Goal: Information Seeking & Learning: Learn about a topic

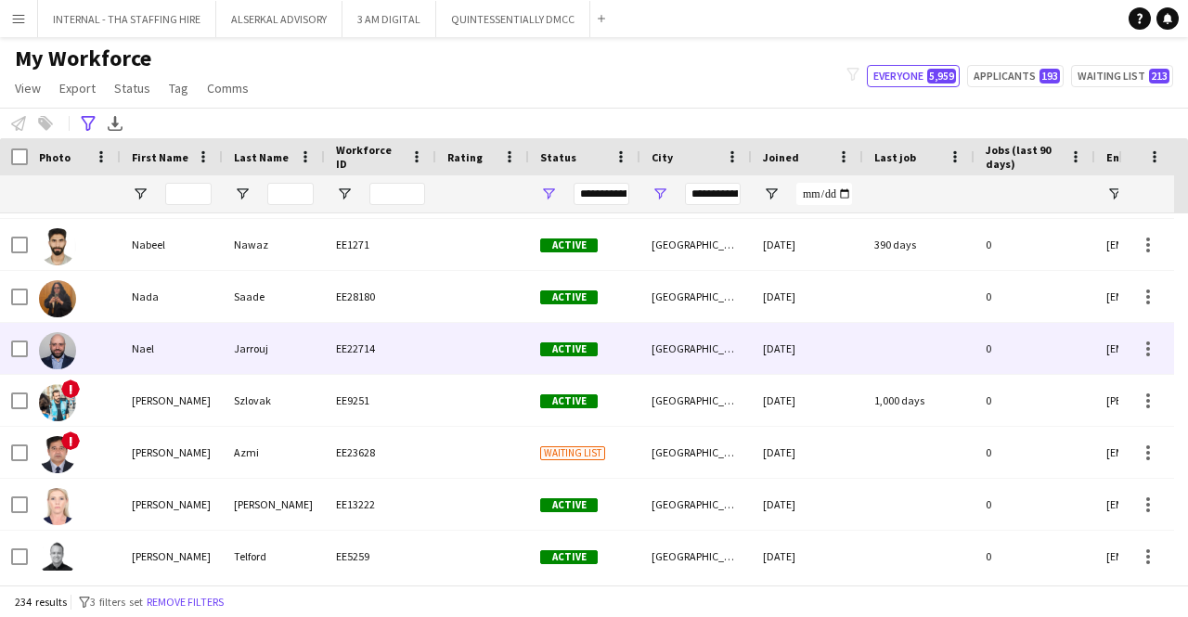
click at [338, 350] on div "EE22714" at bounding box center [380, 348] width 111 height 51
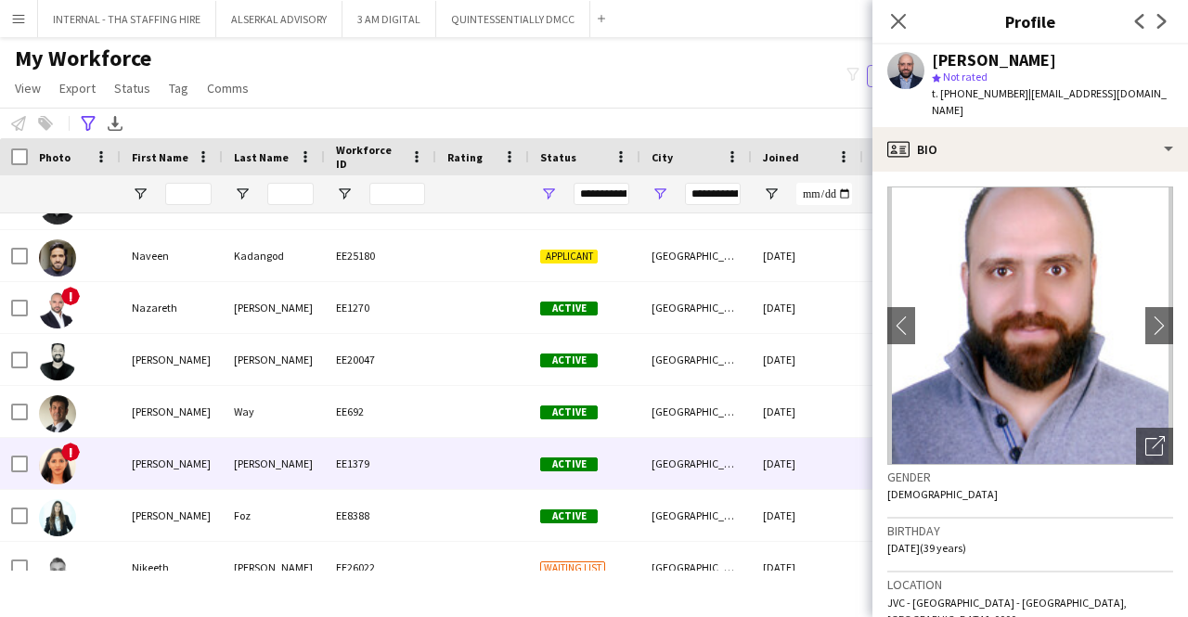
scroll to position [8220, 0]
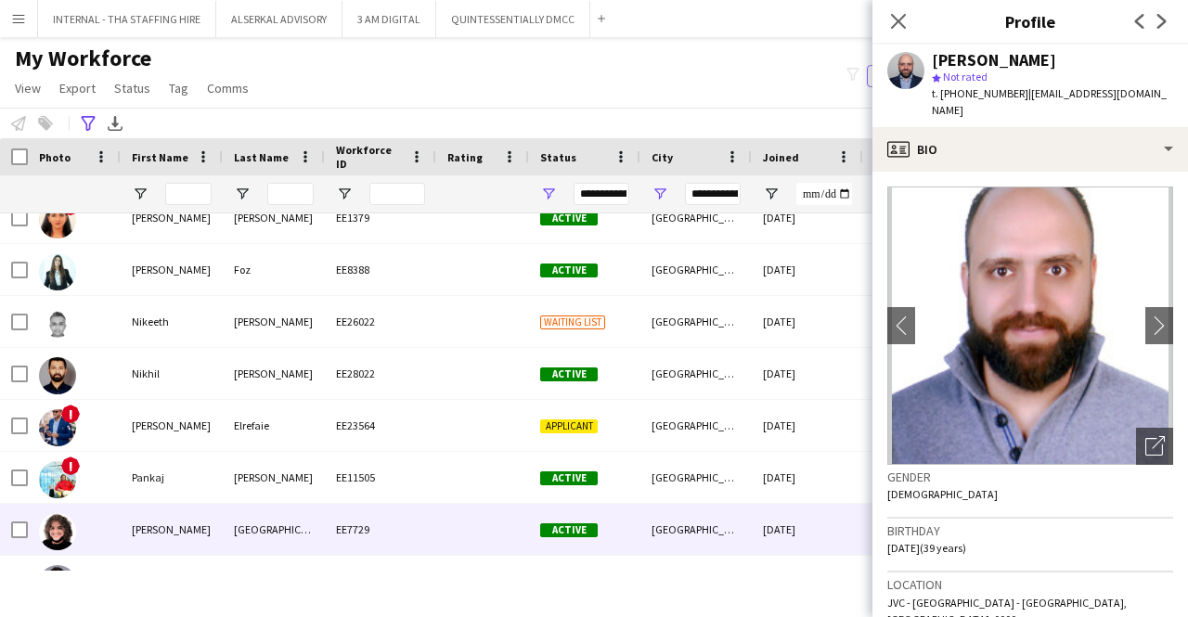
click at [286, 541] on div "[GEOGRAPHIC_DATA]" at bounding box center [274, 529] width 102 height 51
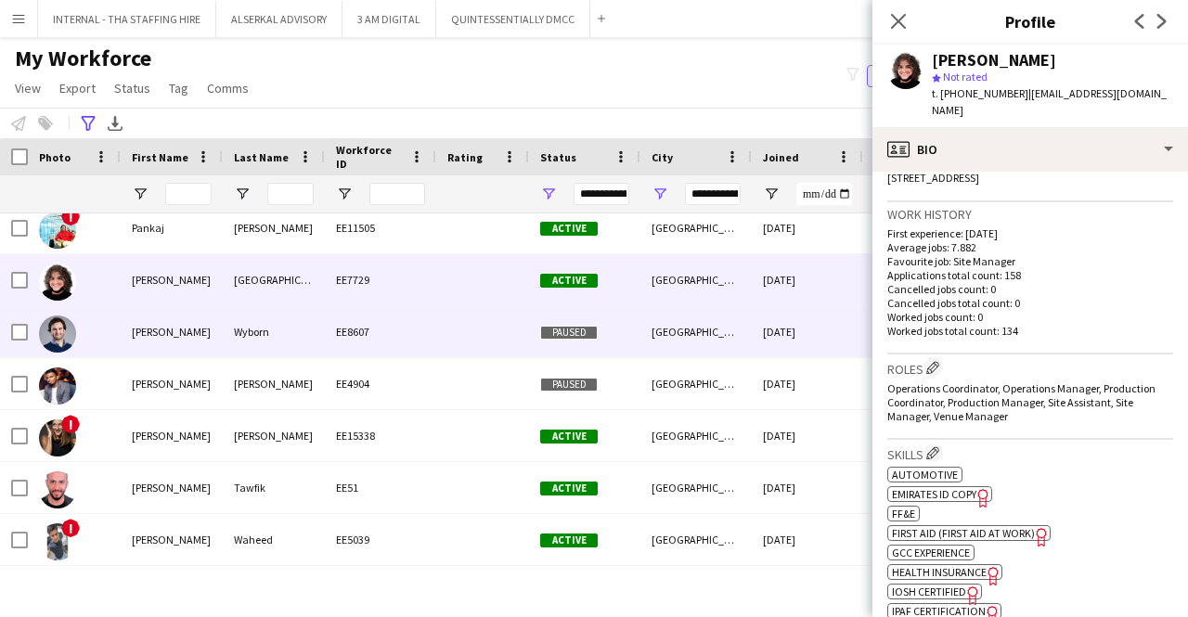
click at [431, 328] on div "EE8607" at bounding box center [380, 331] width 111 height 51
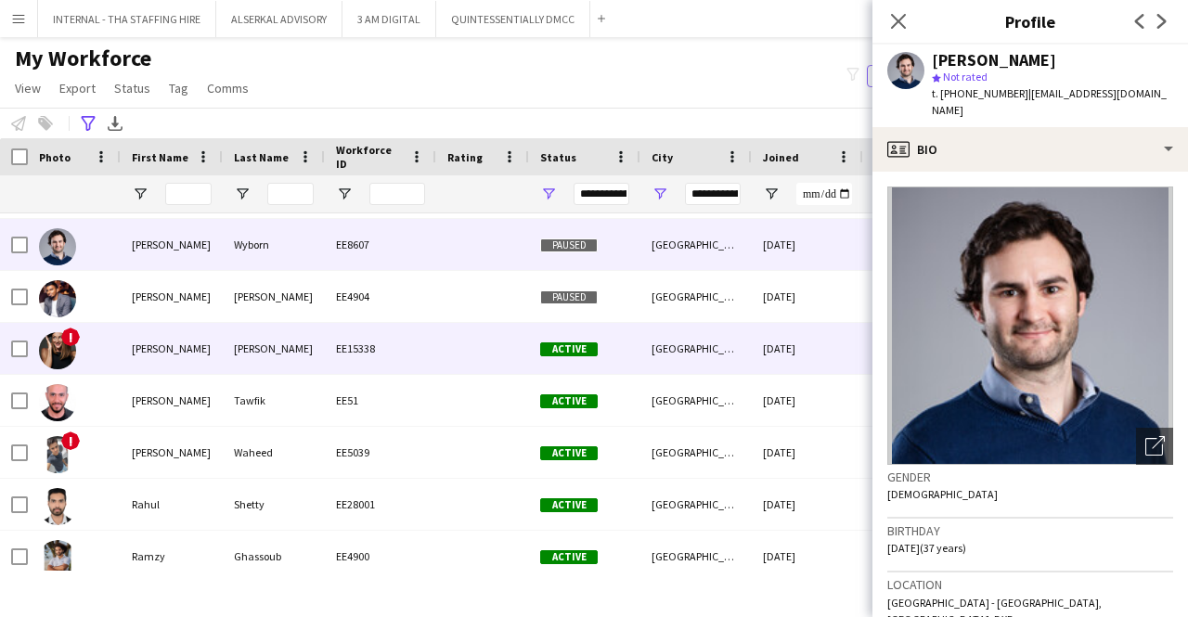
click at [416, 336] on div "EE15338" at bounding box center [380, 348] width 111 height 51
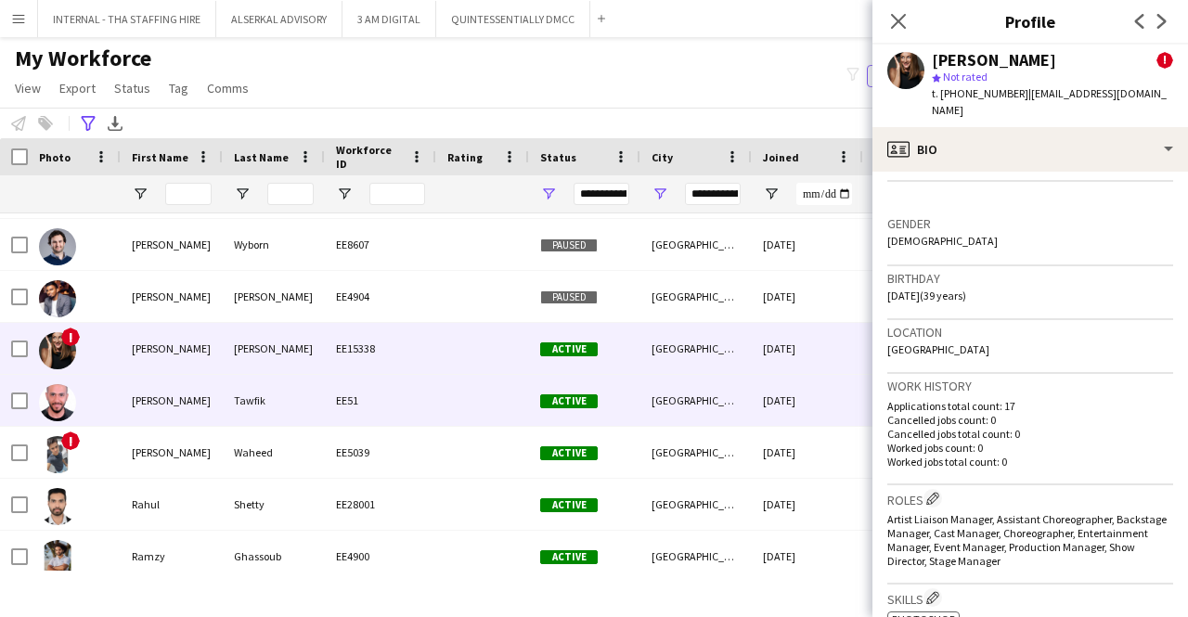
click at [302, 395] on div "Tawfik" at bounding box center [274, 400] width 102 height 51
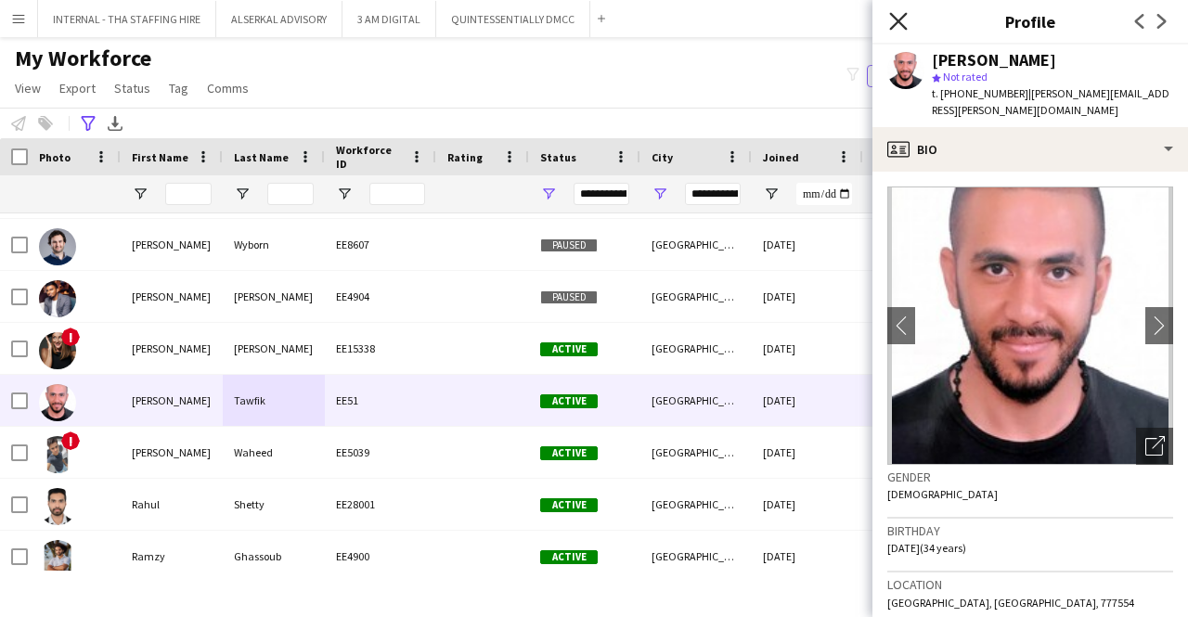
click at [892, 25] on app-icon "Close pop-in" at bounding box center [898, 21] width 27 height 27
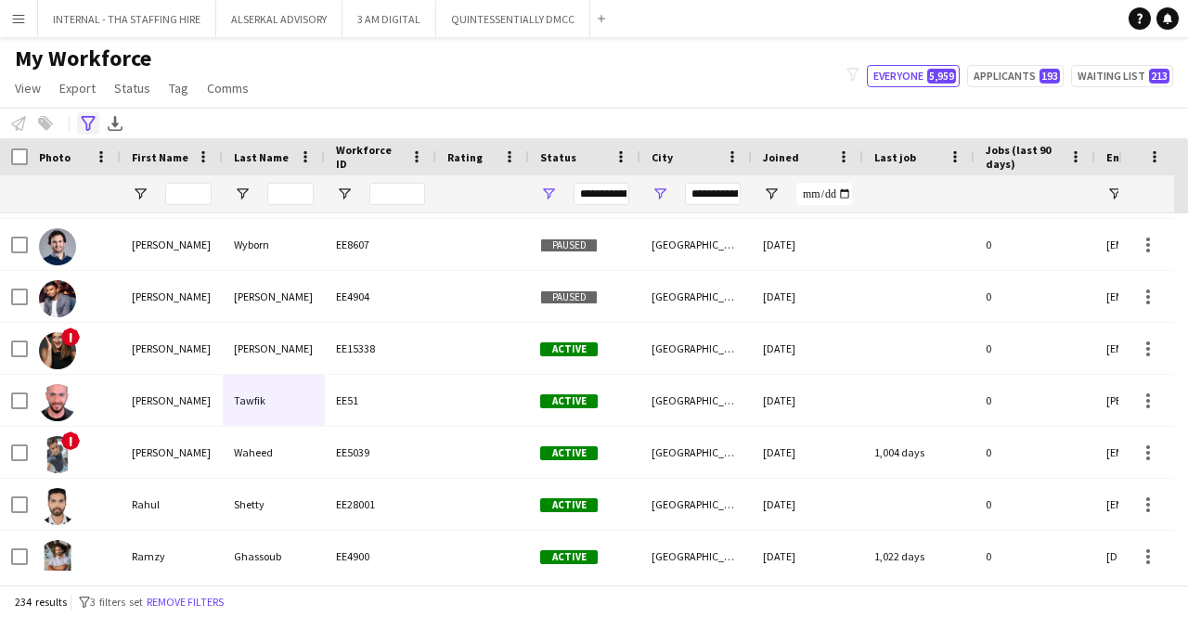
click at [84, 121] on icon at bounding box center [88, 123] width 14 height 15
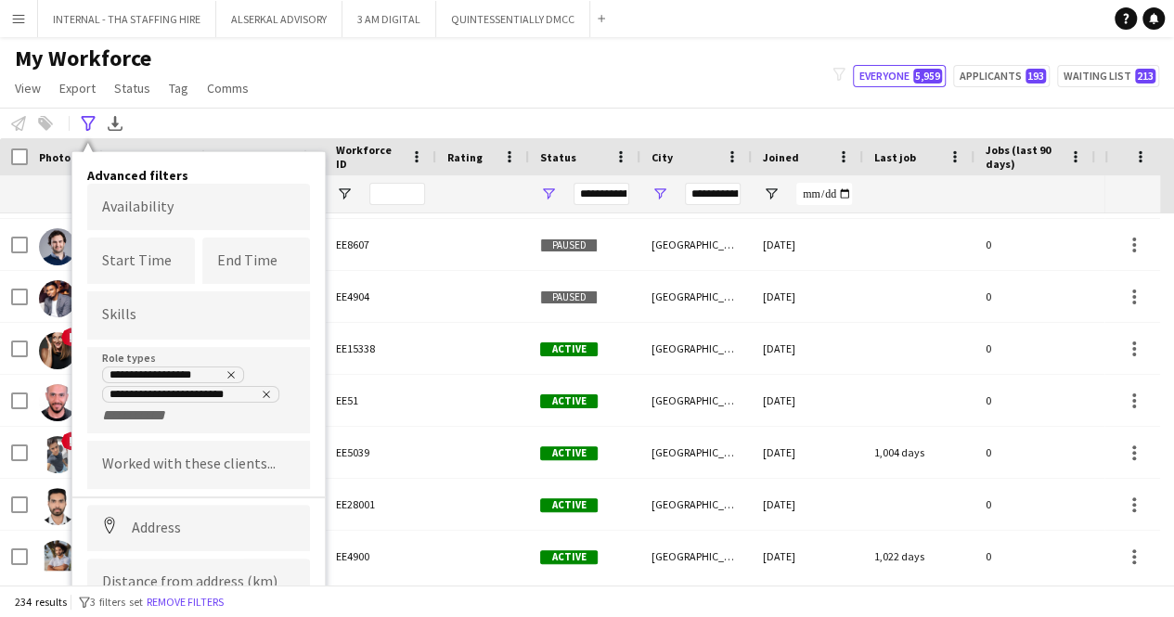
click at [295, 77] on div "My Workforce View Views Default view [PERSON_NAME] New view Update view Delete …" at bounding box center [587, 76] width 1174 height 63
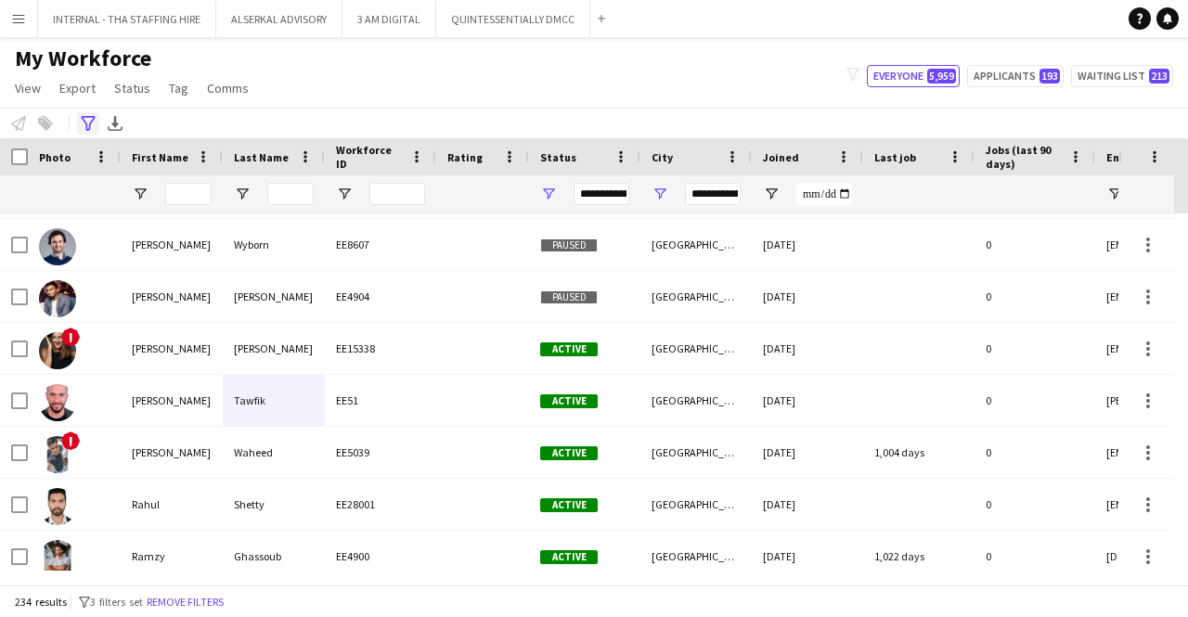
click at [85, 118] on icon "Advanced filters" at bounding box center [88, 123] width 15 height 15
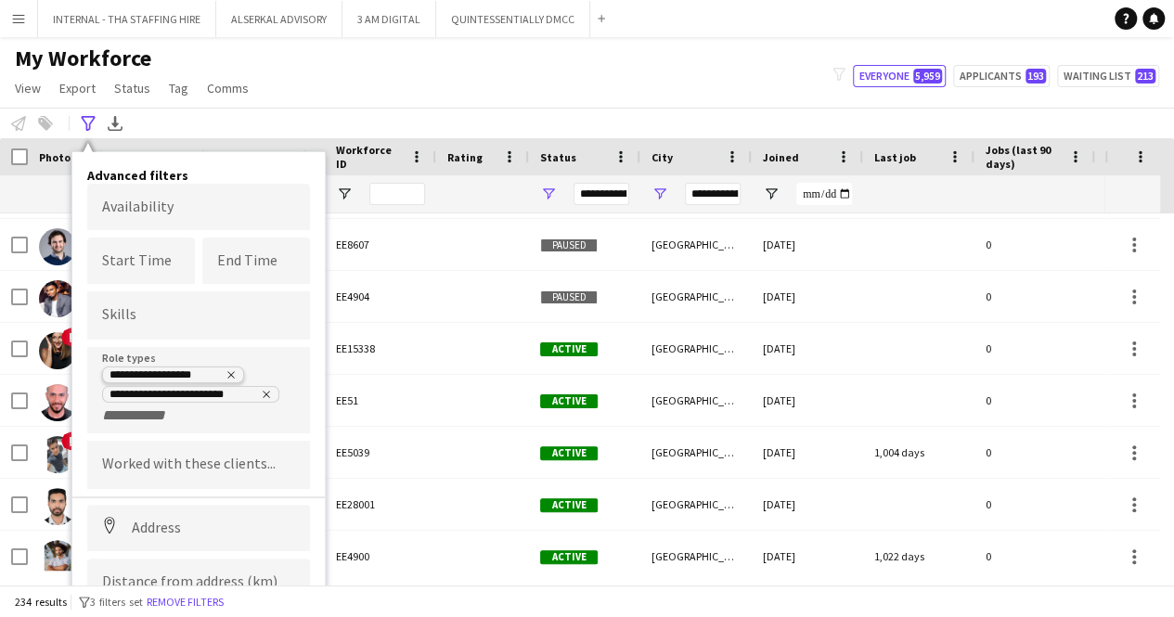
click at [229, 370] on icon "Remove tag" at bounding box center [231, 374] width 11 height 11
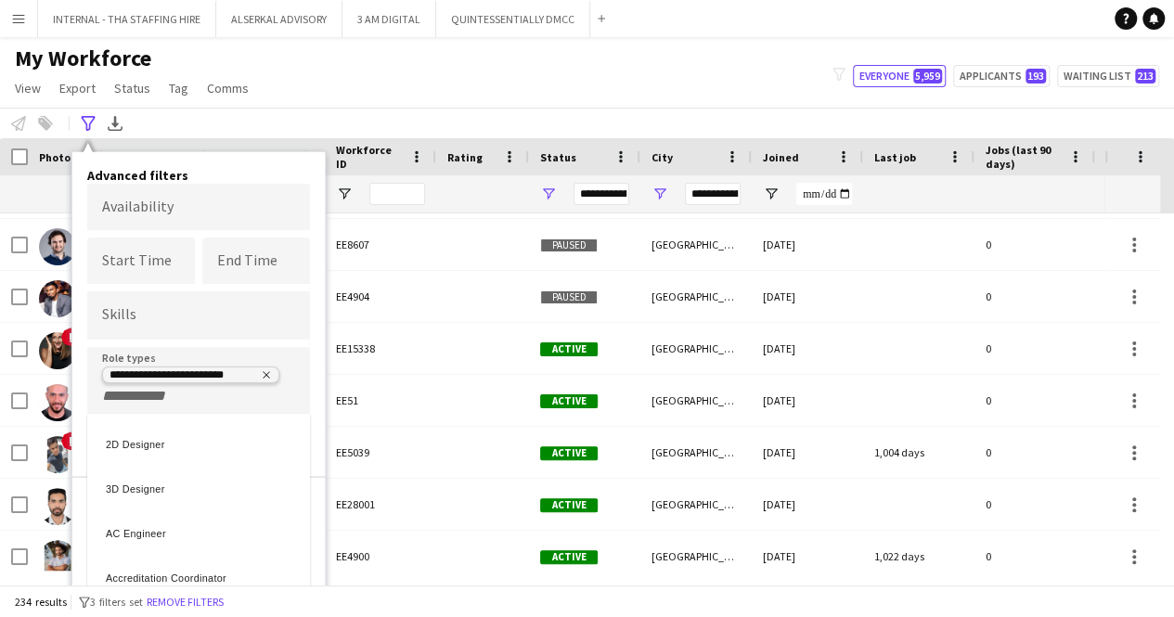
click at [264, 371] on div at bounding box center [587, 308] width 1174 height 617
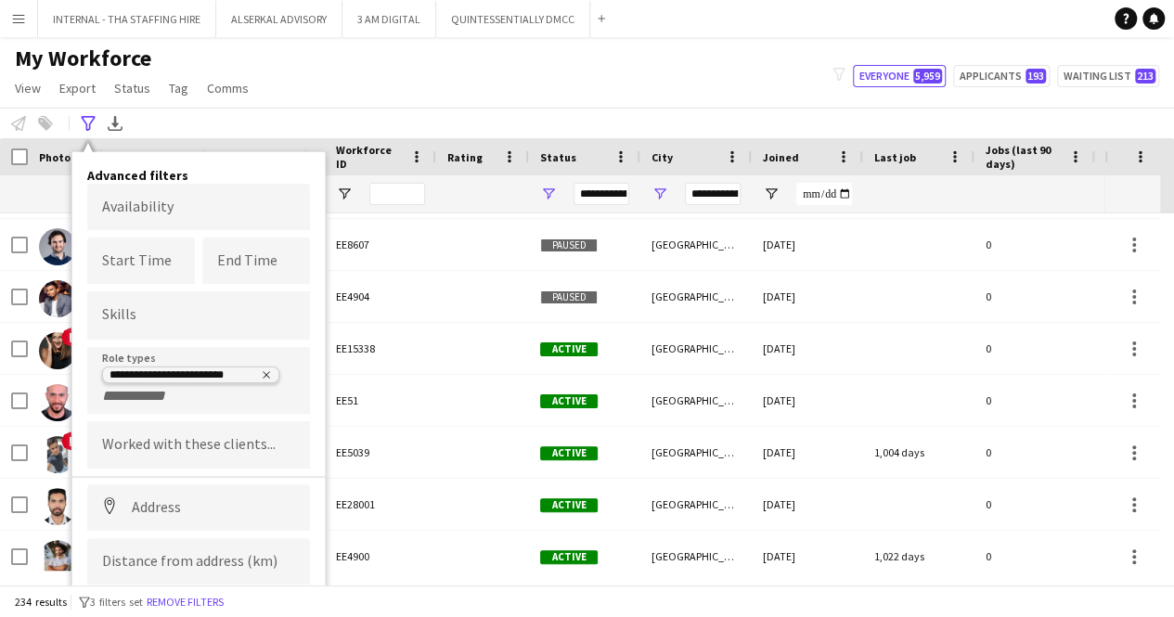
click at [269, 372] on icon "Remove tag" at bounding box center [266, 374] width 11 height 11
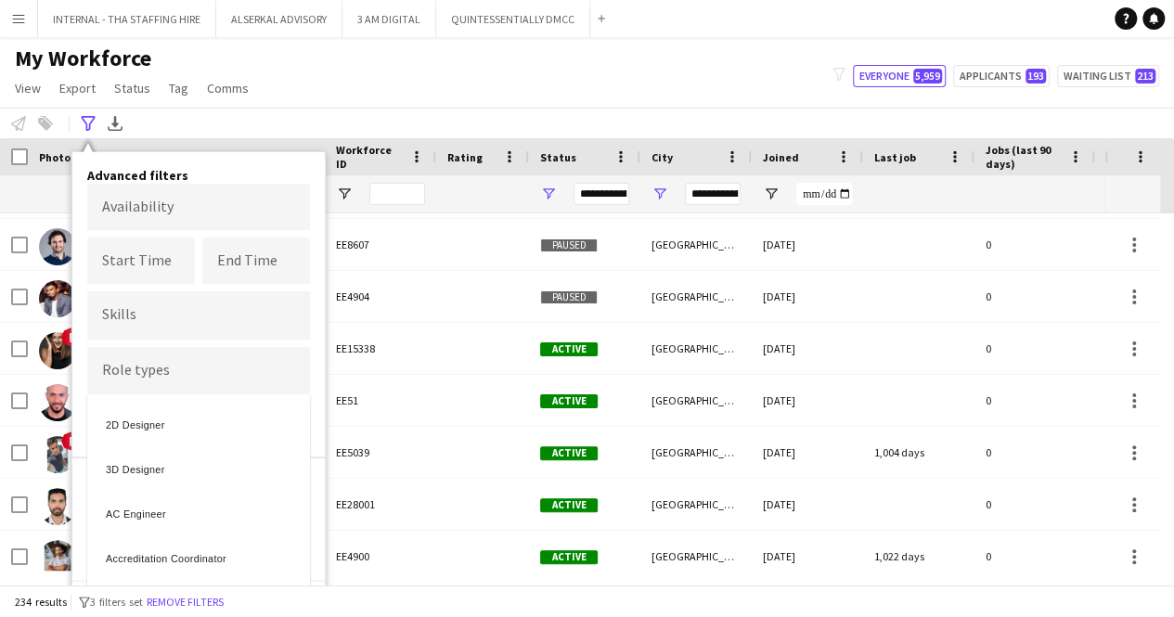
click at [164, 378] on div at bounding box center [587, 308] width 1174 height 617
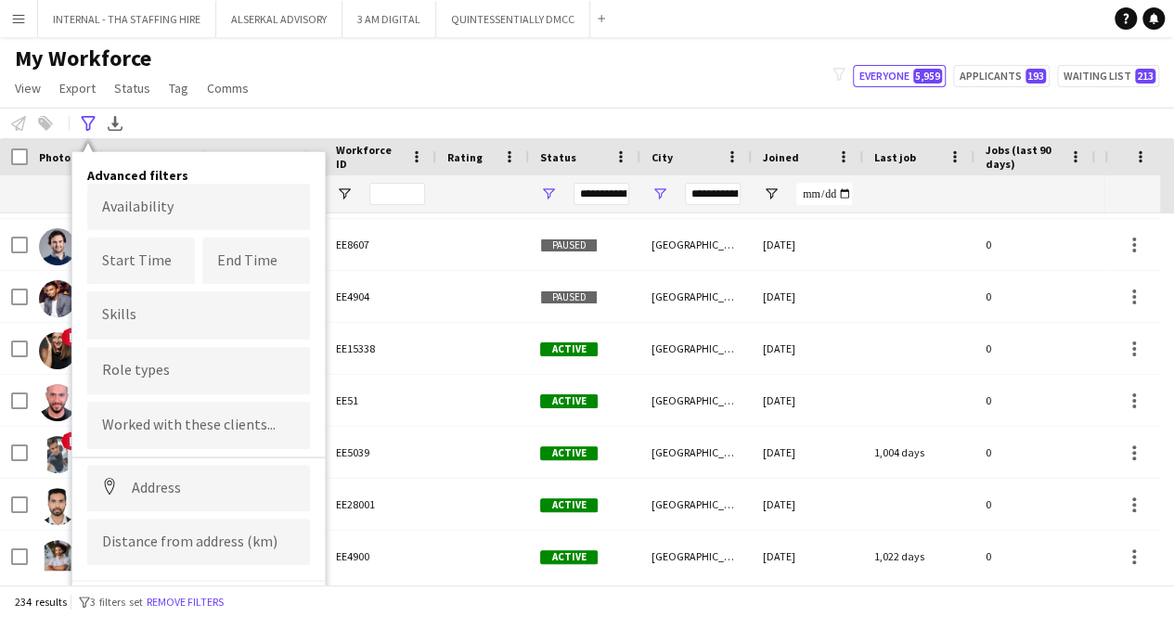
click at [152, 366] on input "Type to search role types..." at bounding box center [198, 370] width 193 height 17
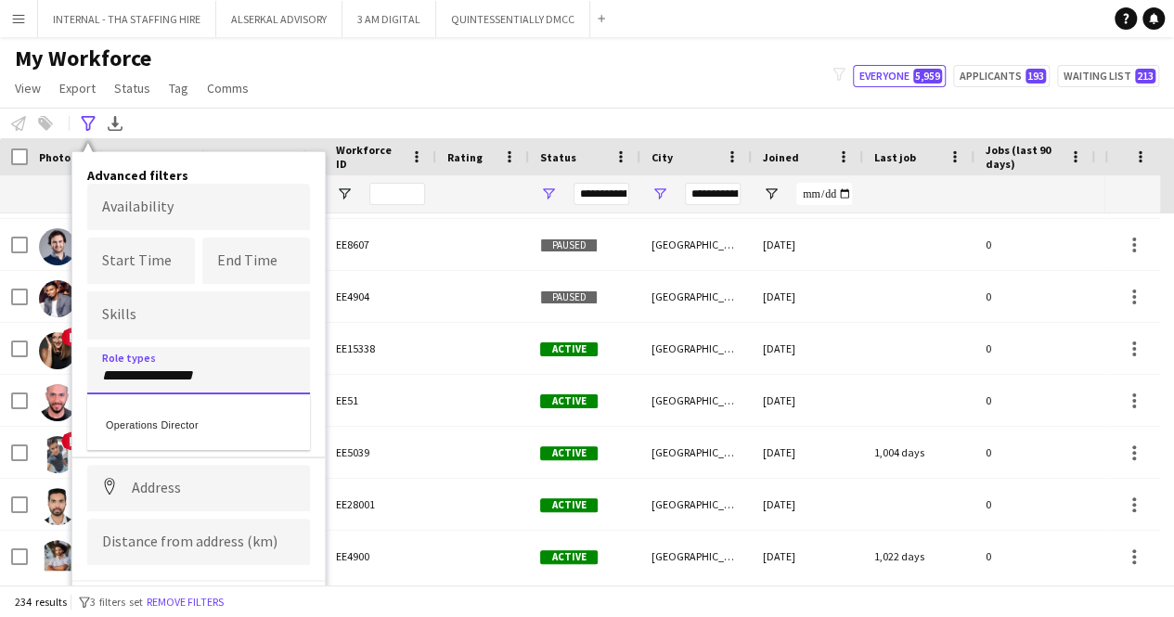
type input "**********"
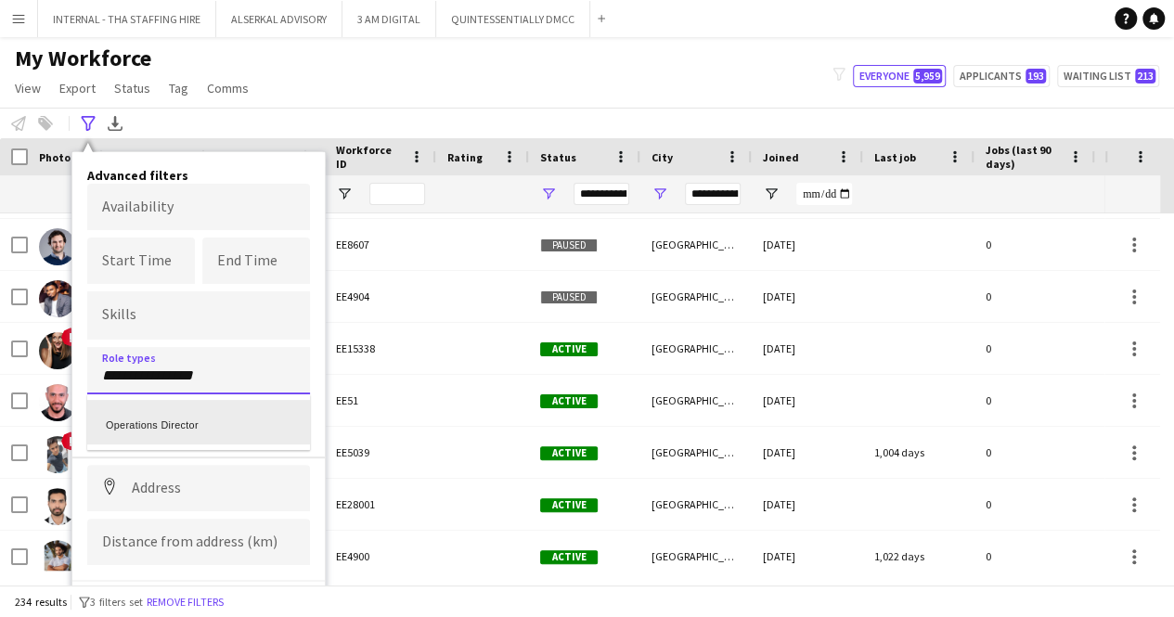
click at [151, 420] on div "Operations Director" at bounding box center [198, 422] width 223 height 45
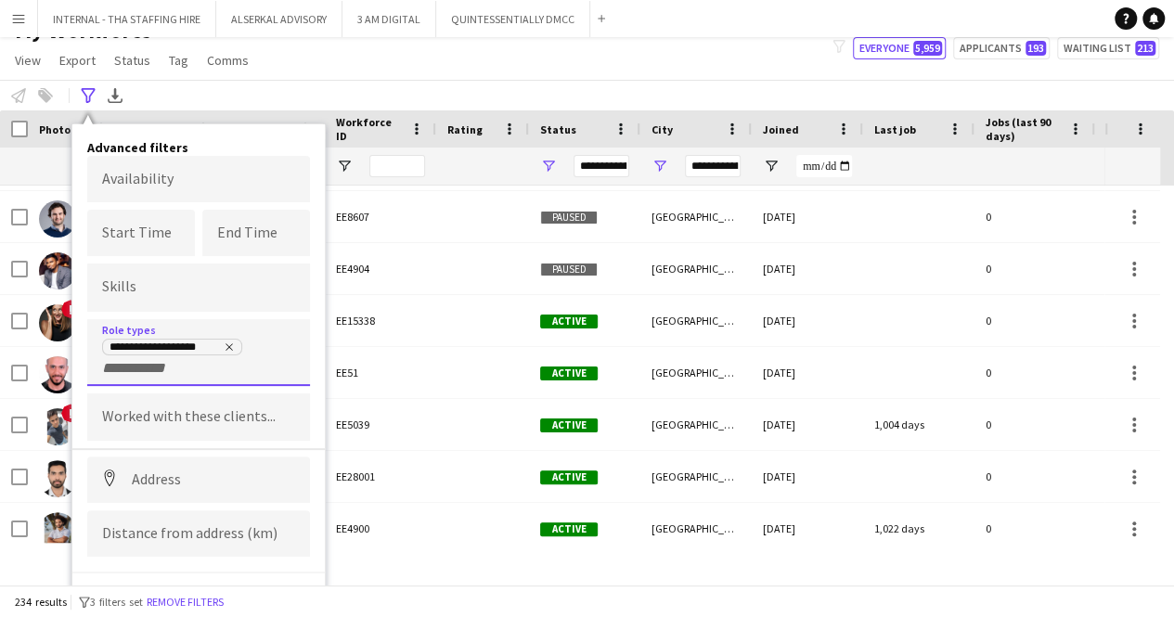
scroll to position [48, 0]
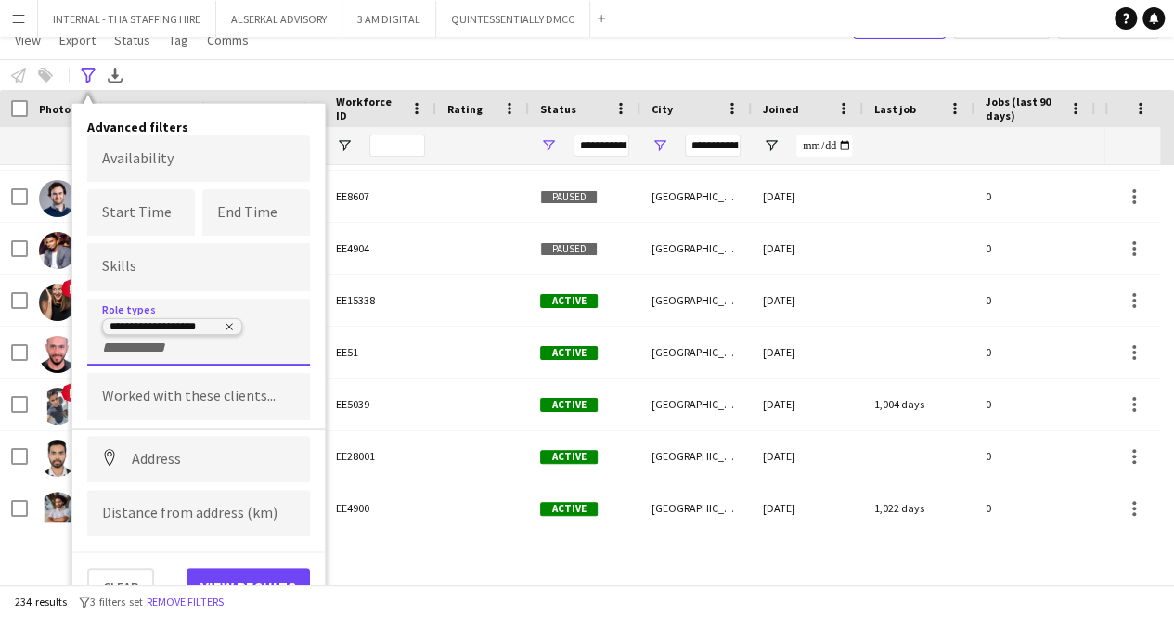
click at [228, 324] on icon "Remove tag" at bounding box center [229, 326] width 11 height 11
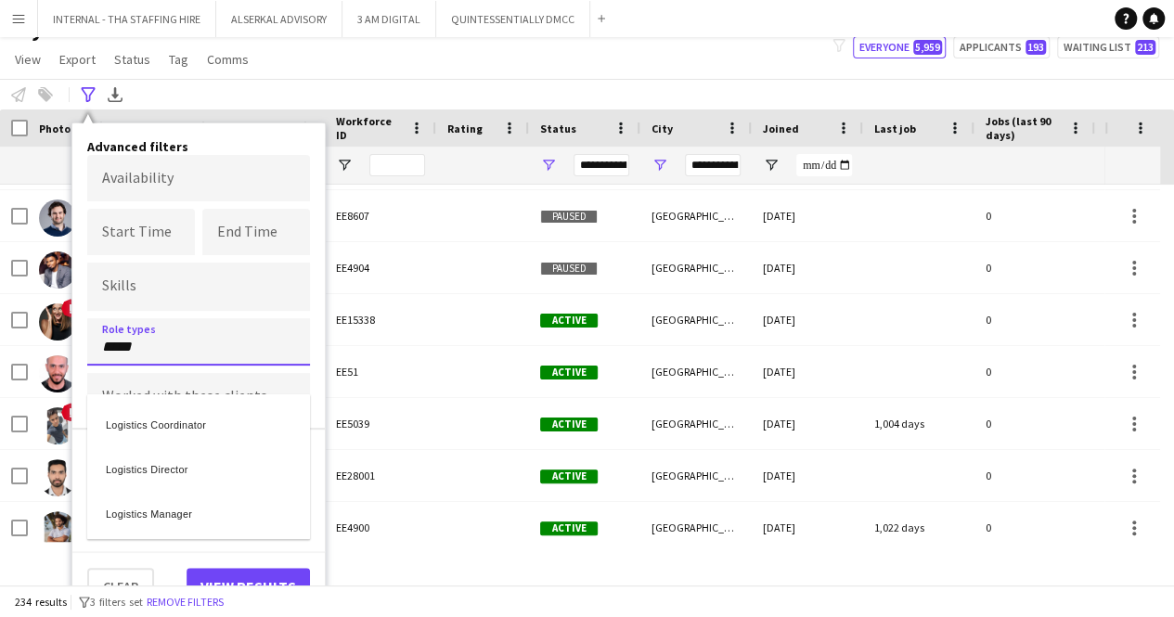
type input "*****"
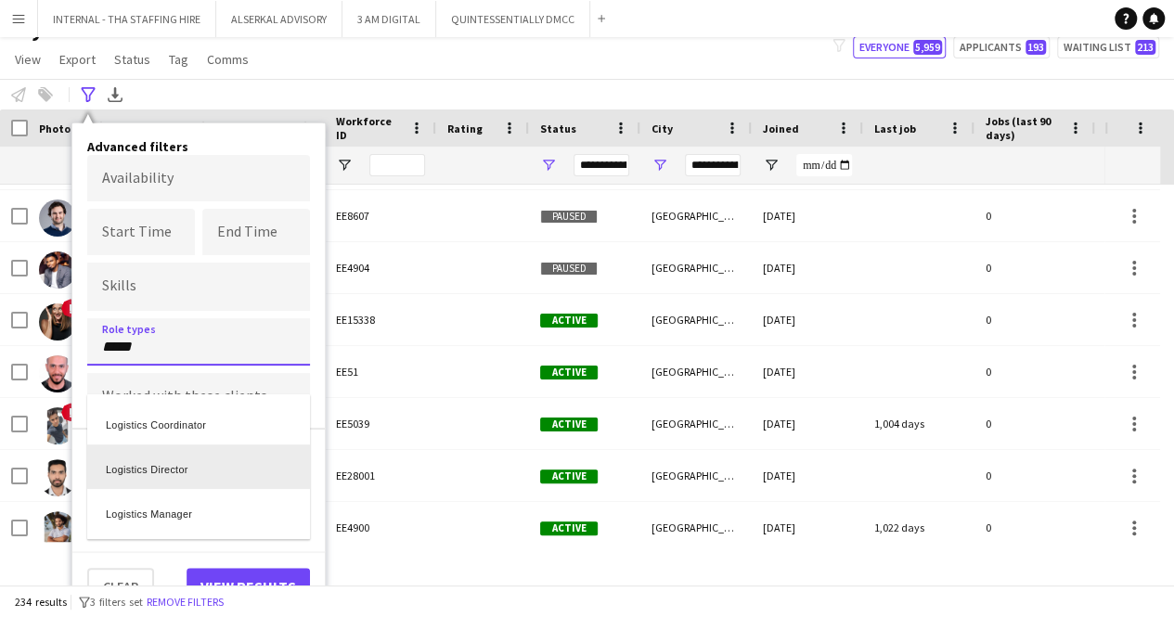
click at [174, 461] on div "Logistics Director" at bounding box center [198, 467] width 223 height 45
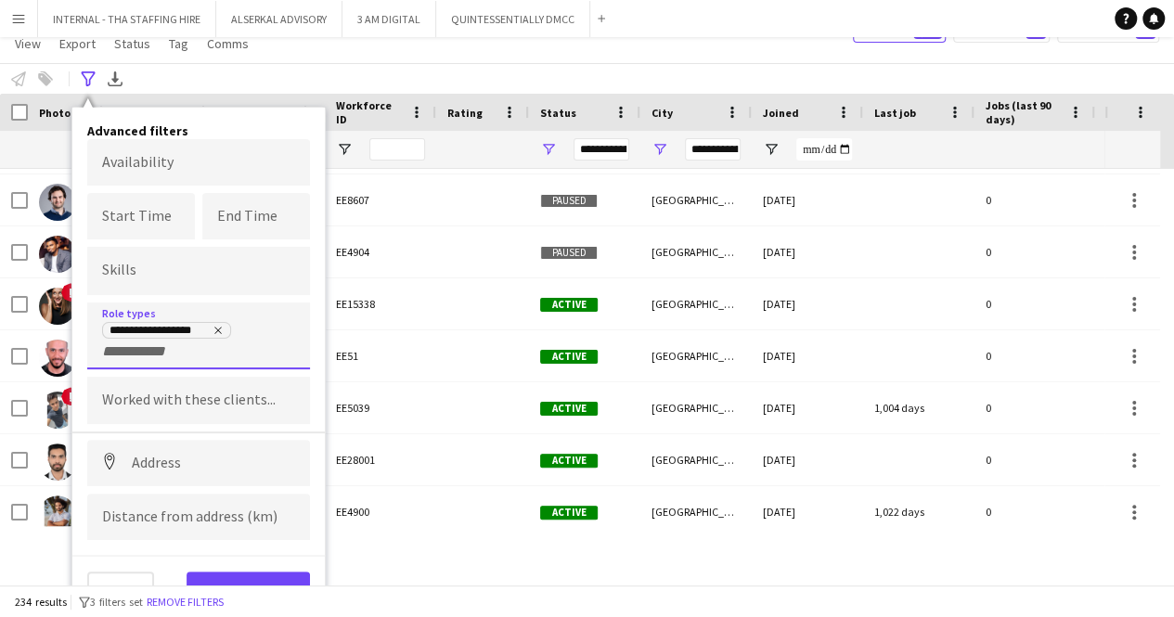
scroll to position [48, 0]
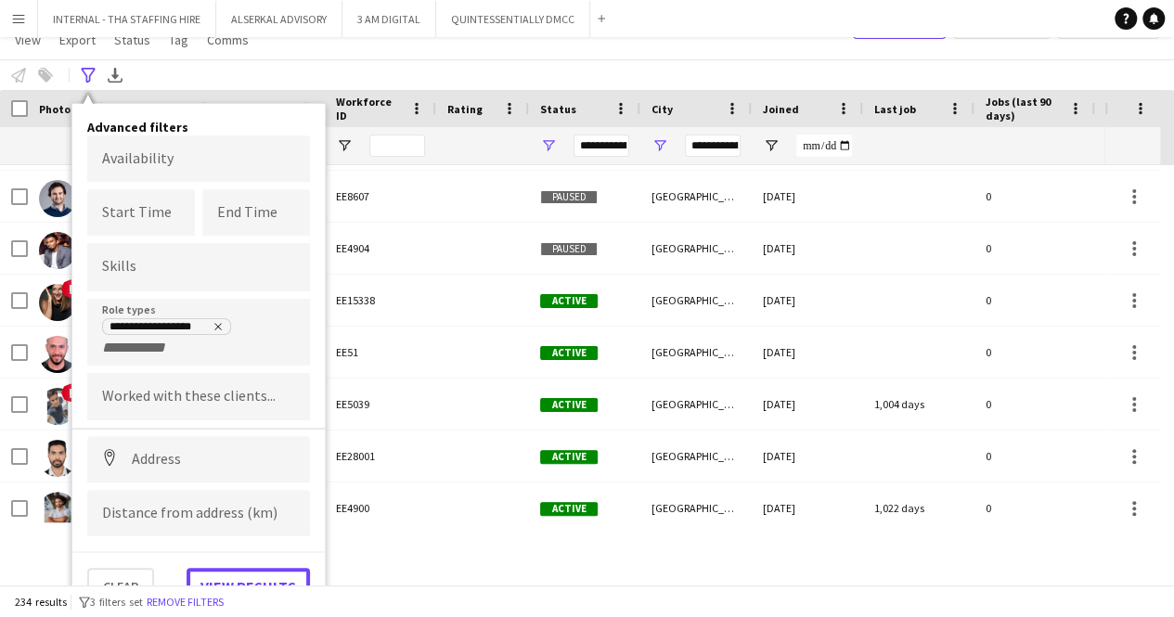
click at [232, 573] on button "View results" at bounding box center [248, 586] width 123 height 37
type input "**********"
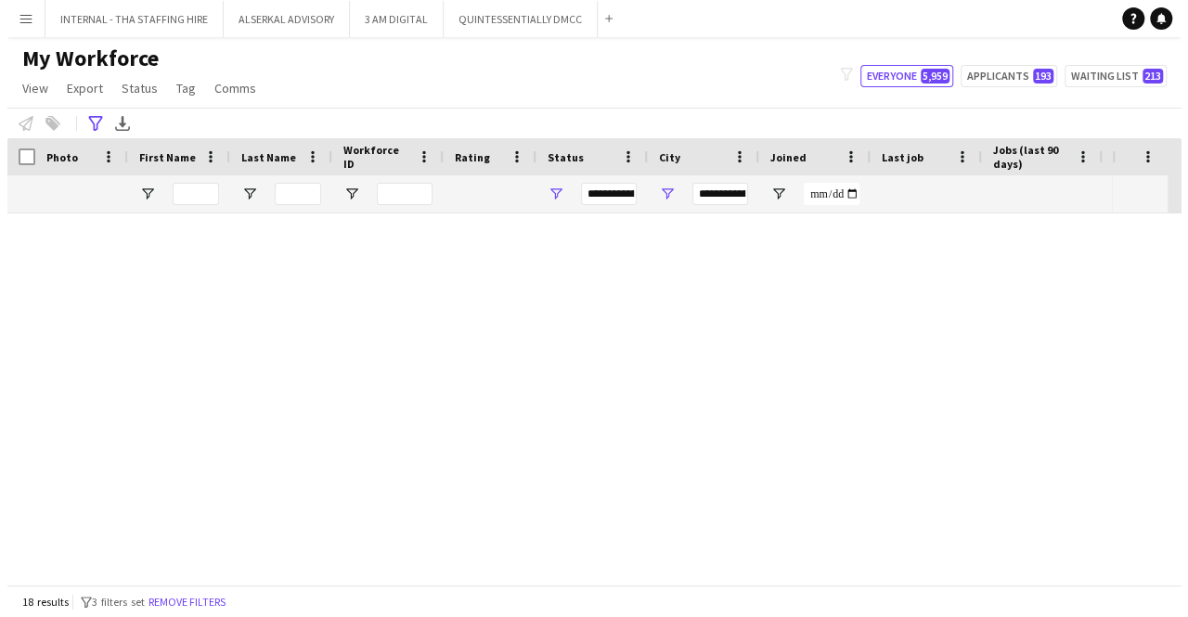
scroll to position [577, 0]
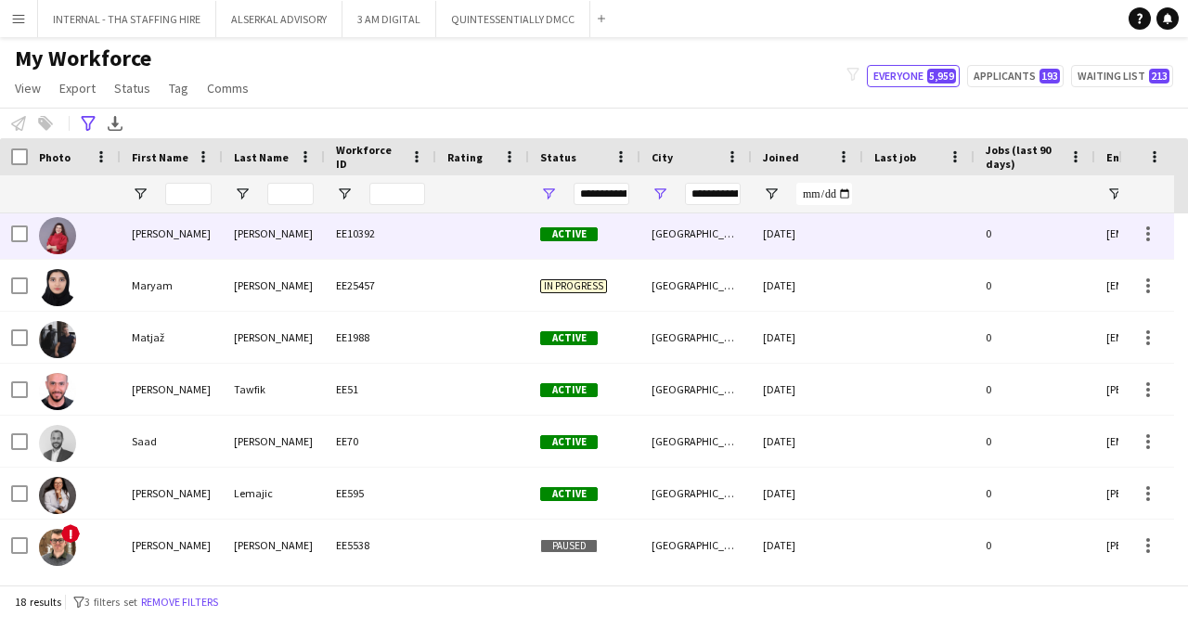
click at [277, 236] on div "[PERSON_NAME]" at bounding box center [274, 233] width 102 height 51
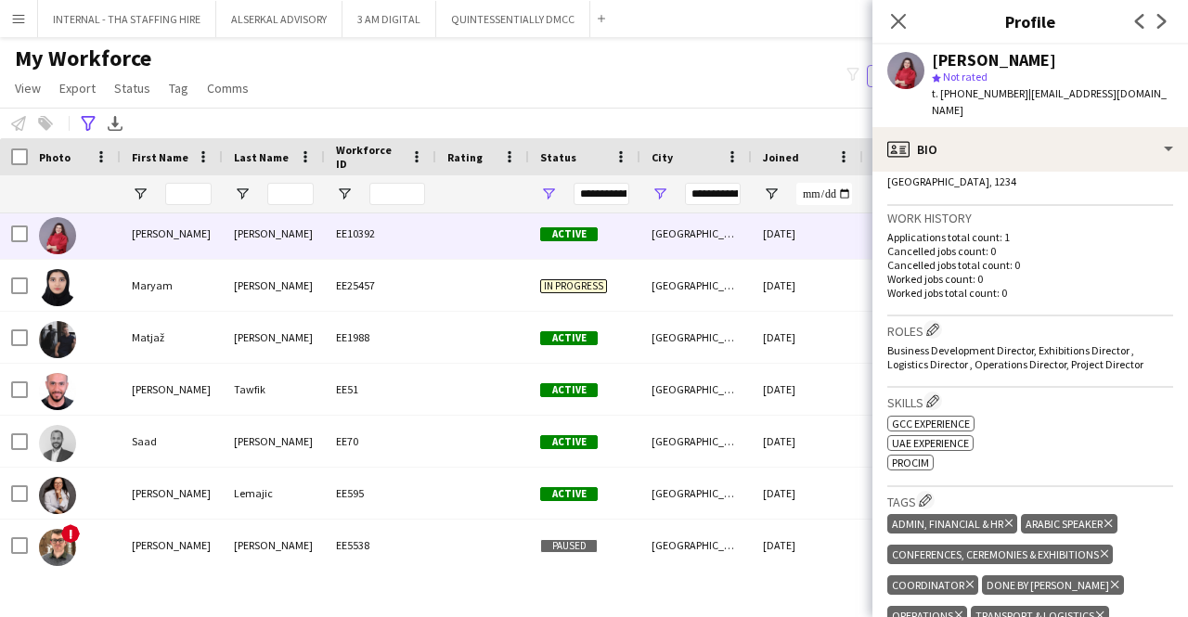
scroll to position [464, 0]
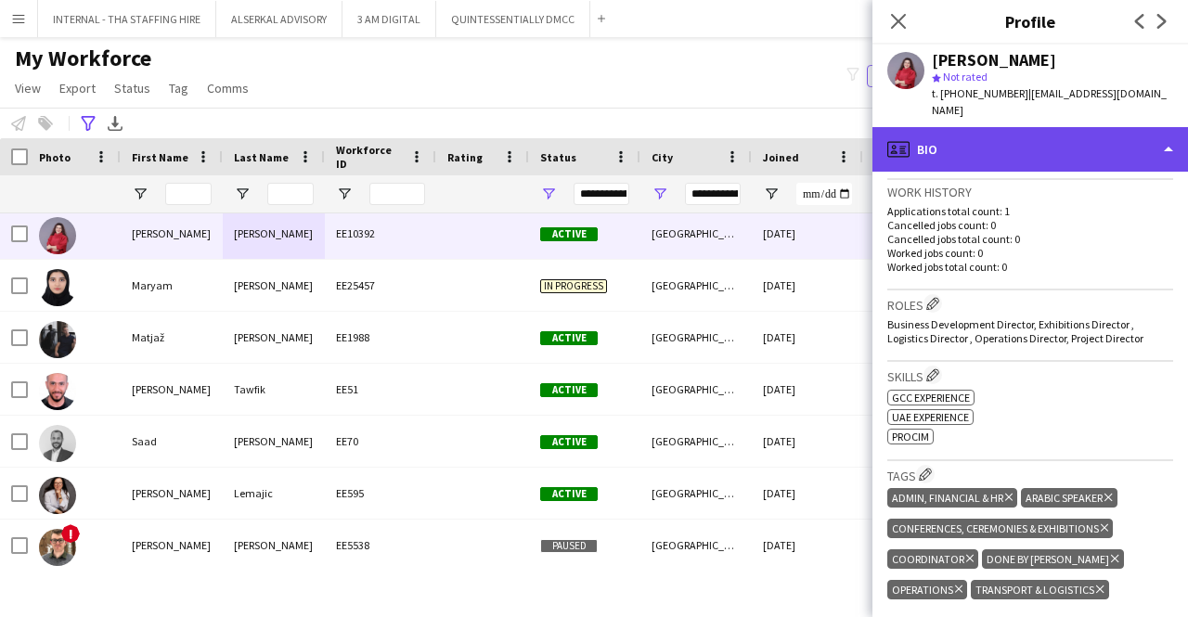
click at [1006, 128] on div "profile Bio" at bounding box center [1030, 149] width 316 height 45
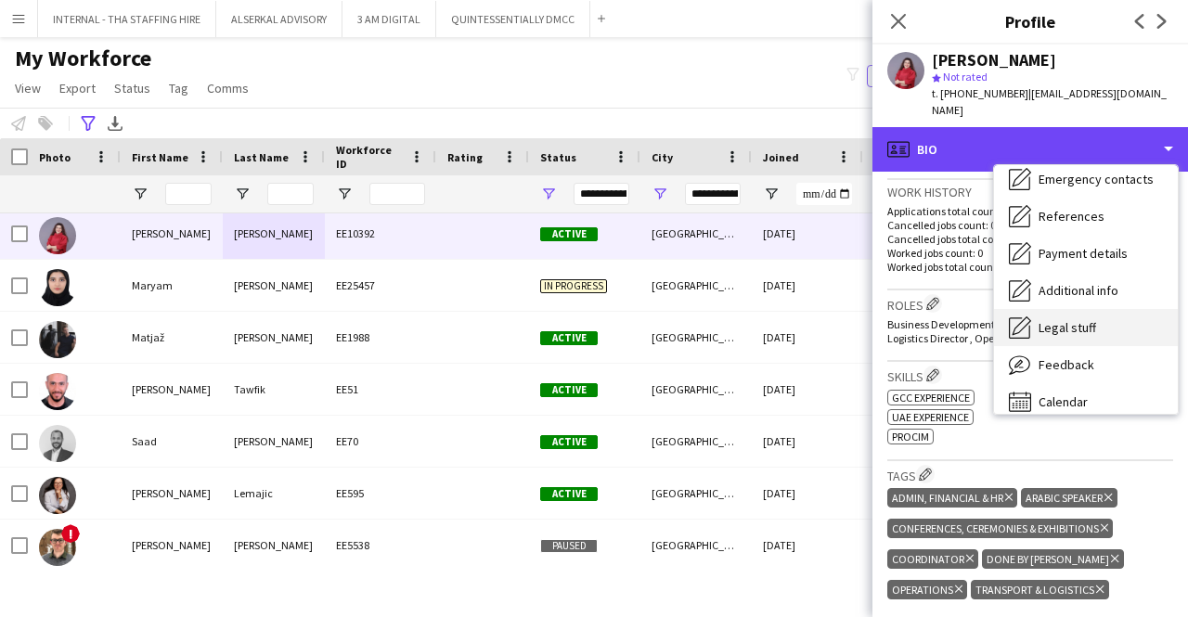
scroll to position [137, 0]
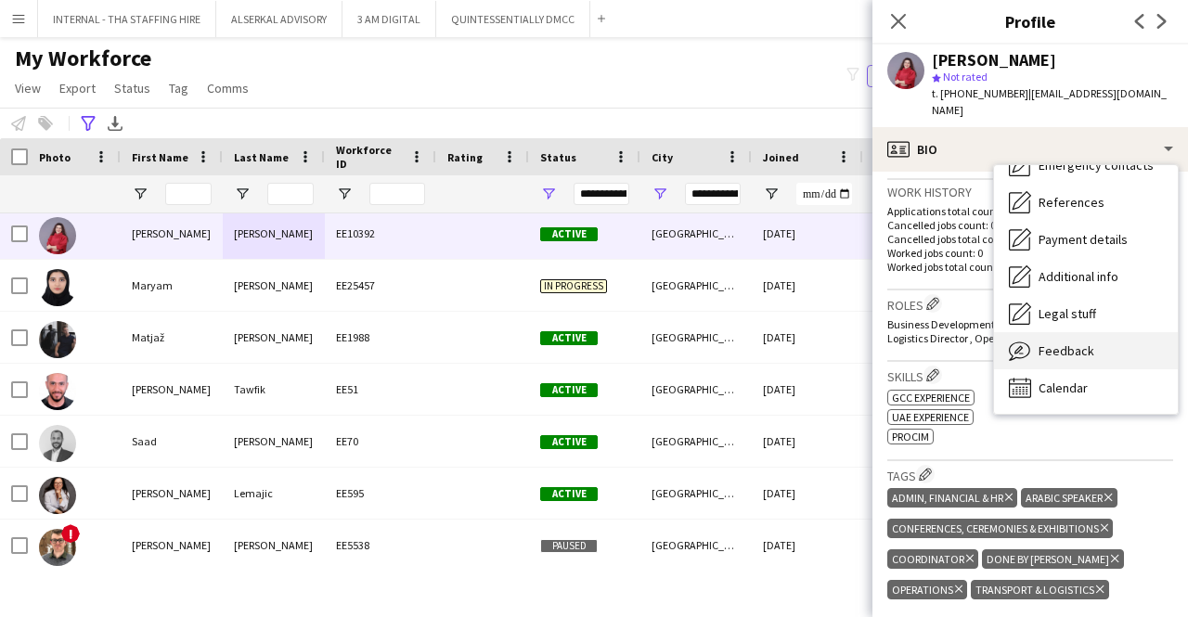
click at [1082, 342] on span "Feedback" at bounding box center [1067, 350] width 56 height 17
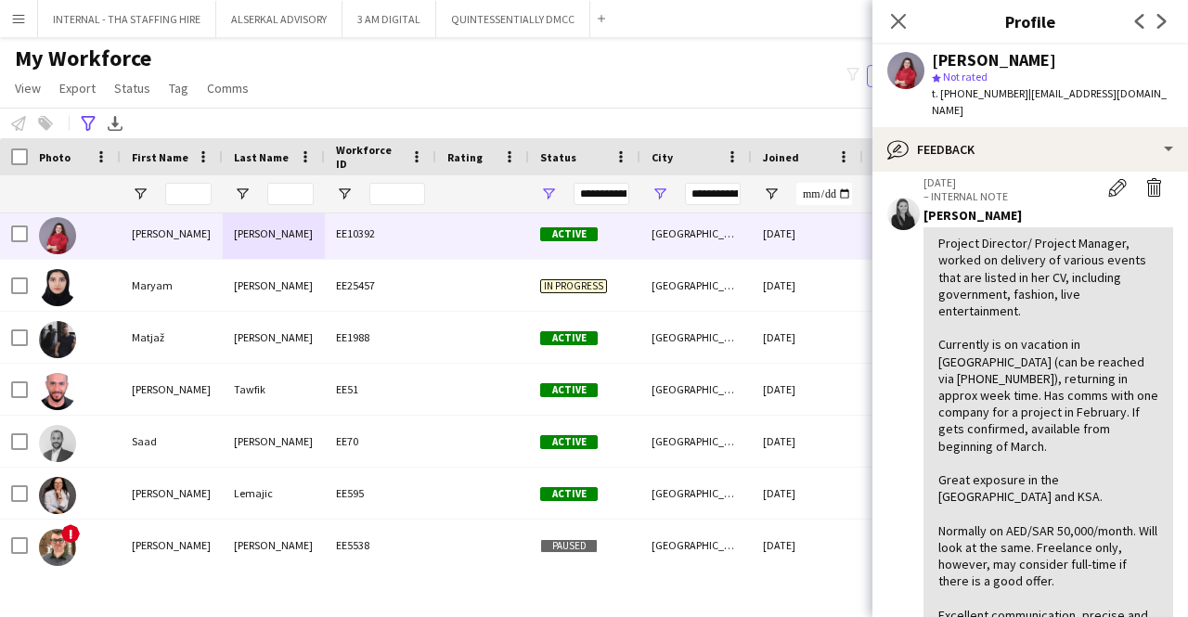
scroll to position [371, 0]
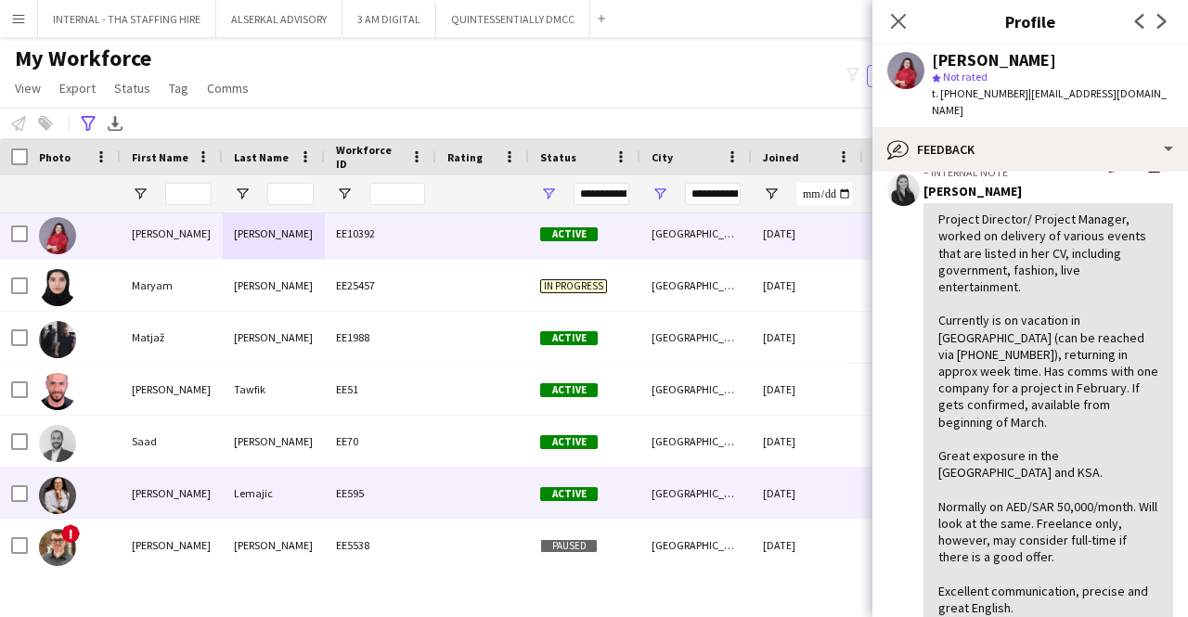
click at [379, 491] on div "EE595" at bounding box center [380, 493] width 111 height 51
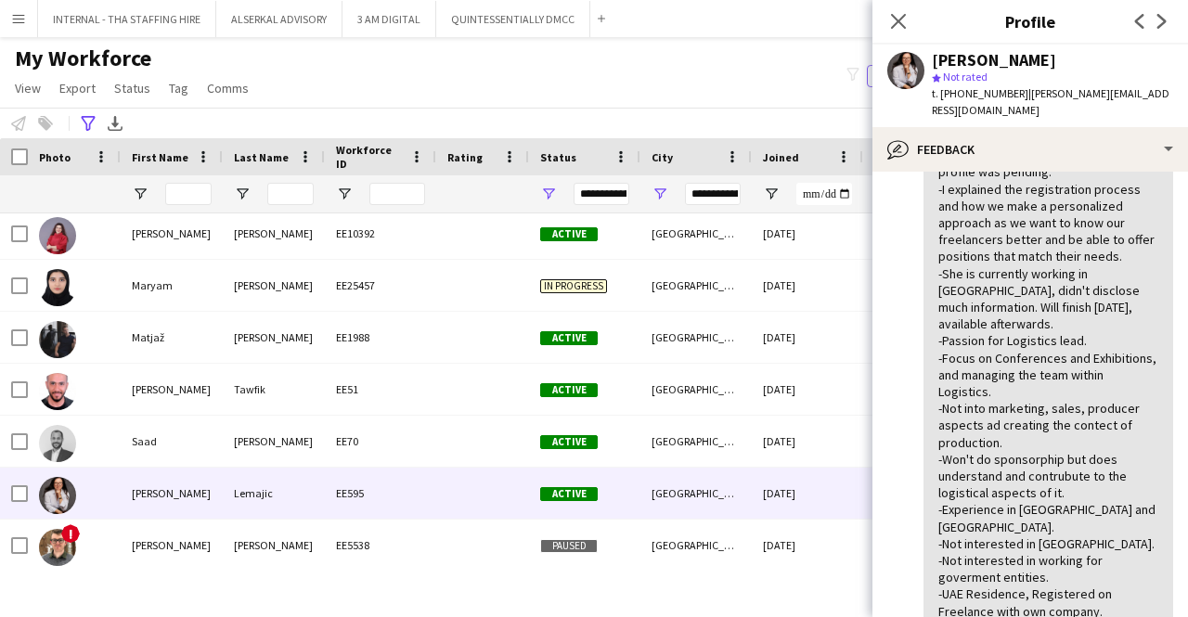
scroll to position [742, 0]
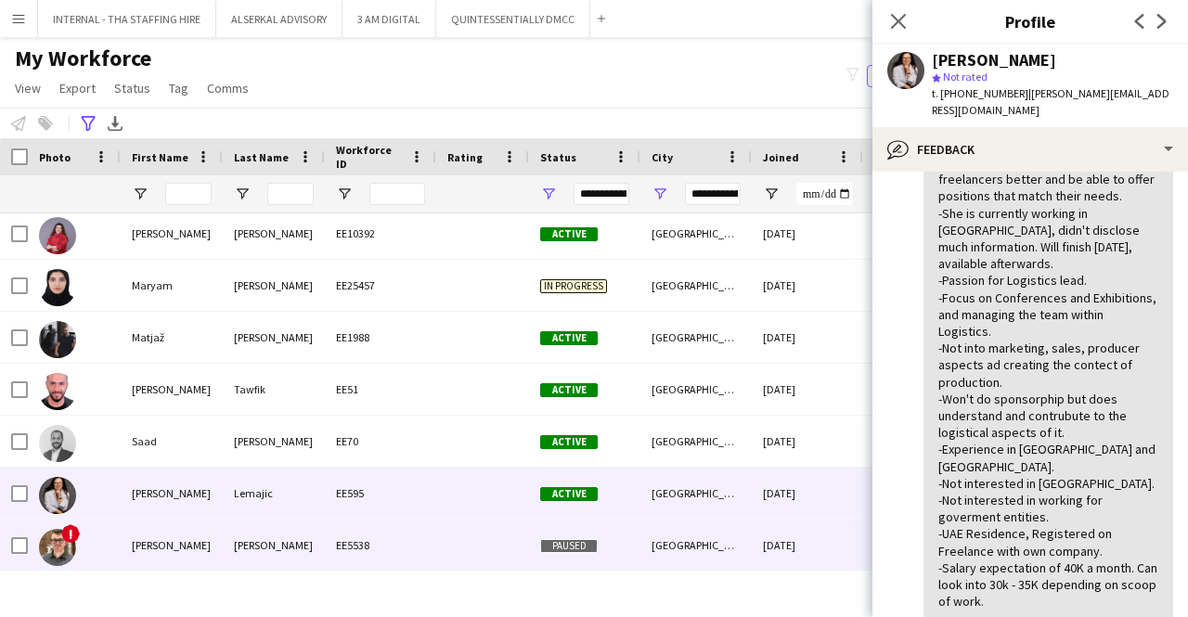
click at [204, 554] on div "[PERSON_NAME]" at bounding box center [172, 545] width 102 height 51
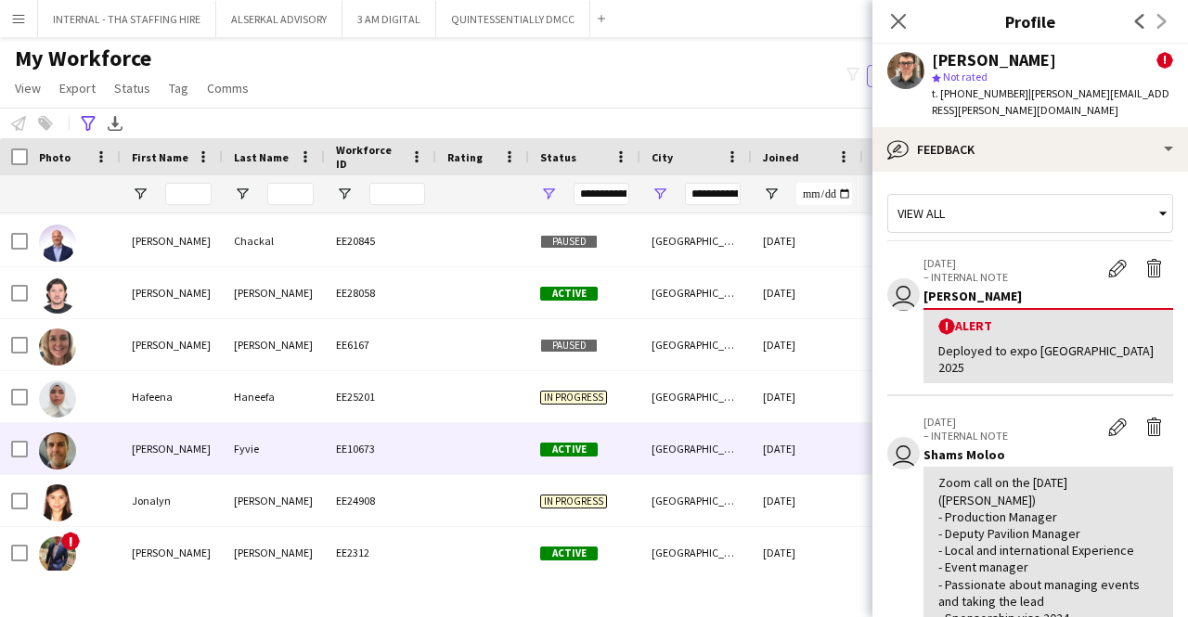
scroll to position [0, 0]
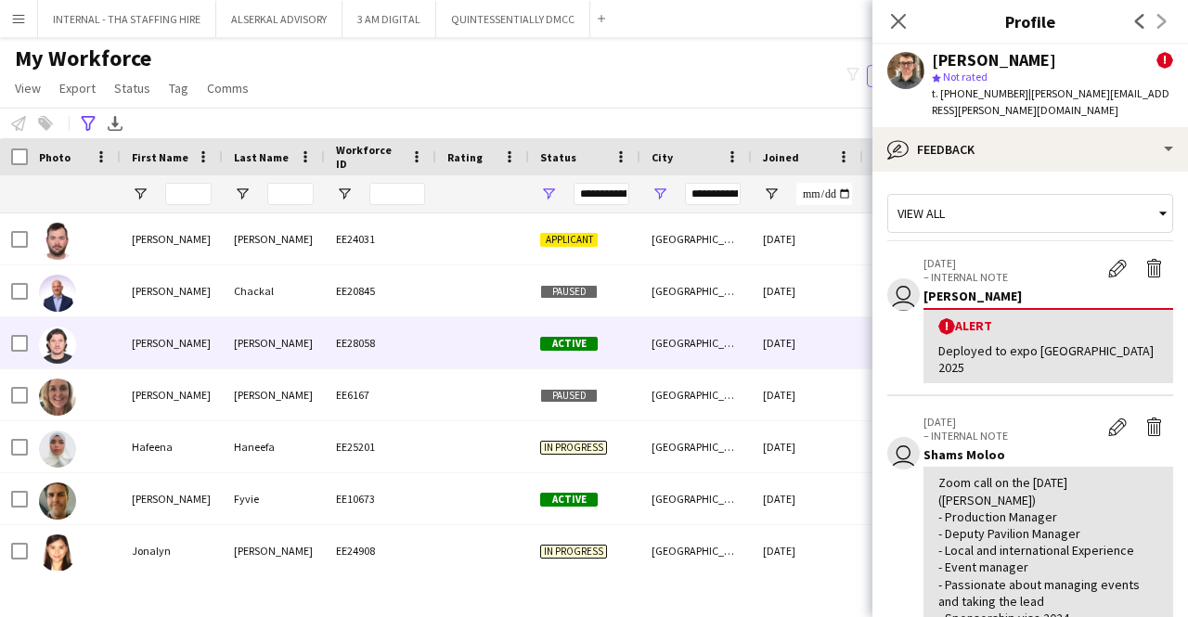
click at [333, 328] on div "EE28058" at bounding box center [380, 342] width 111 height 51
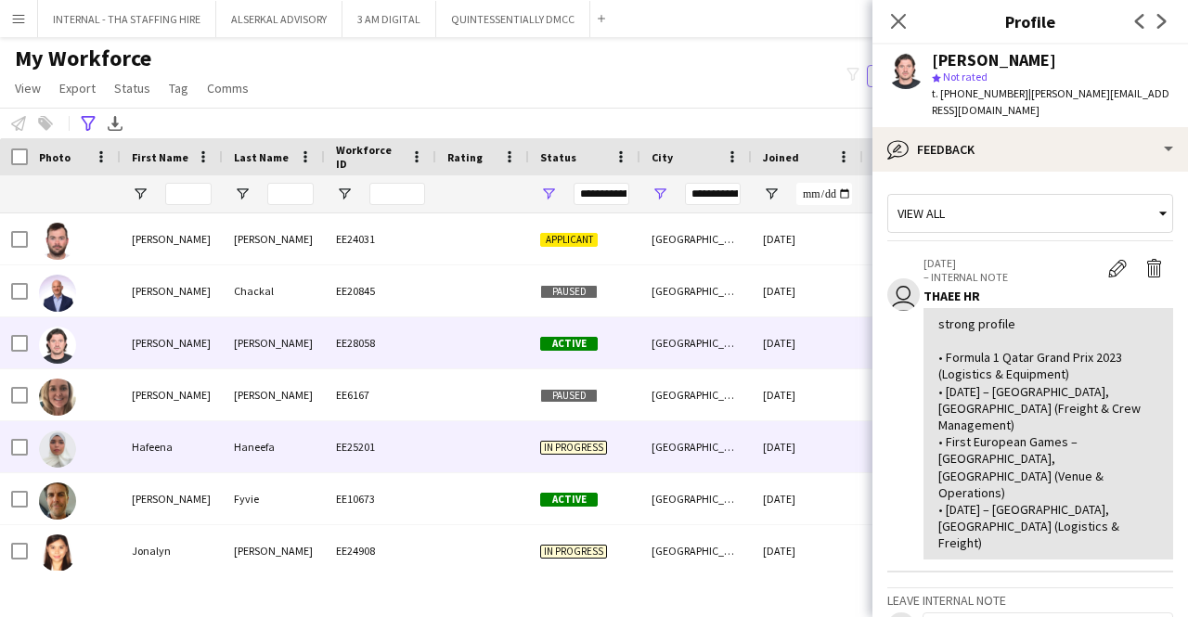
click at [446, 421] on div at bounding box center [482, 446] width 93 height 51
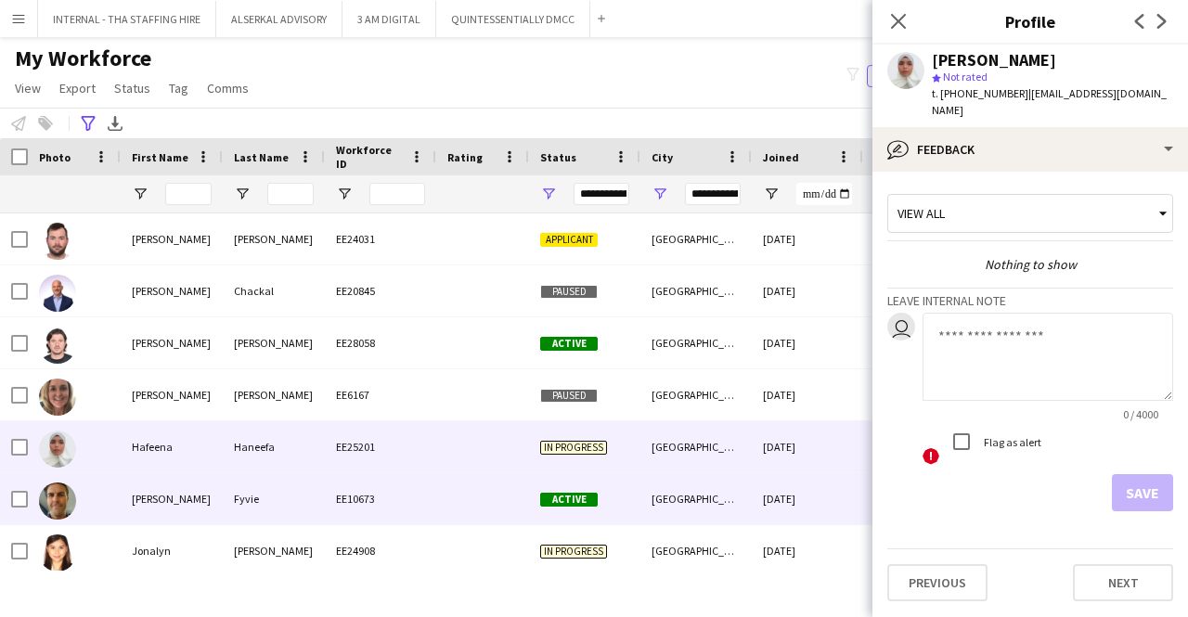
click at [445, 494] on div at bounding box center [482, 498] width 93 height 51
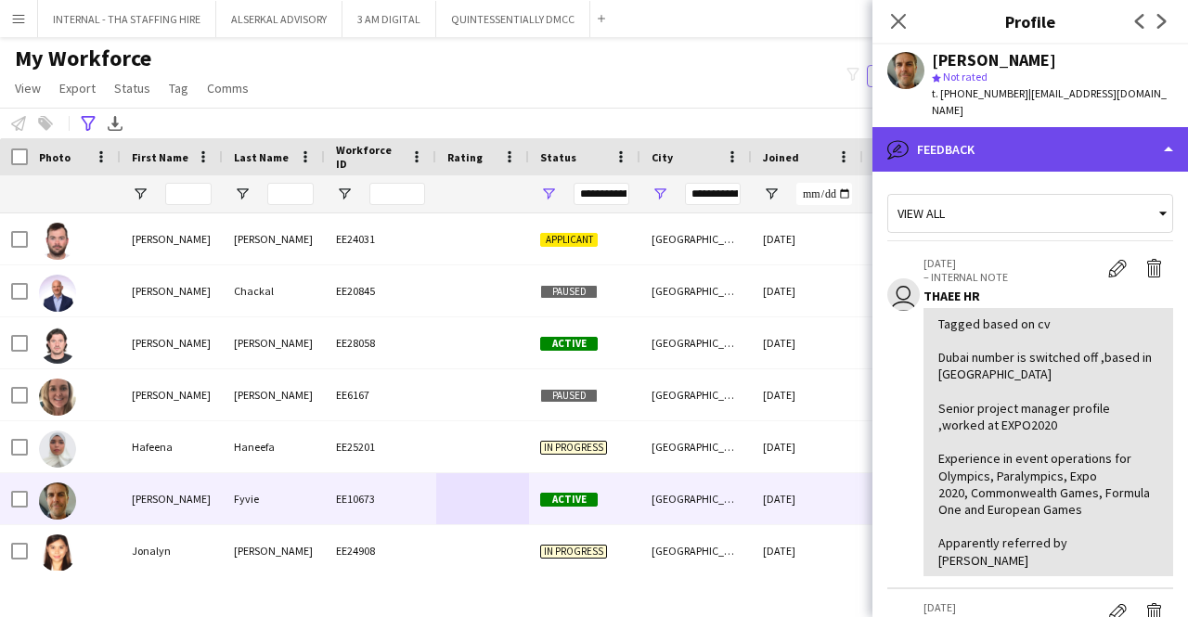
click at [1008, 127] on div "bubble-pencil Feedback" at bounding box center [1030, 149] width 316 height 45
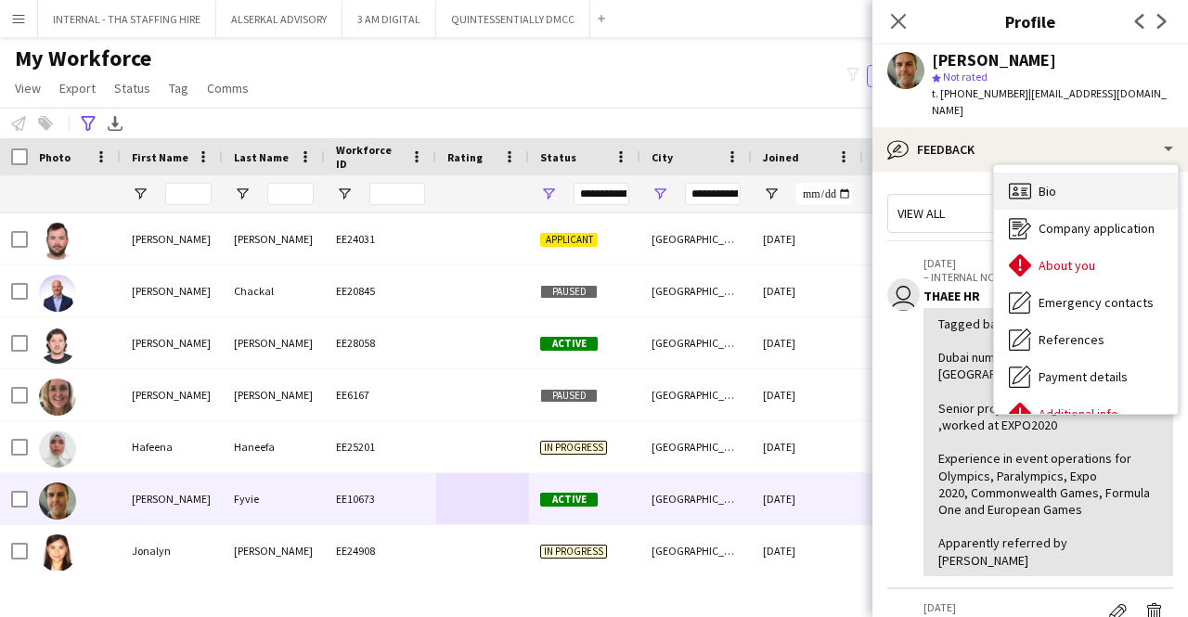
click at [1053, 183] on span "Bio" at bounding box center [1048, 191] width 18 height 17
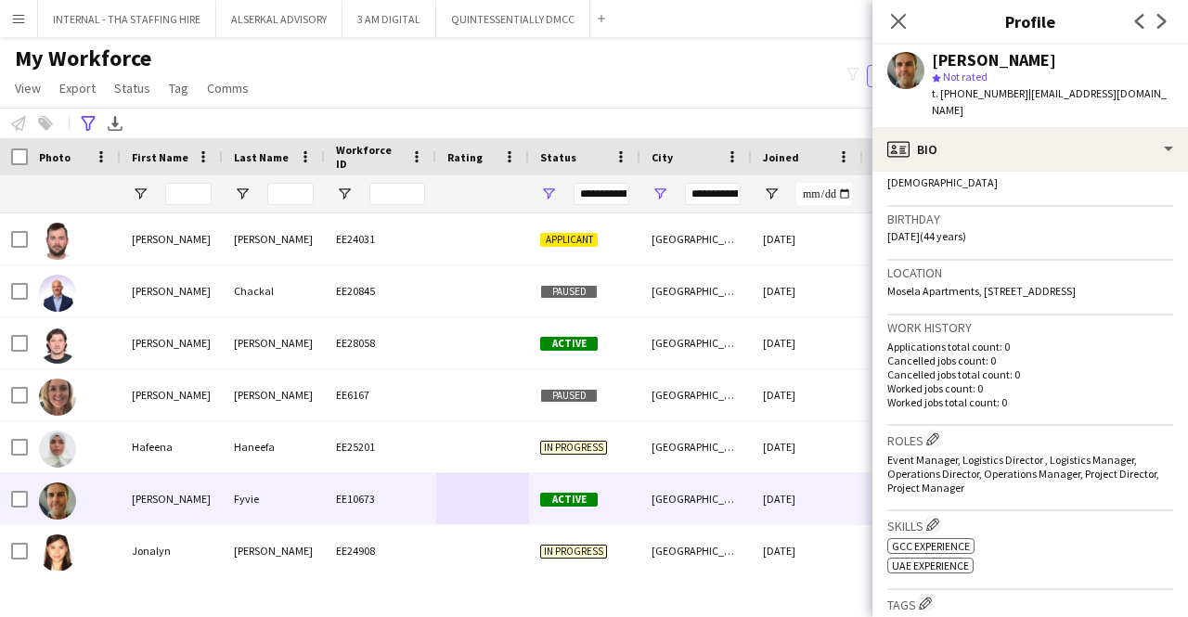
scroll to position [371, 0]
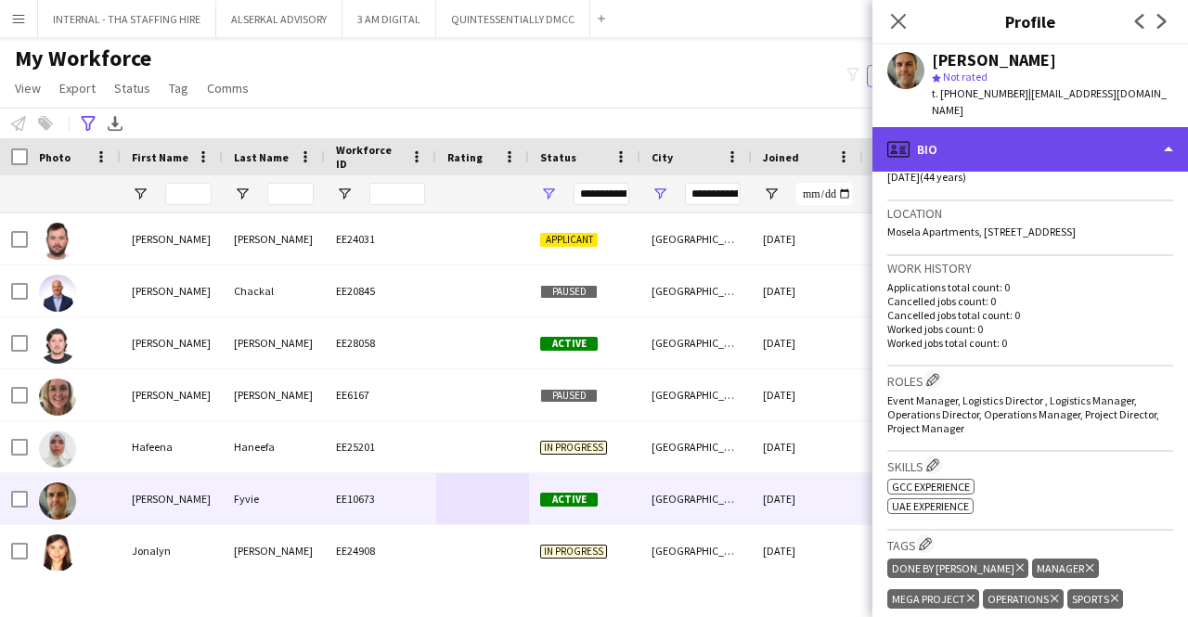
click at [1067, 135] on div "profile Bio" at bounding box center [1030, 149] width 316 height 45
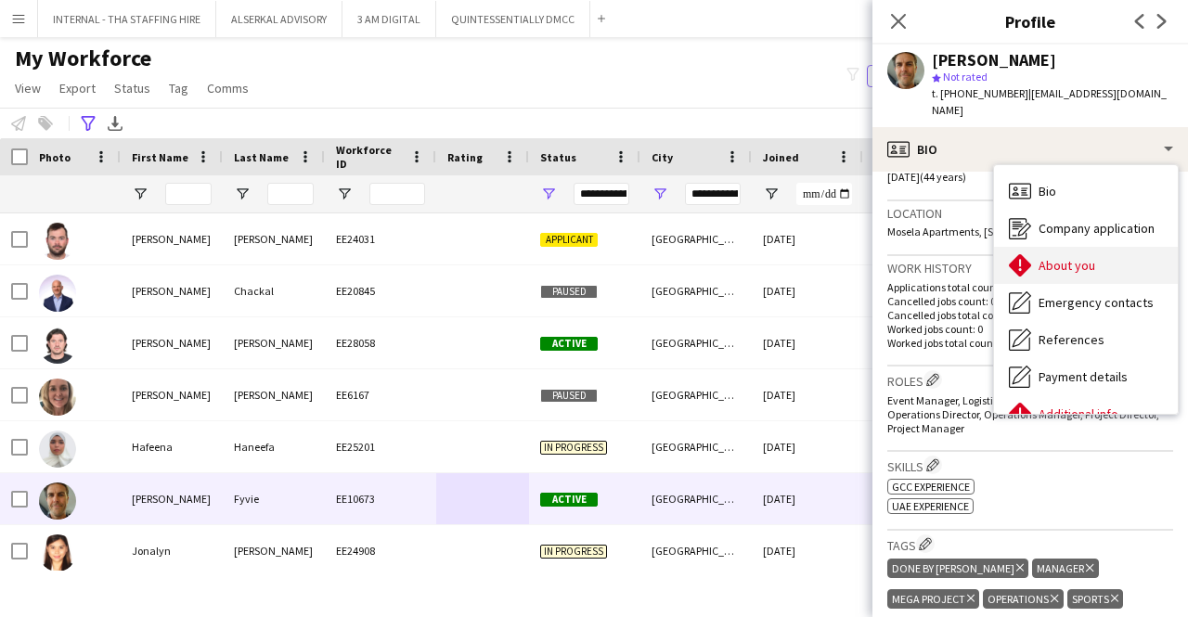
click at [1075, 257] on span "About you" at bounding box center [1067, 265] width 57 height 17
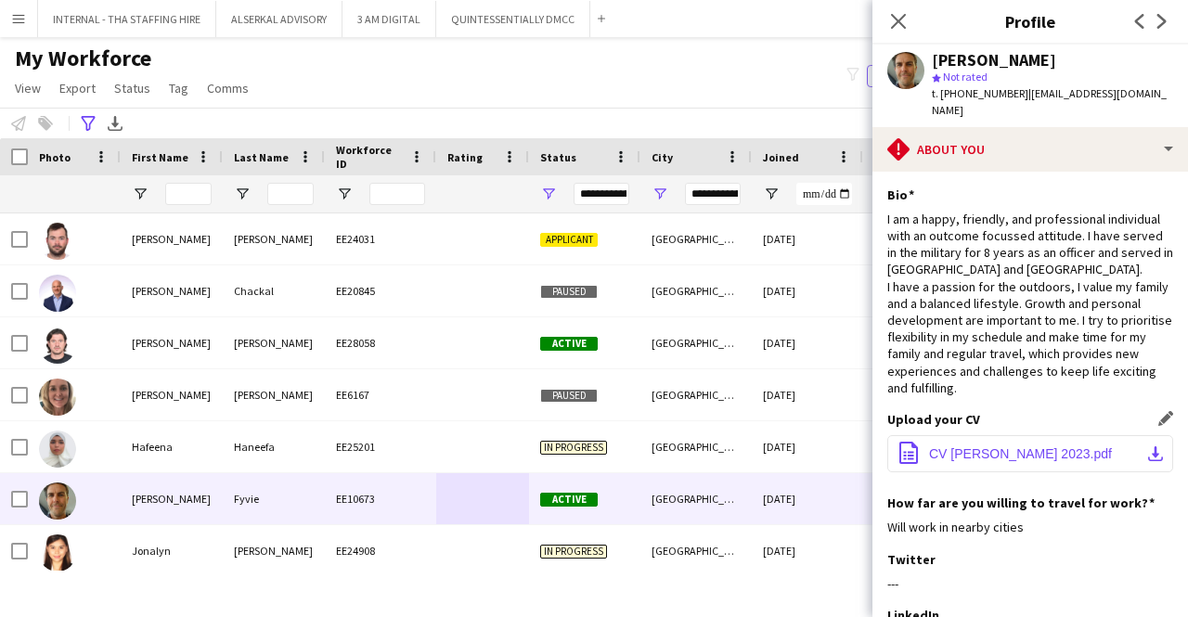
click at [1004, 446] on span "CV [PERSON_NAME] 2023.pdf" at bounding box center [1020, 453] width 183 height 15
click at [1003, 446] on span "CV [PERSON_NAME] 2023.pdf" at bounding box center [1020, 453] width 183 height 15
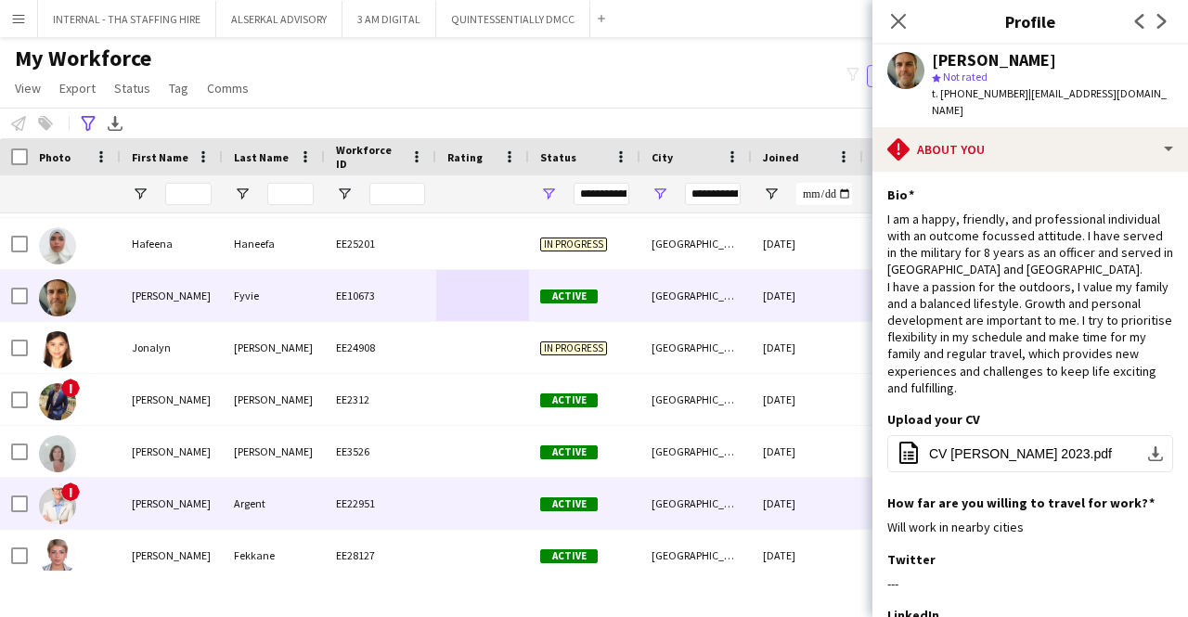
scroll to position [204, 0]
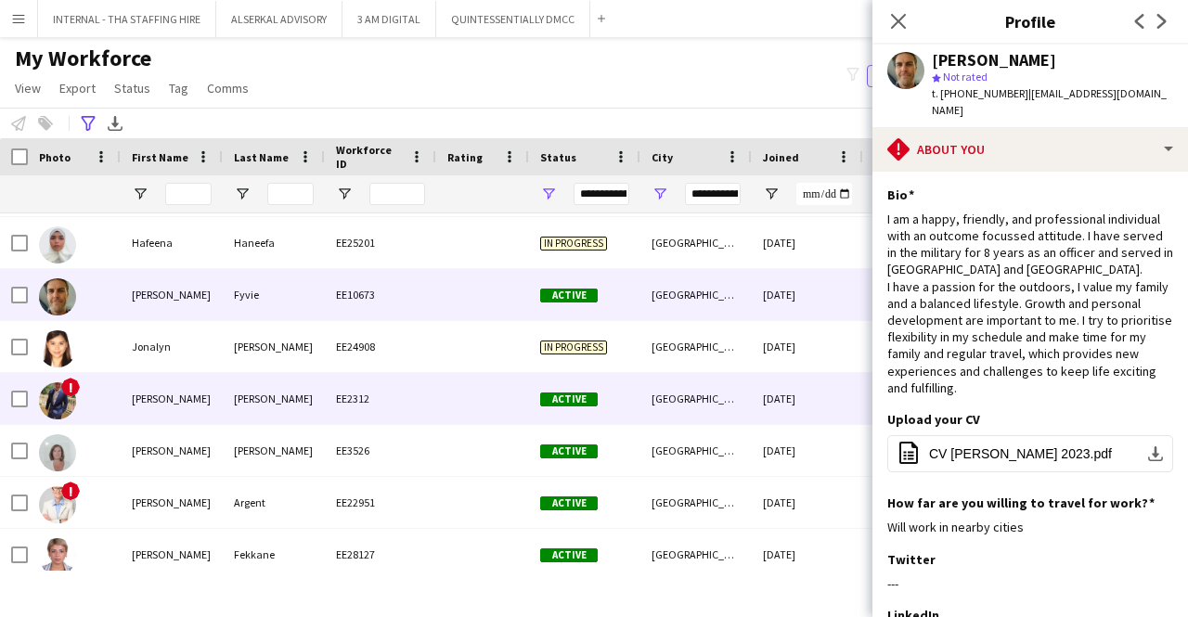
click at [677, 408] on div "[GEOGRAPHIC_DATA]" at bounding box center [695, 398] width 111 height 51
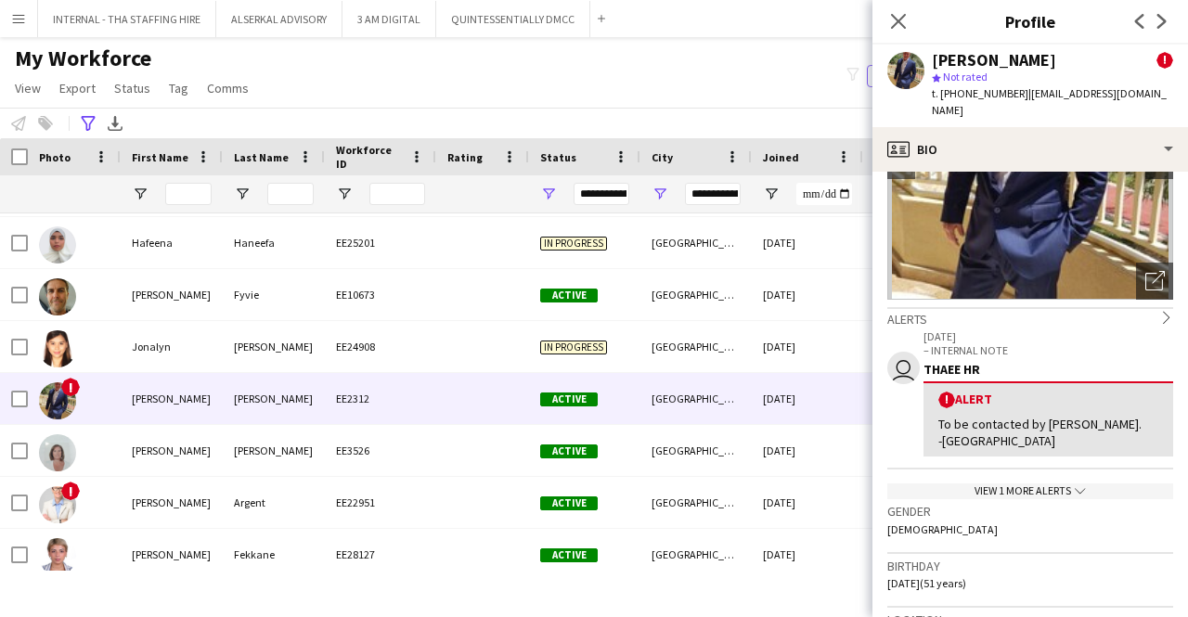
scroll to position [174, 0]
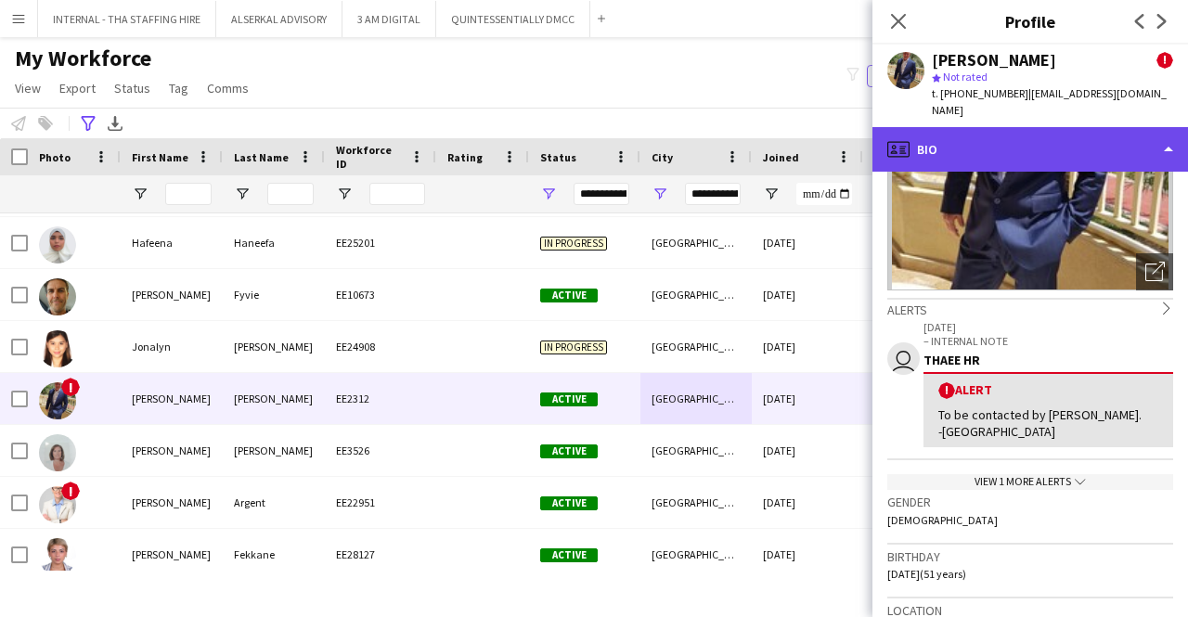
click at [1014, 133] on div "profile Bio" at bounding box center [1030, 149] width 316 height 45
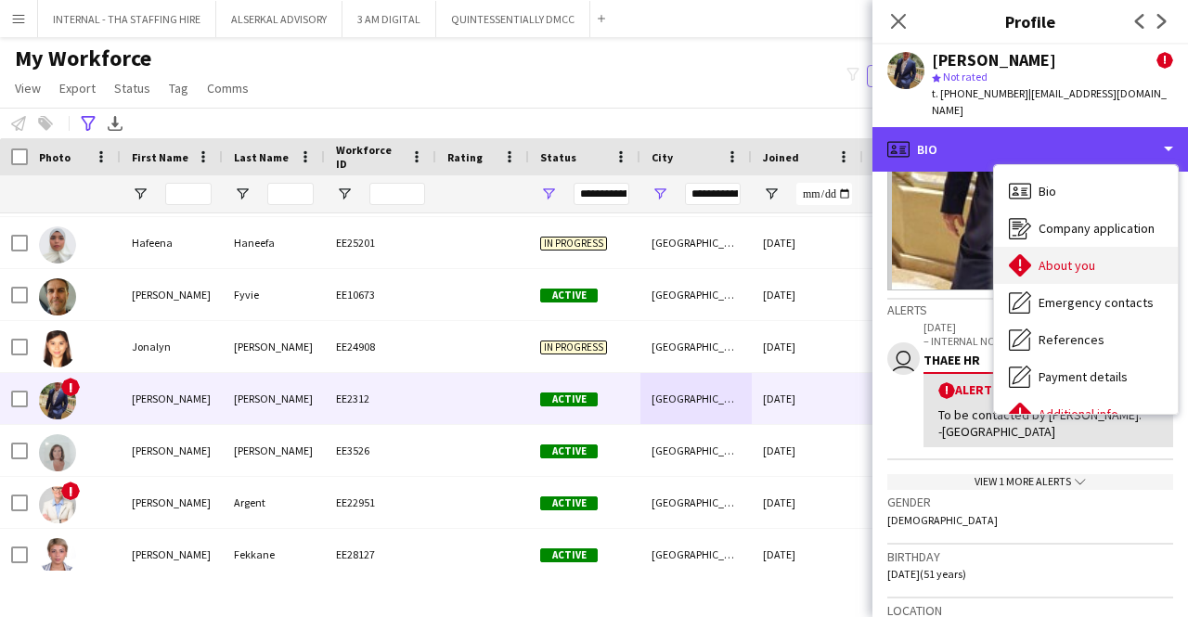
scroll to position [137, 0]
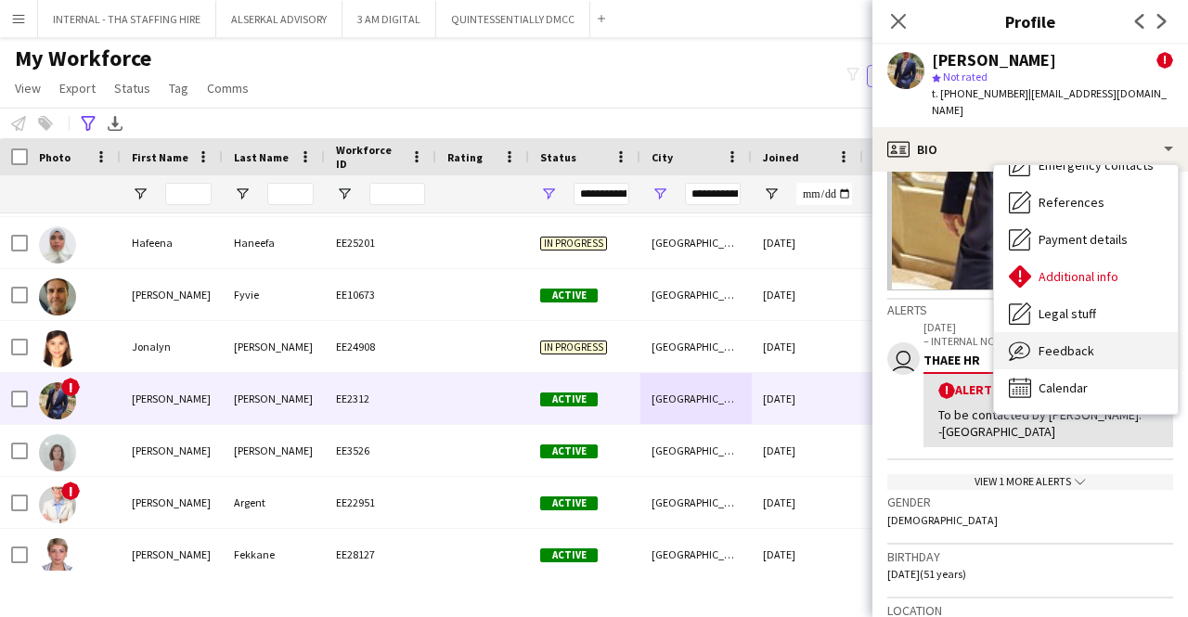
click at [1070, 342] on span "Feedback" at bounding box center [1067, 350] width 56 height 17
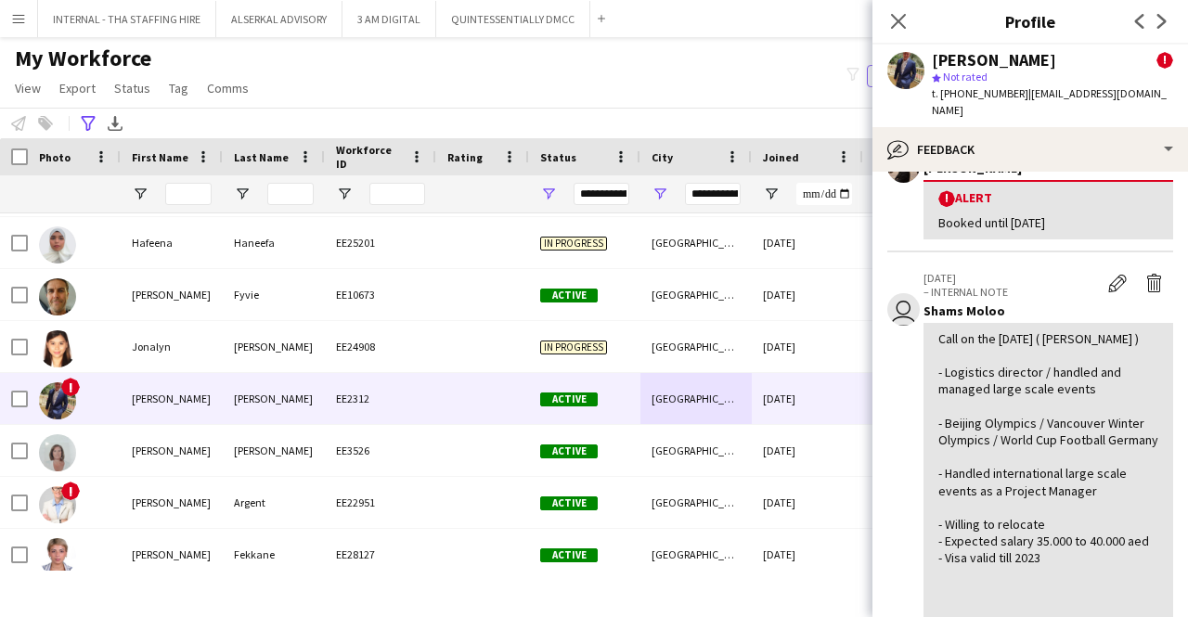
scroll to position [283, 0]
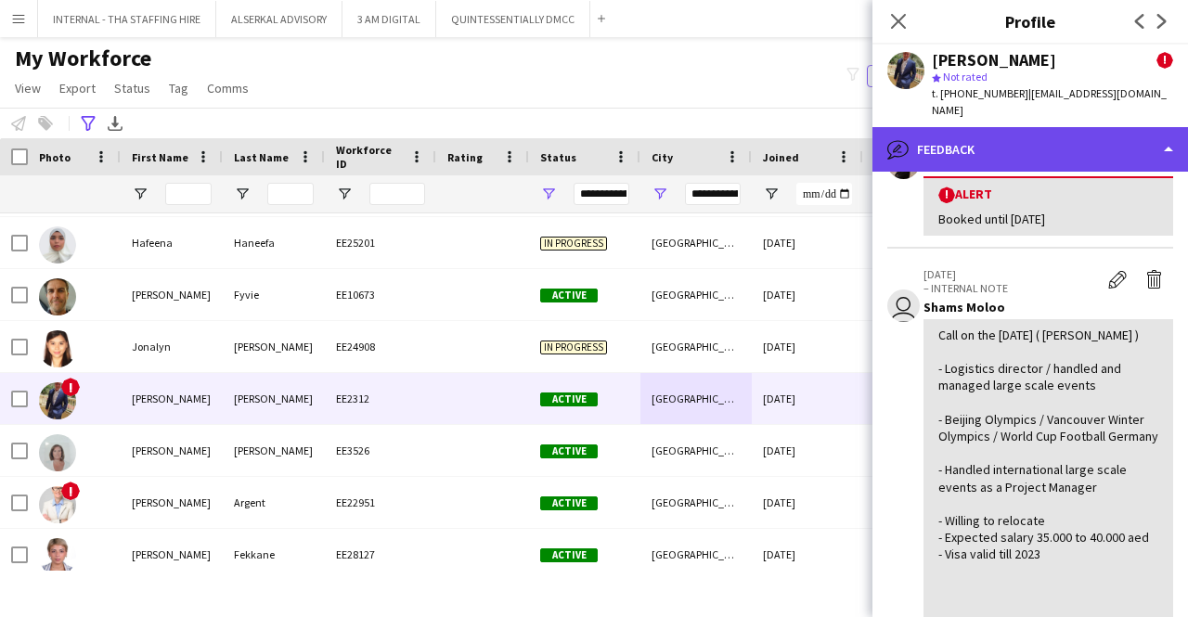
click at [1009, 133] on div "bubble-pencil Feedback" at bounding box center [1030, 149] width 316 height 45
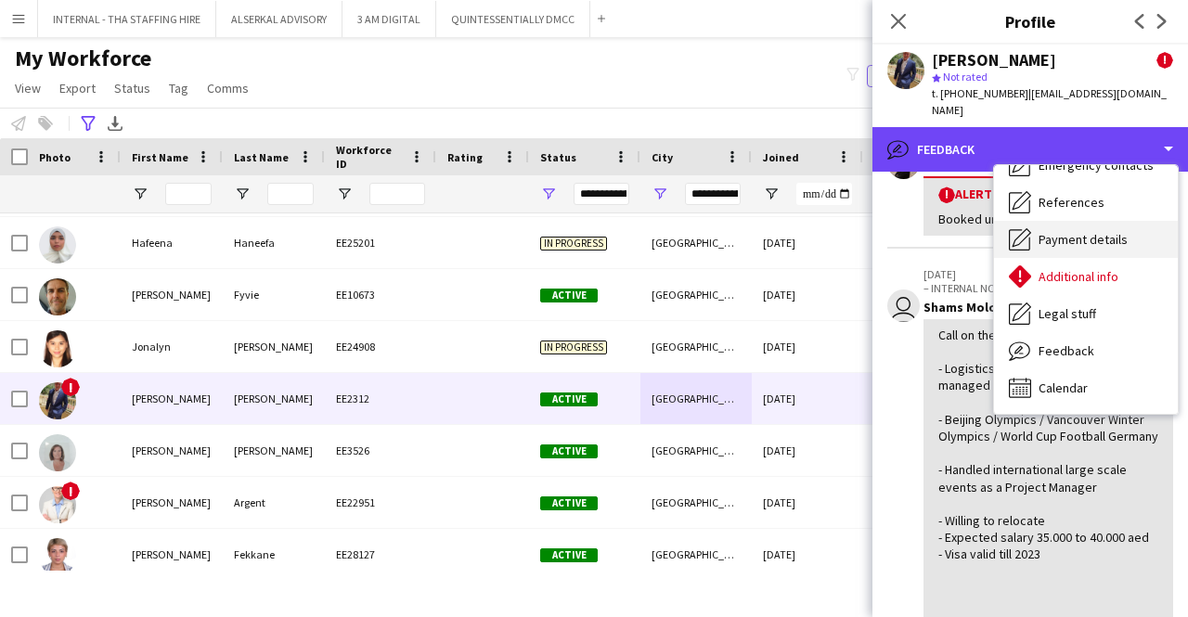
scroll to position [0, 0]
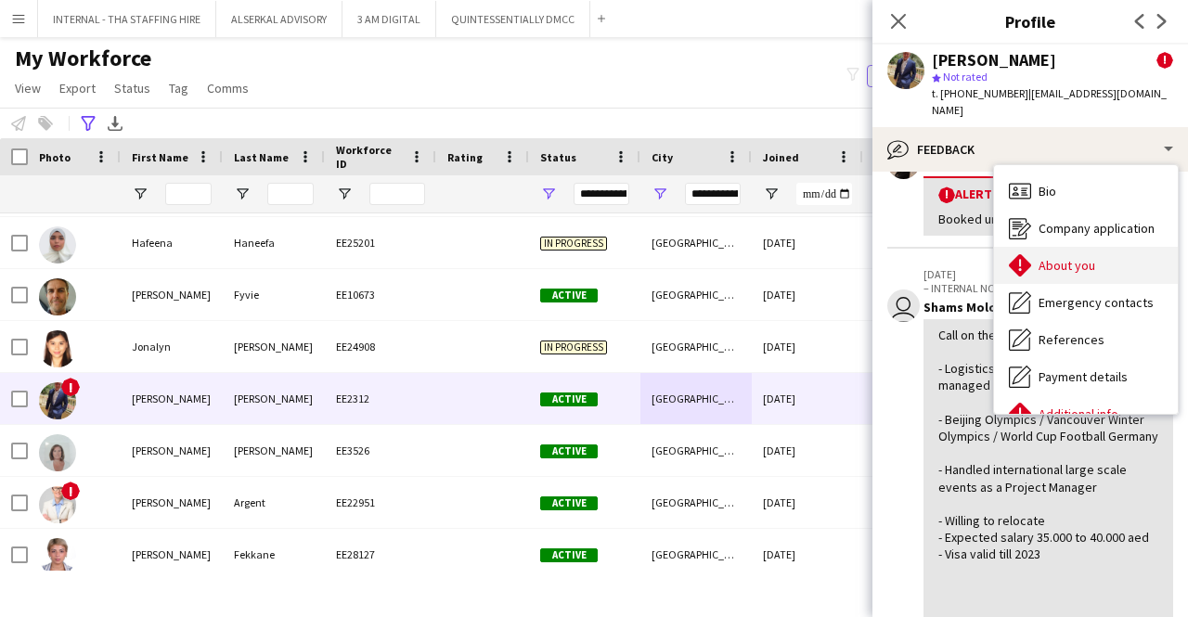
click at [1051, 257] on span "About you" at bounding box center [1067, 265] width 57 height 17
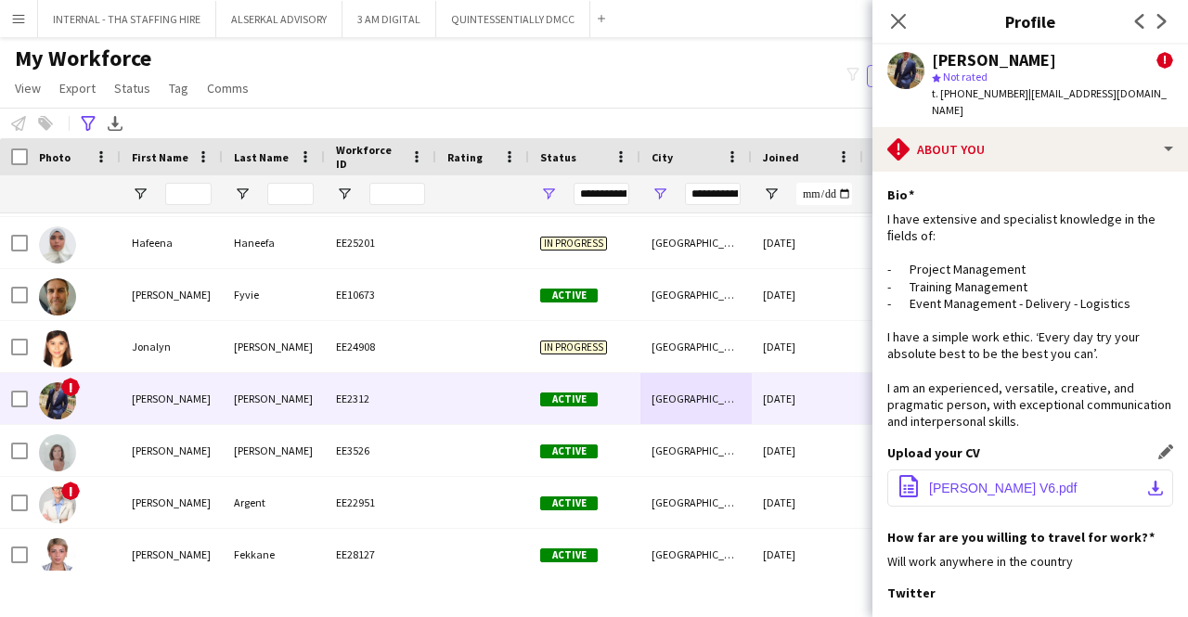
click at [1008, 481] on span "[PERSON_NAME] V6.pdf" at bounding box center [1003, 488] width 148 height 15
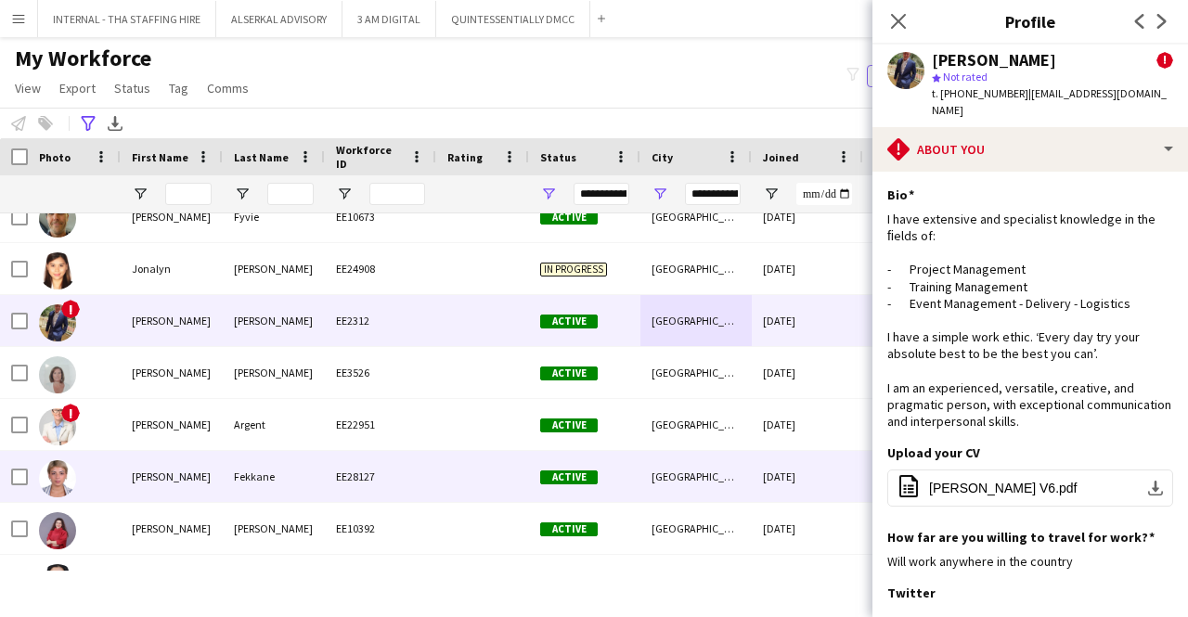
scroll to position [297, 0]
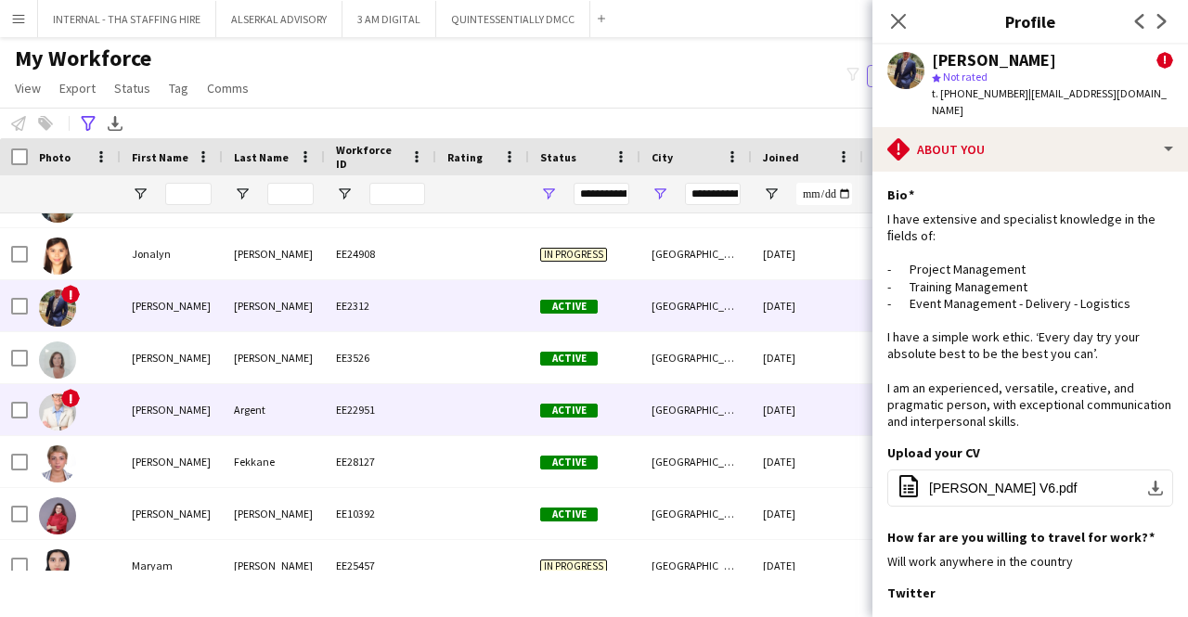
click at [270, 423] on div "Argent" at bounding box center [274, 409] width 102 height 51
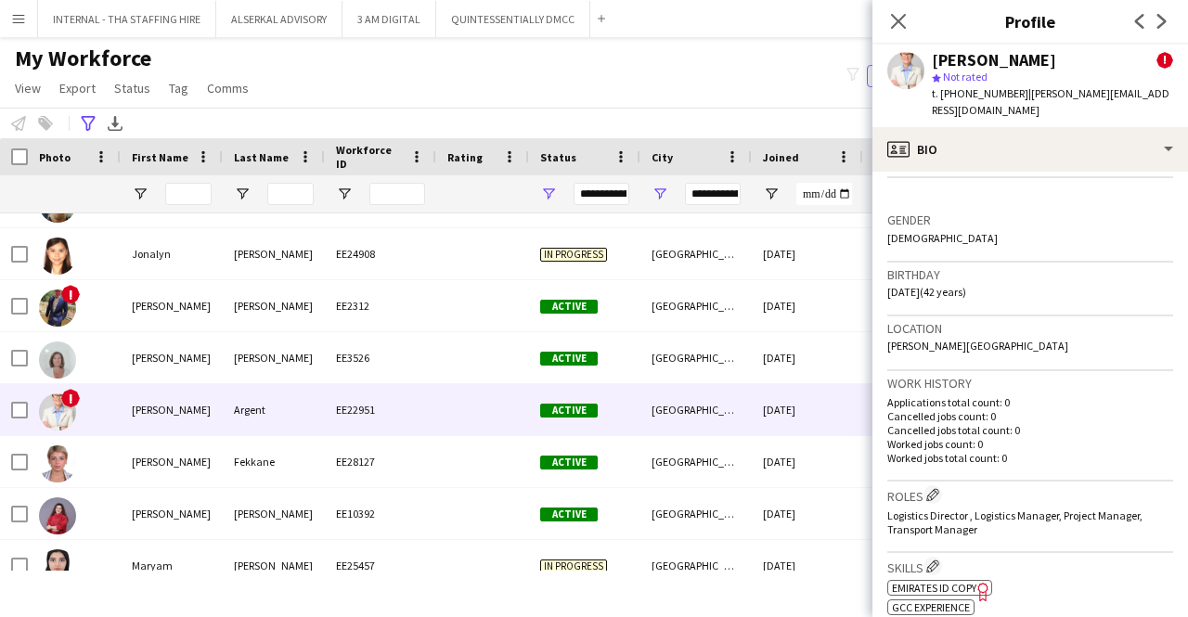
scroll to position [464, 0]
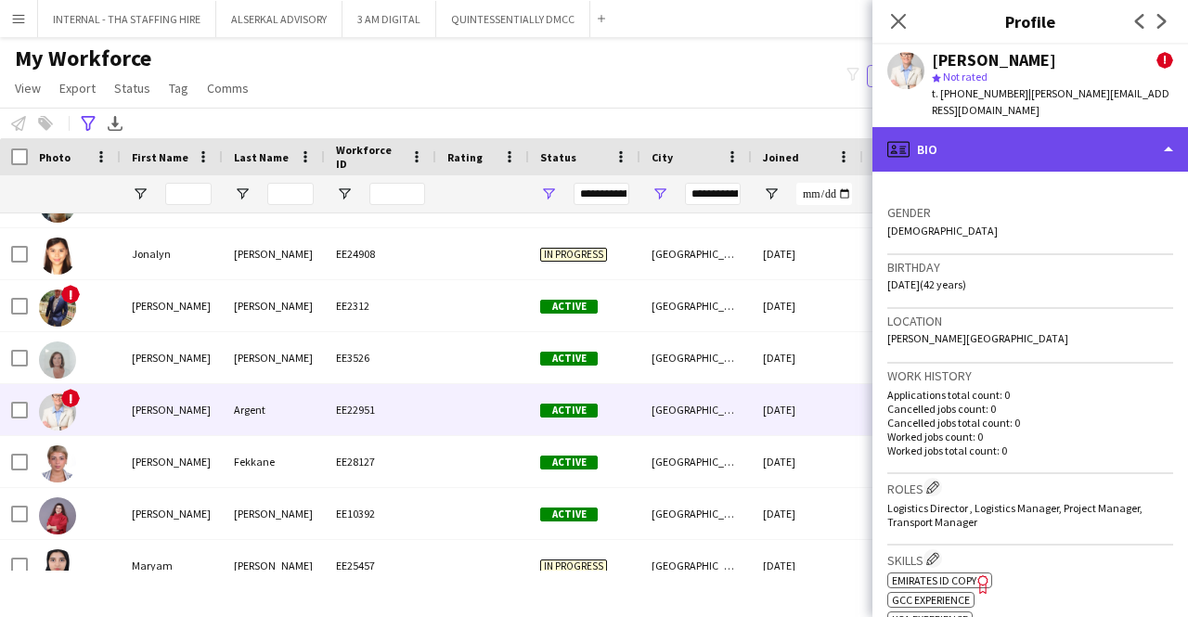
click at [1038, 137] on div "profile Bio" at bounding box center [1030, 149] width 316 height 45
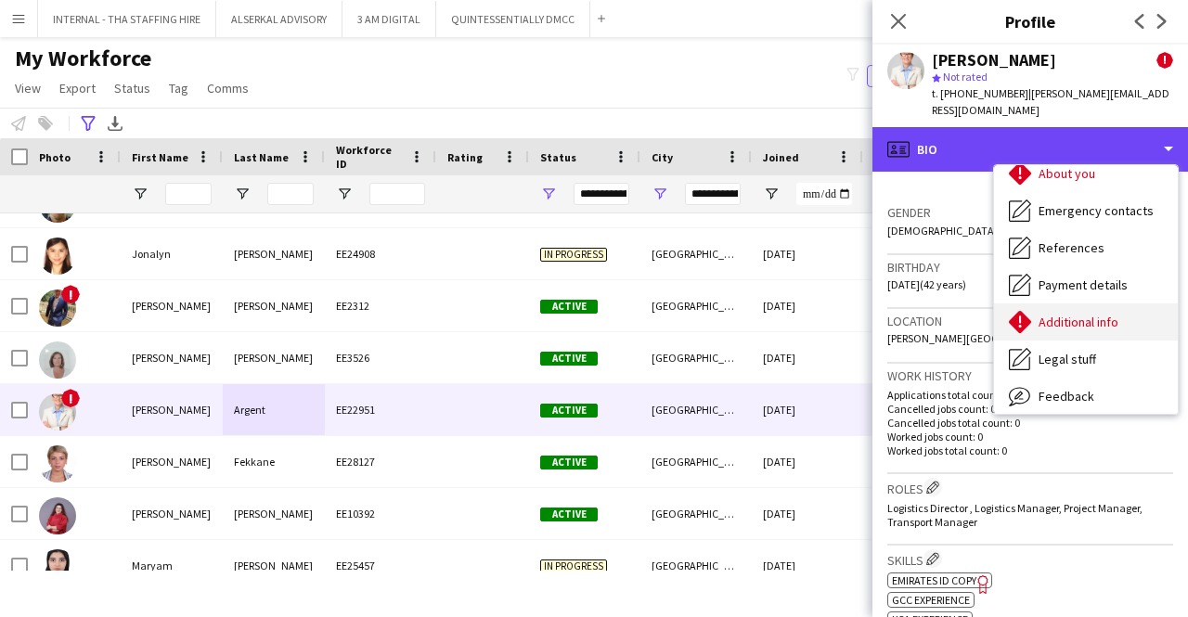
scroll to position [137, 0]
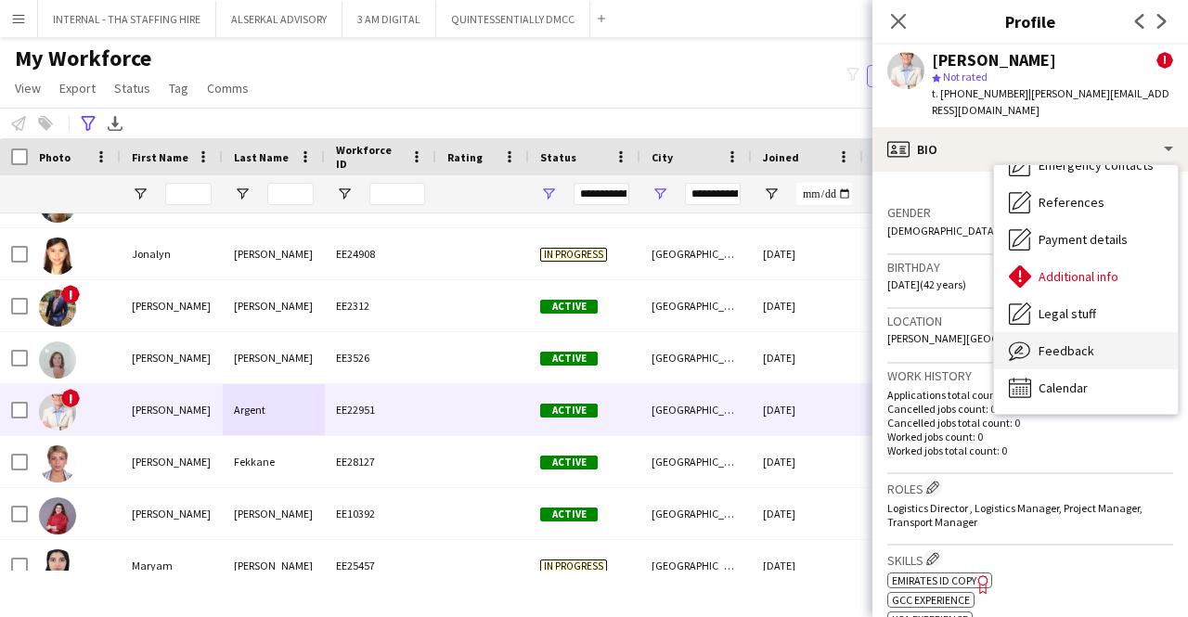
click at [1102, 332] on div "Feedback Feedback" at bounding box center [1086, 350] width 184 height 37
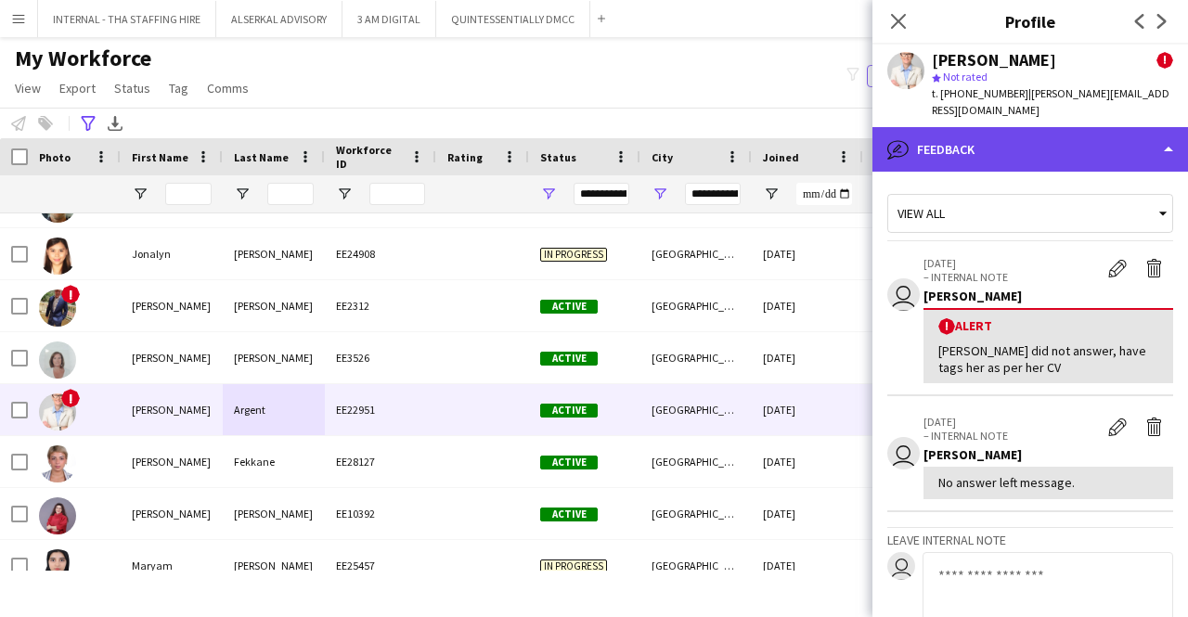
click at [1034, 127] on div "bubble-pencil Feedback" at bounding box center [1030, 149] width 316 height 45
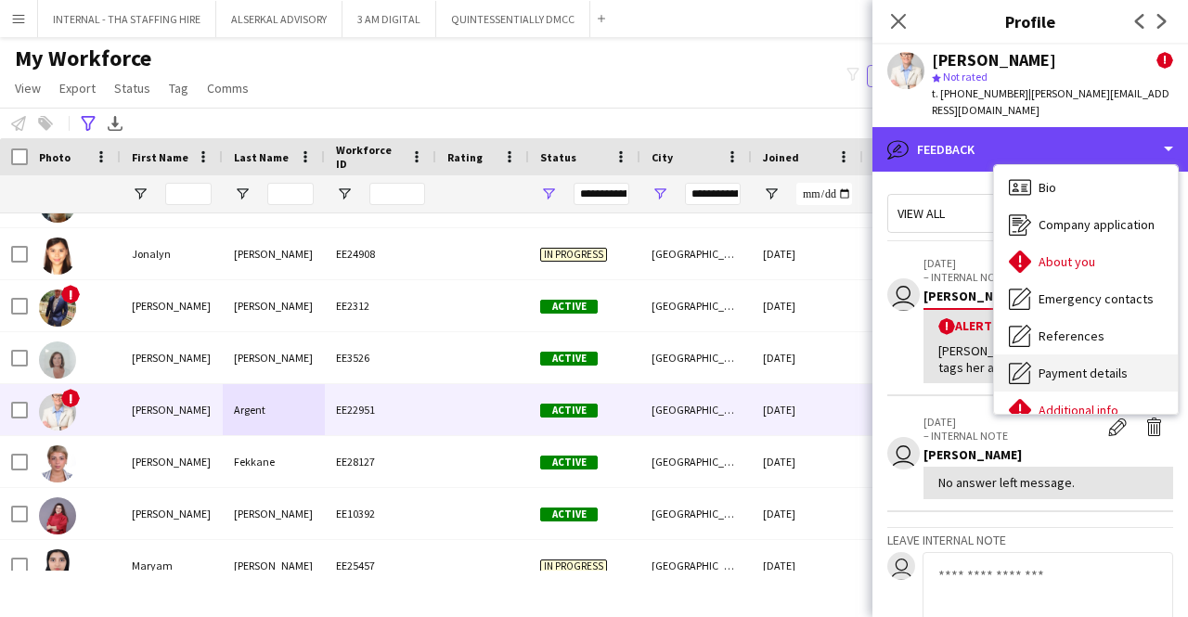
scroll to position [0, 0]
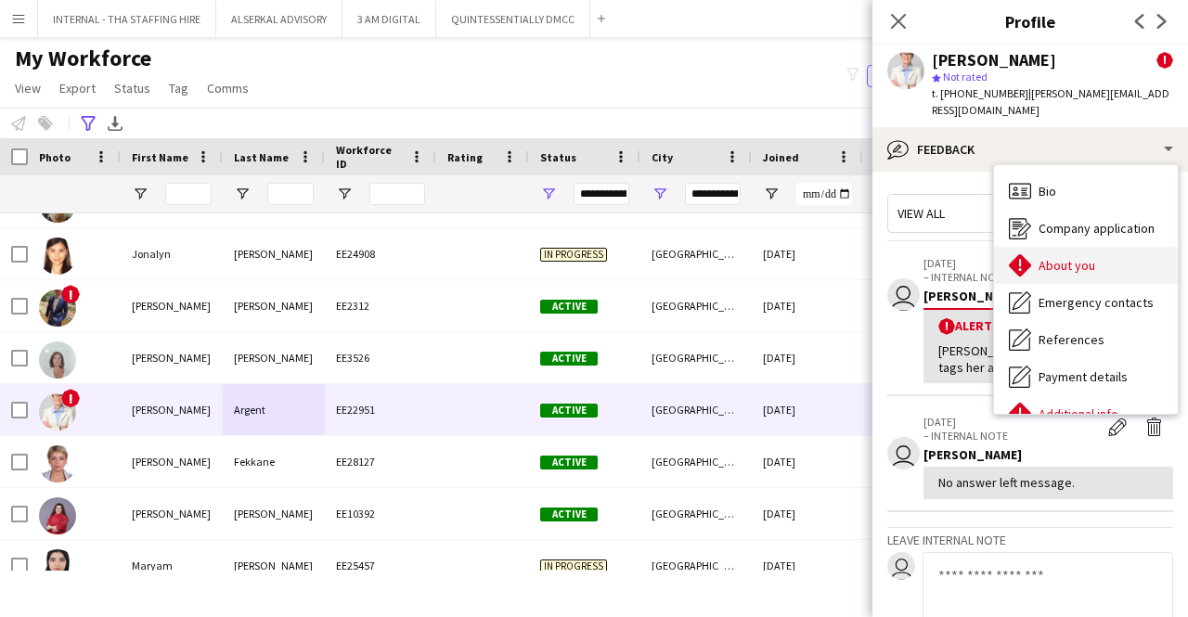
click at [1063, 257] on span "About you" at bounding box center [1067, 265] width 57 height 17
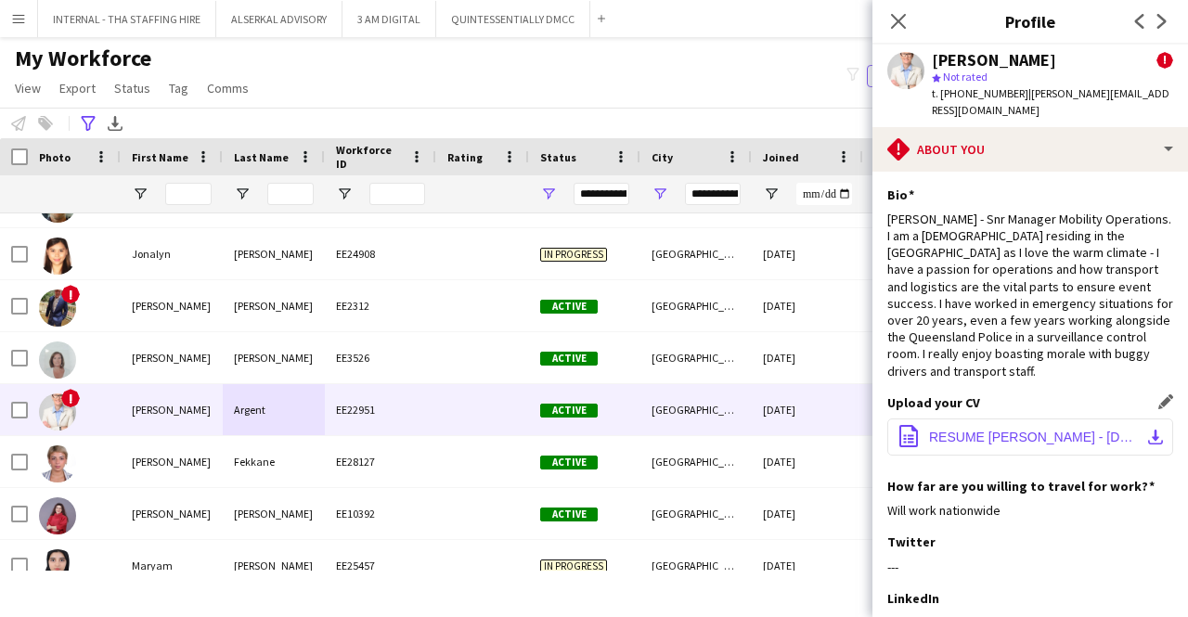
click at [980, 430] on span "RESUME [PERSON_NAME] - [DATE] .pdf" at bounding box center [1034, 437] width 210 height 15
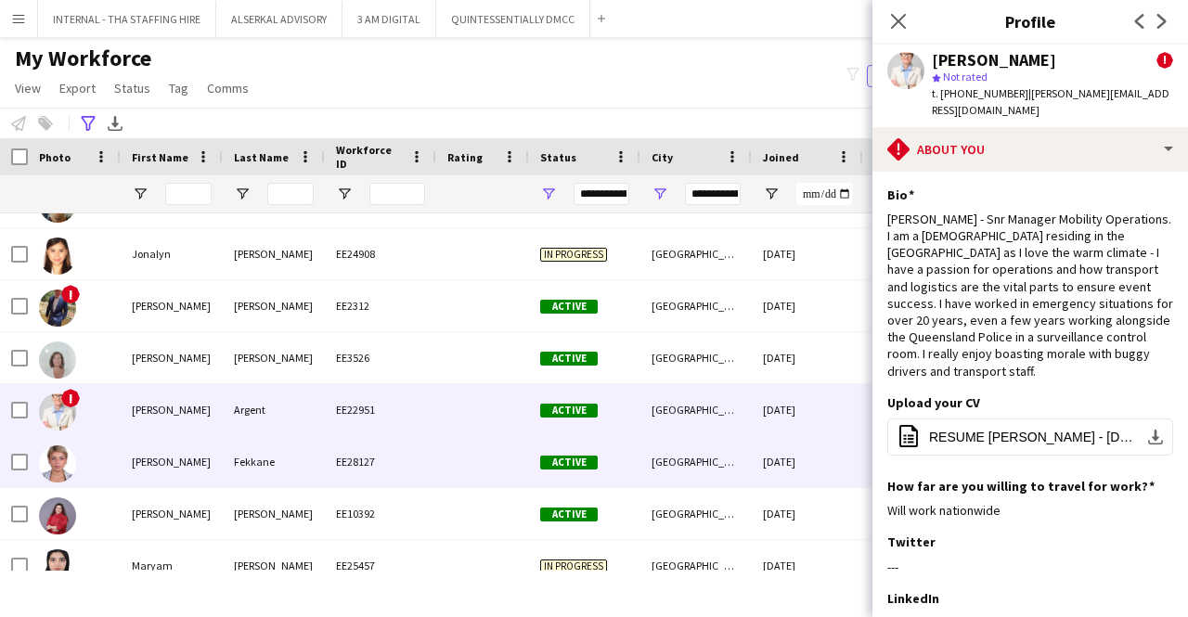
click at [761, 454] on div "[DATE]" at bounding box center [807, 461] width 111 height 51
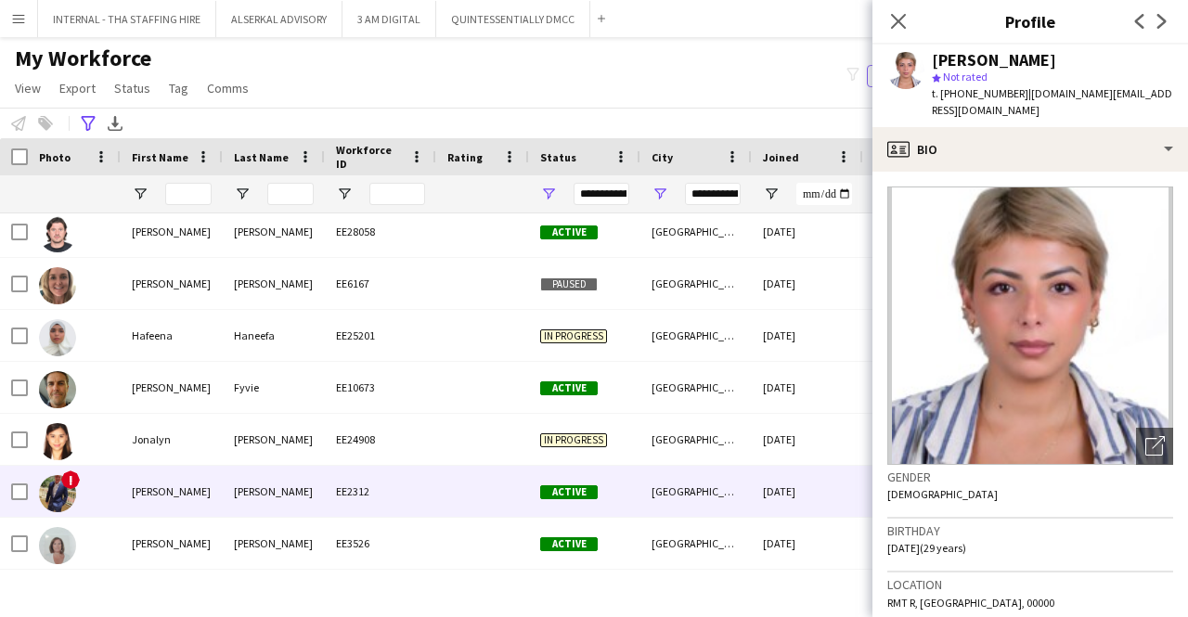
scroll to position [204, 0]
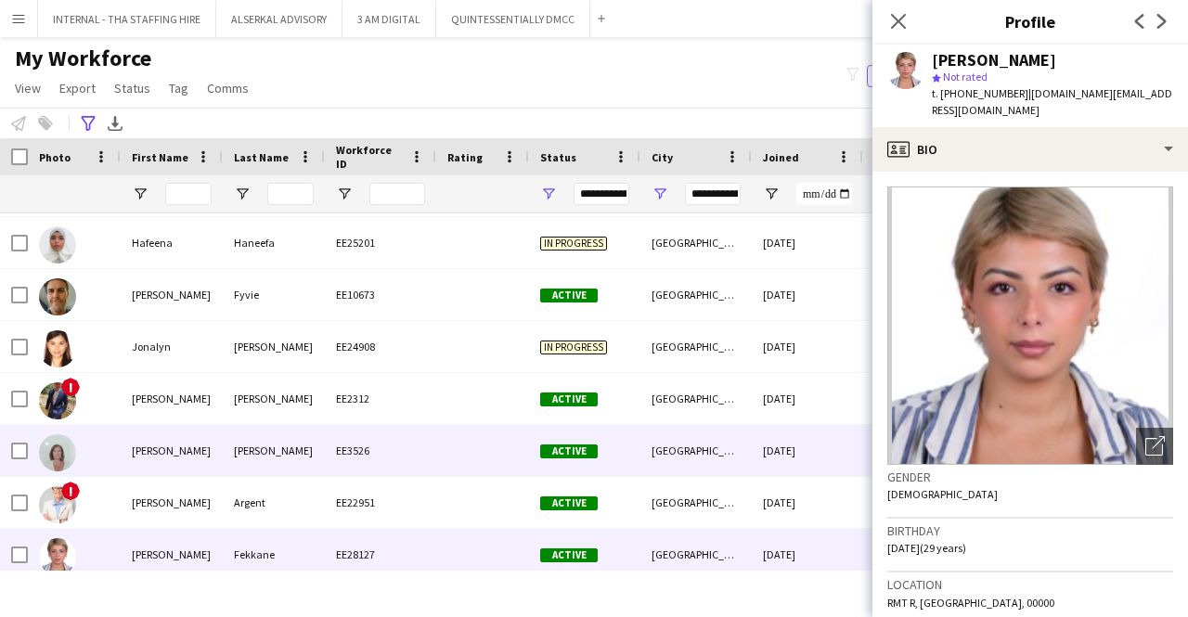
click at [481, 458] on div at bounding box center [482, 450] width 93 height 51
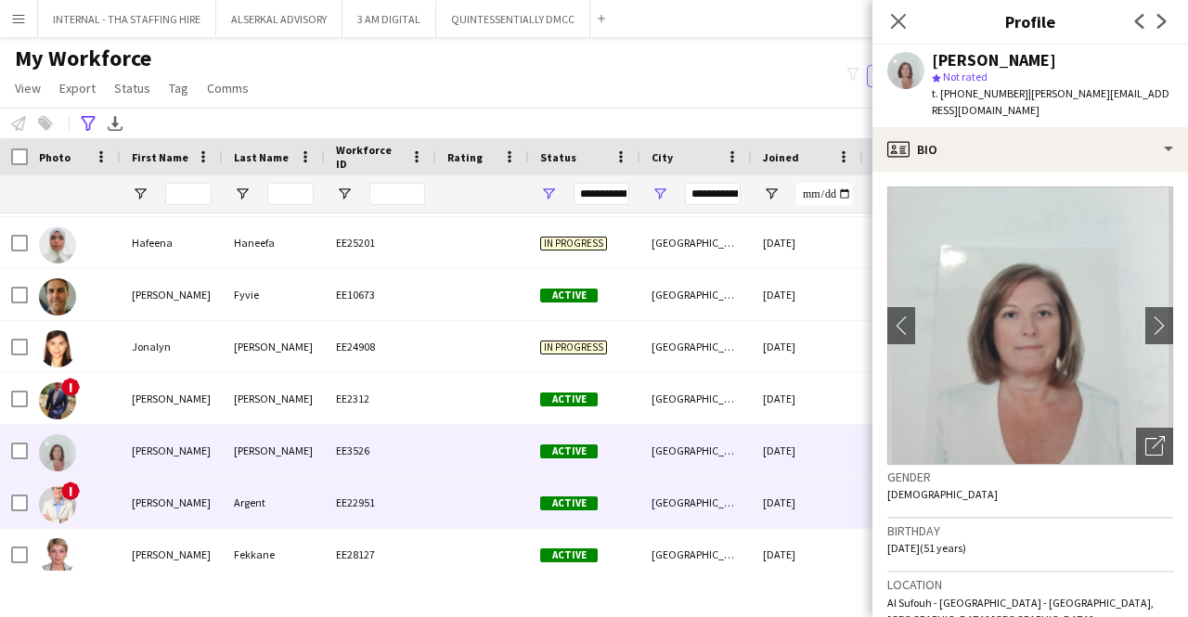
click at [460, 498] on div at bounding box center [482, 502] width 93 height 51
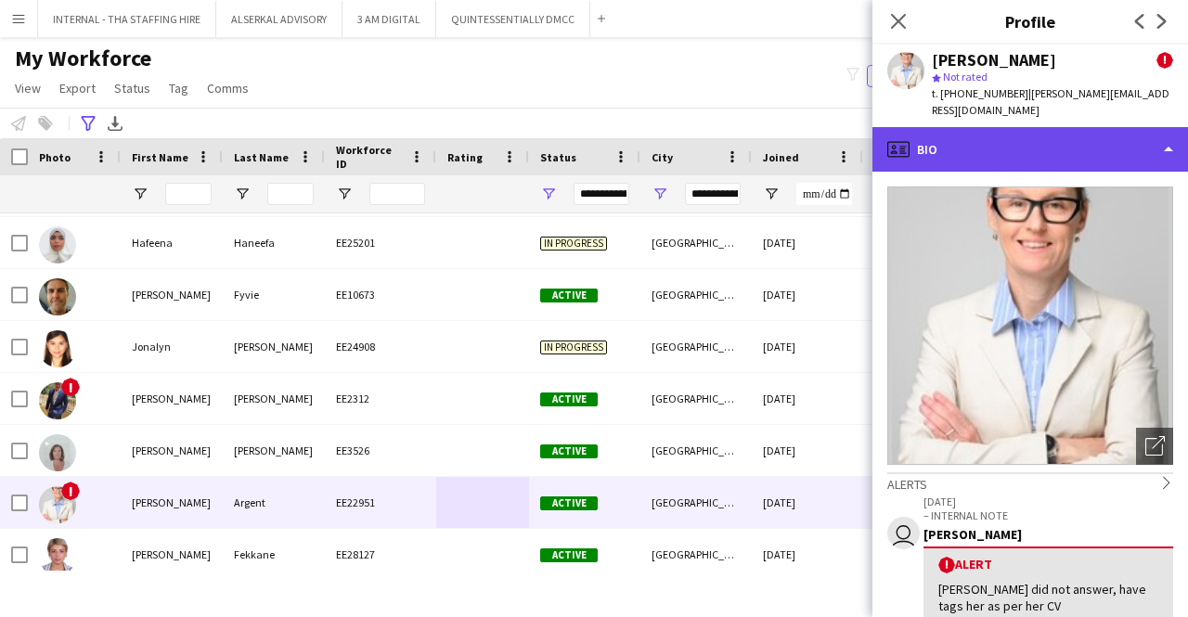
click at [961, 131] on div "profile Bio" at bounding box center [1030, 149] width 316 height 45
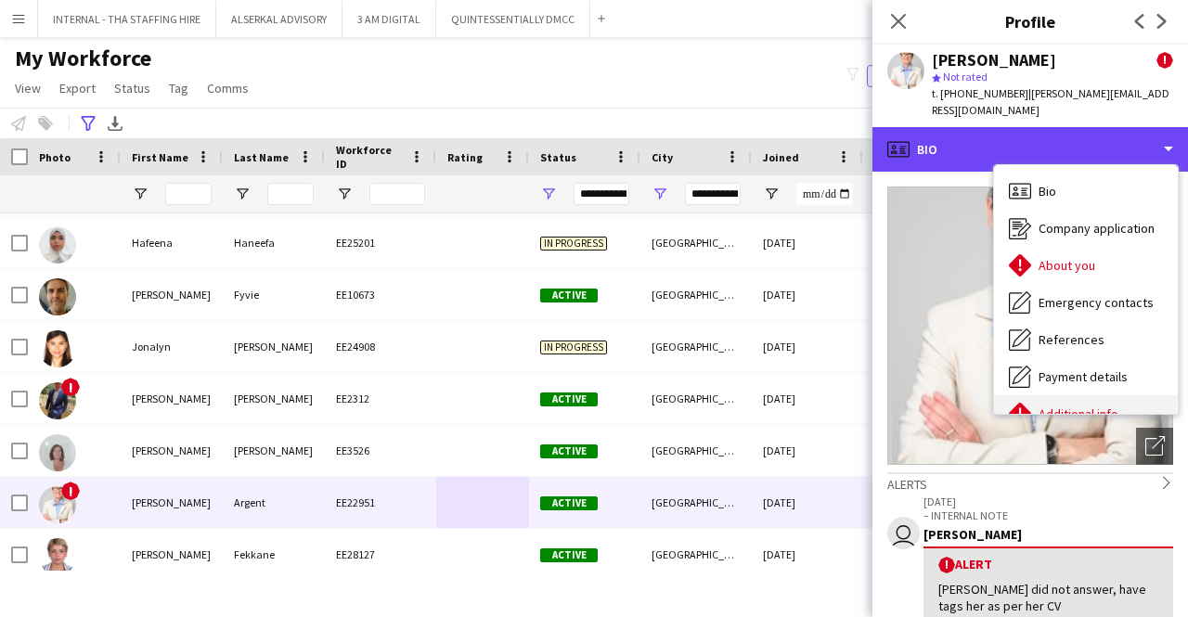
scroll to position [137, 0]
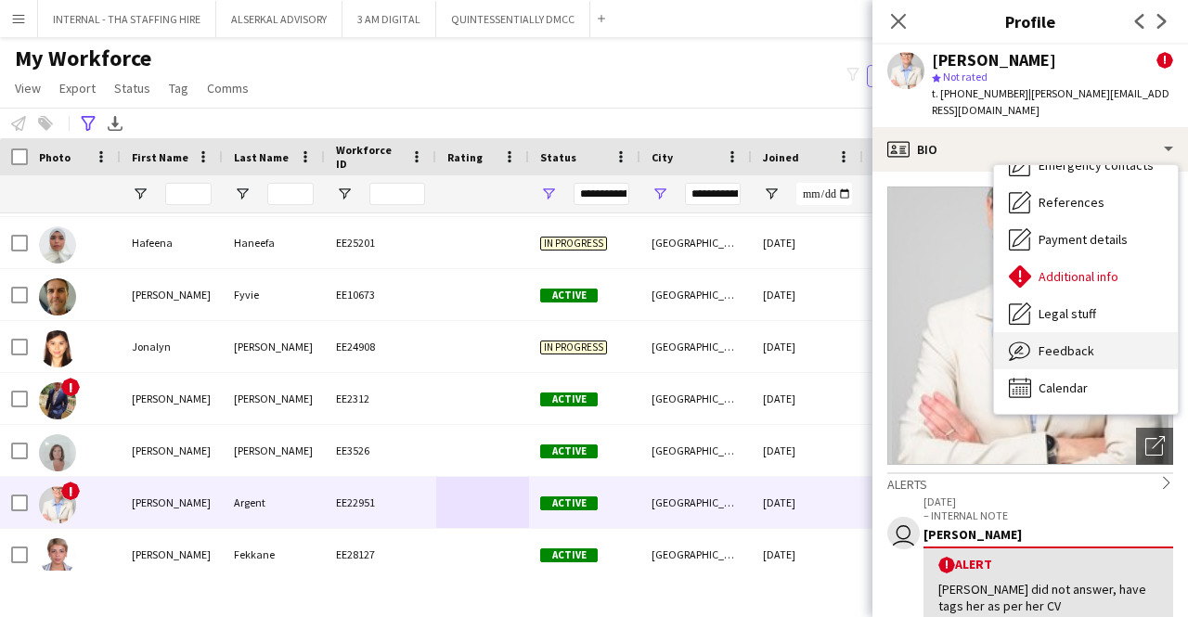
click at [1064, 342] on span "Feedback" at bounding box center [1067, 350] width 56 height 17
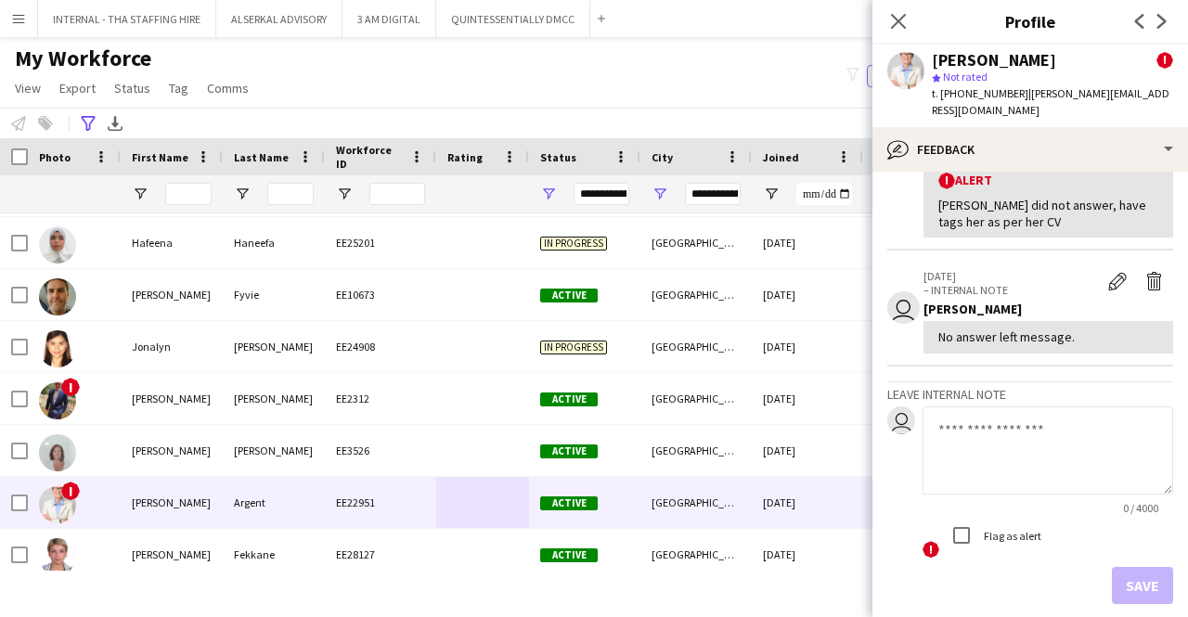
scroll to position [219, 0]
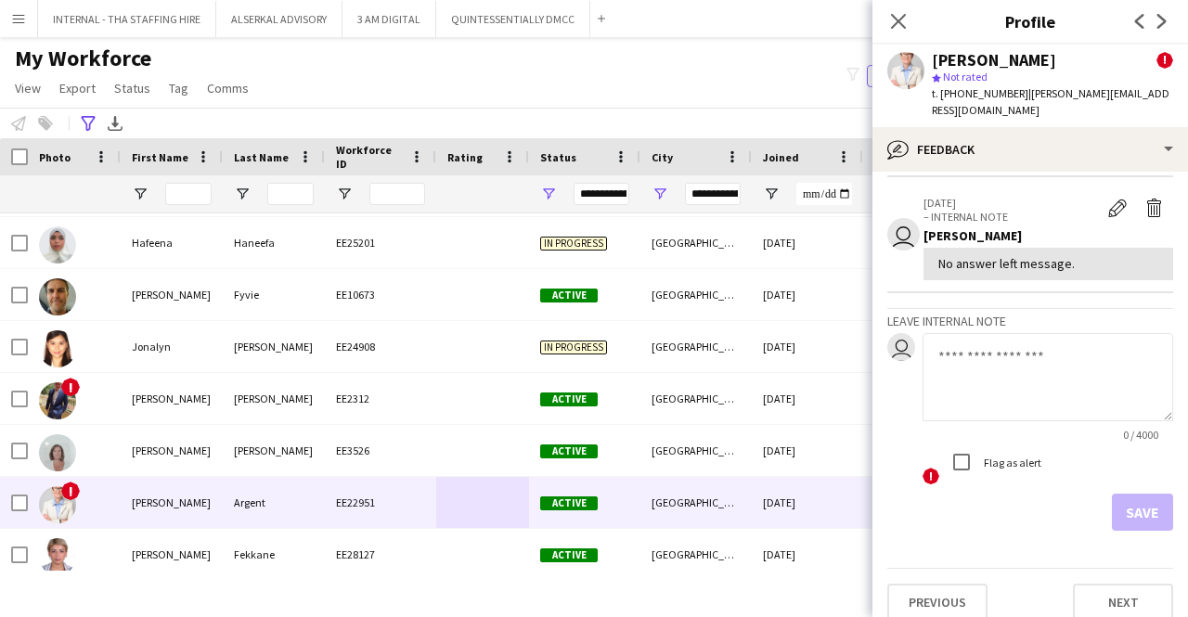
click at [1007, 93] on span "t. [PHONE_NUMBER]" at bounding box center [980, 93] width 97 height 14
drag, startPoint x: 1013, startPoint y: 92, endPoint x: 939, endPoint y: 93, distance: 74.3
click at [939, 93] on span "t. [PHONE_NUMBER]" at bounding box center [980, 93] width 97 height 14
copy span "[PHONE_NUMBER]"
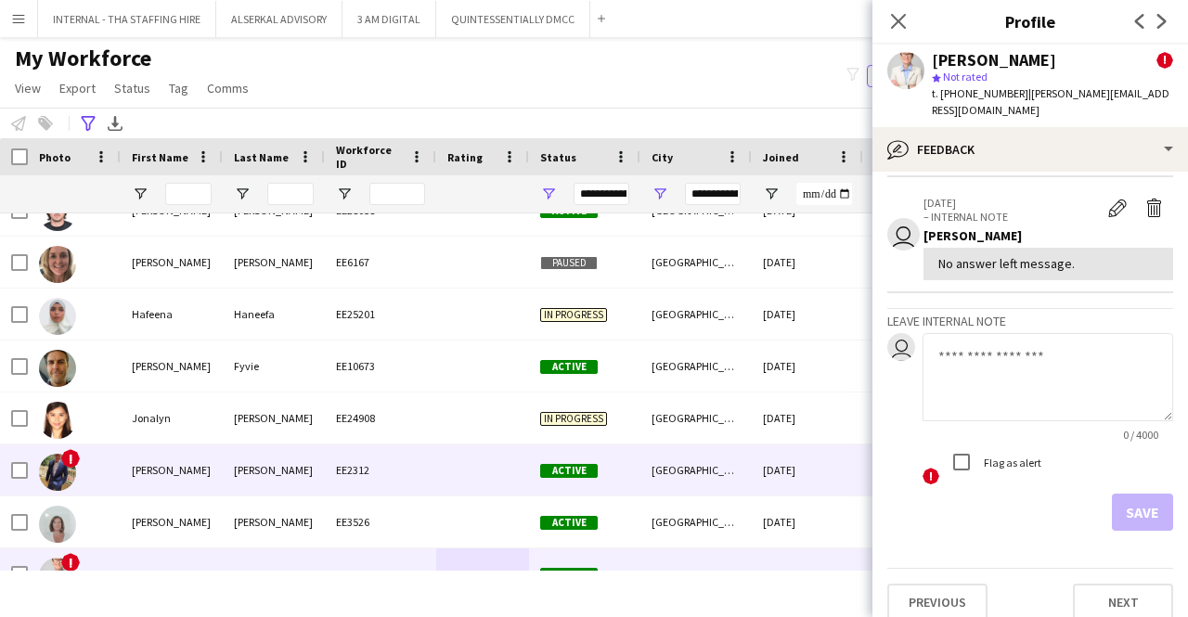
scroll to position [111, 0]
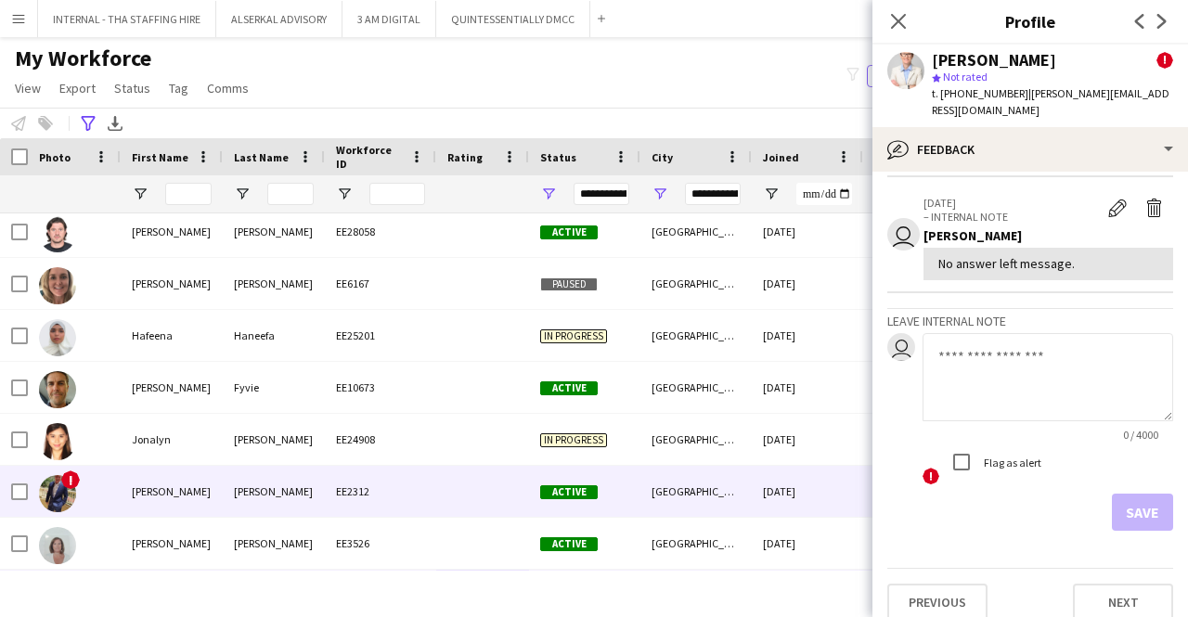
click at [247, 489] on div "[PERSON_NAME]" at bounding box center [274, 491] width 102 height 51
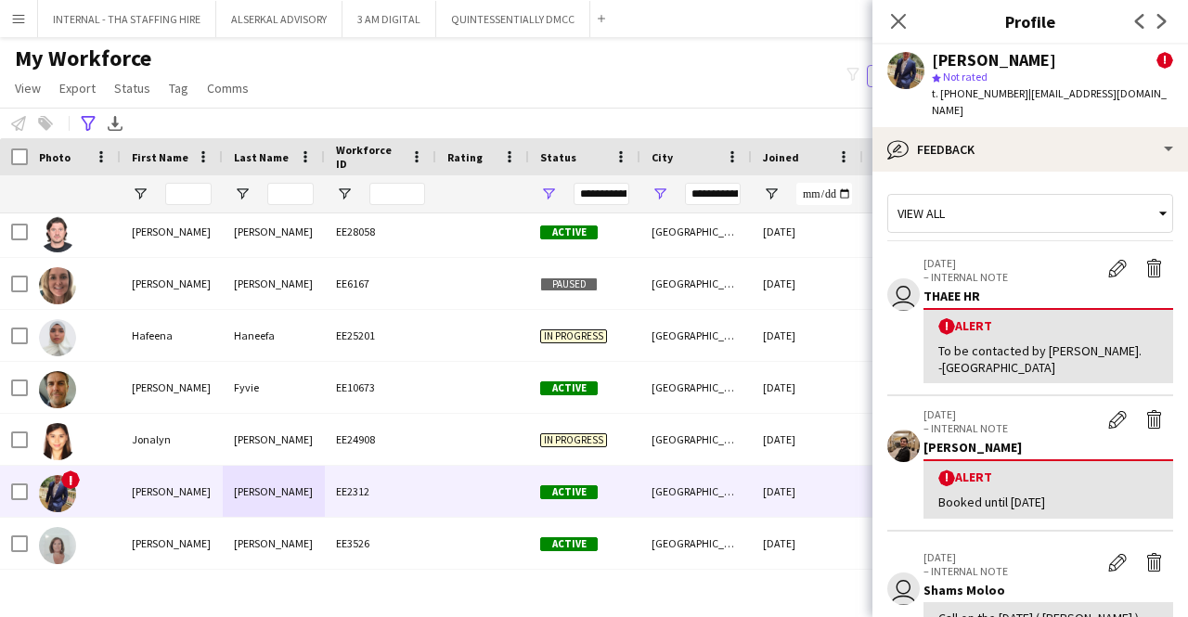
drag, startPoint x: 1011, startPoint y: 97, endPoint x: 935, endPoint y: 97, distance: 76.1
click at [935, 97] on span "t. [PHONE_NUMBER]" at bounding box center [980, 93] width 97 height 14
copy span ". [PHONE_NUMBER]"
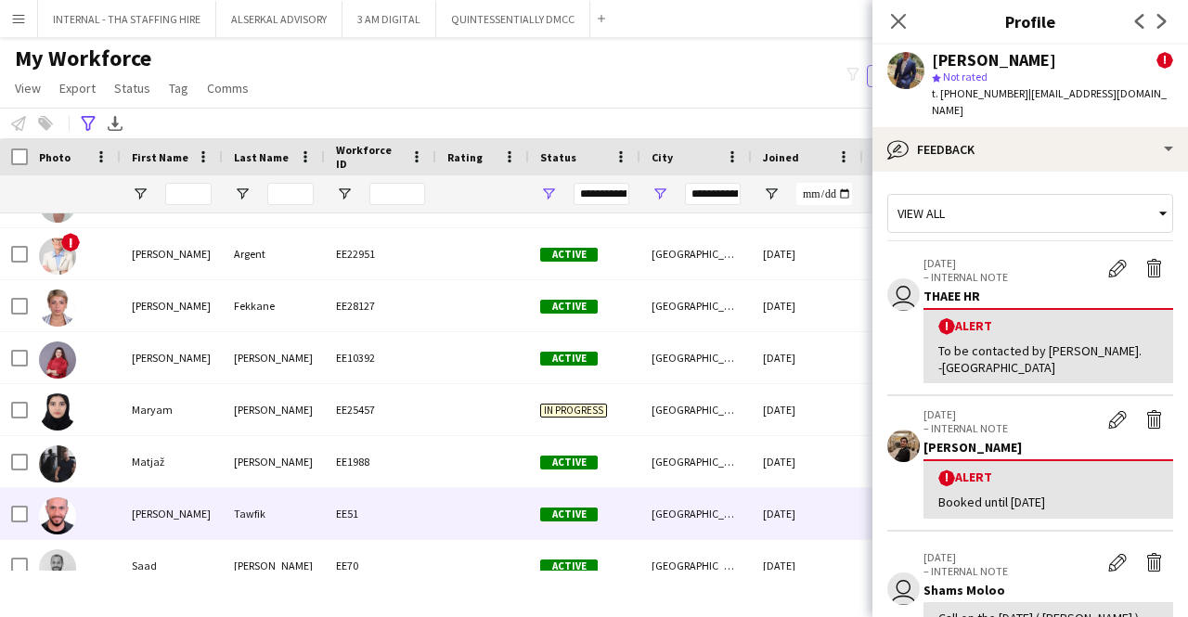
scroll to position [483, 0]
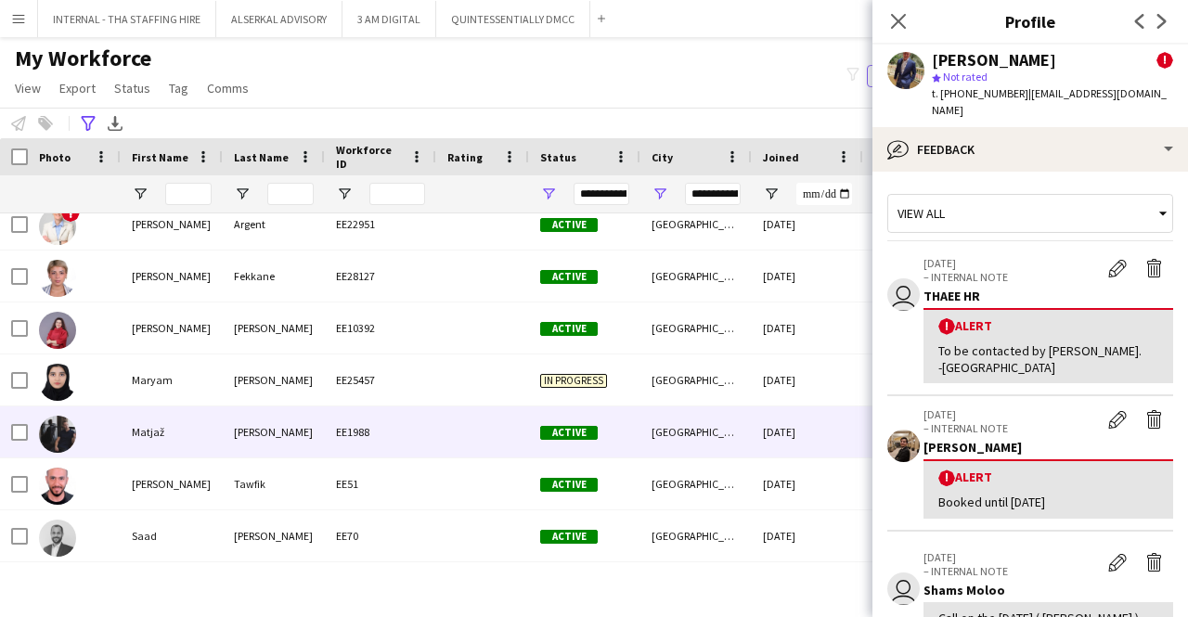
click at [291, 435] on div "[PERSON_NAME]" at bounding box center [274, 431] width 102 height 51
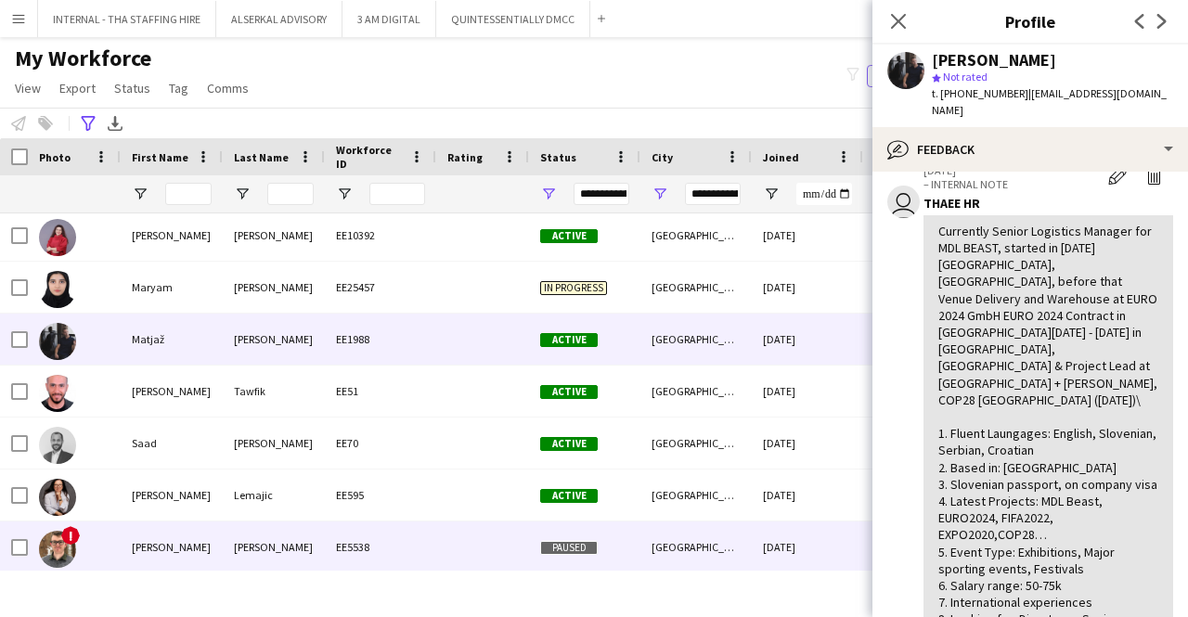
scroll to position [577, 0]
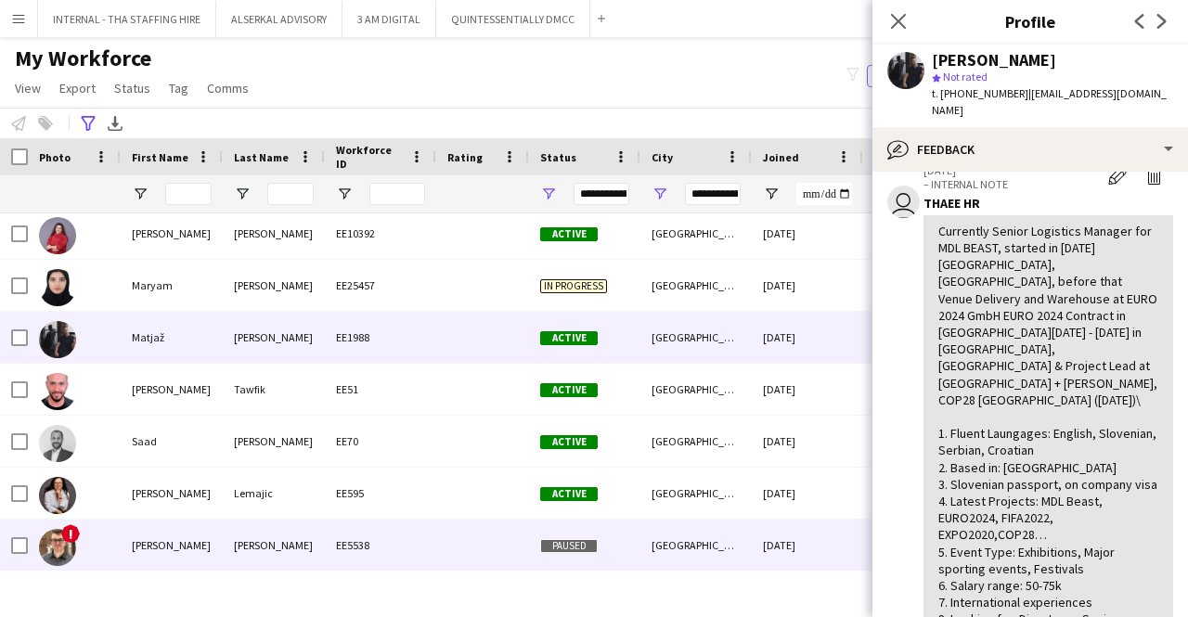
click at [711, 537] on div "[GEOGRAPHIC_DATA]" at bounding box center [695, 545] width 111 height 51
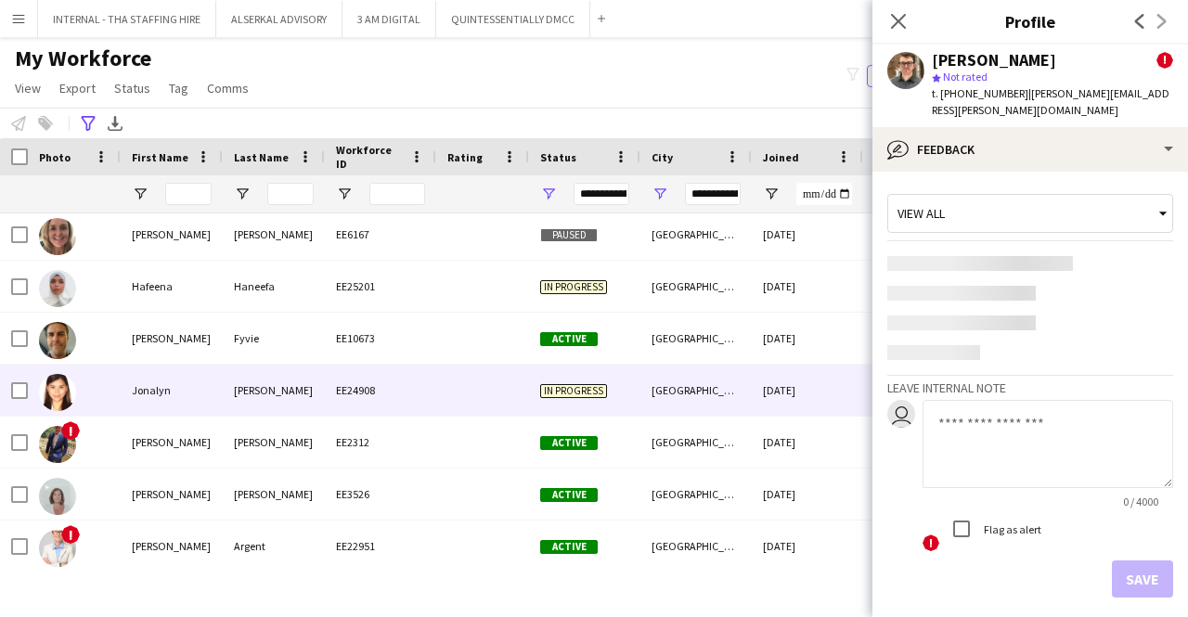
scroll to position [0, 0]
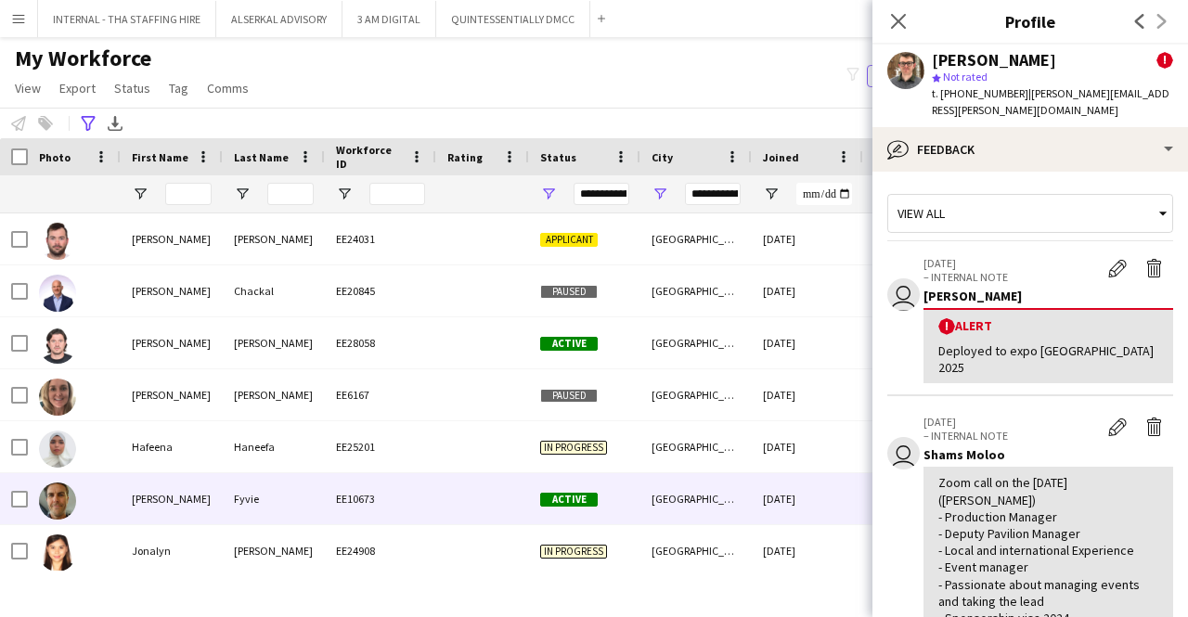
click at [361, 499] on div "EE10673" at bounding box center [380, 498] width 111 height 51
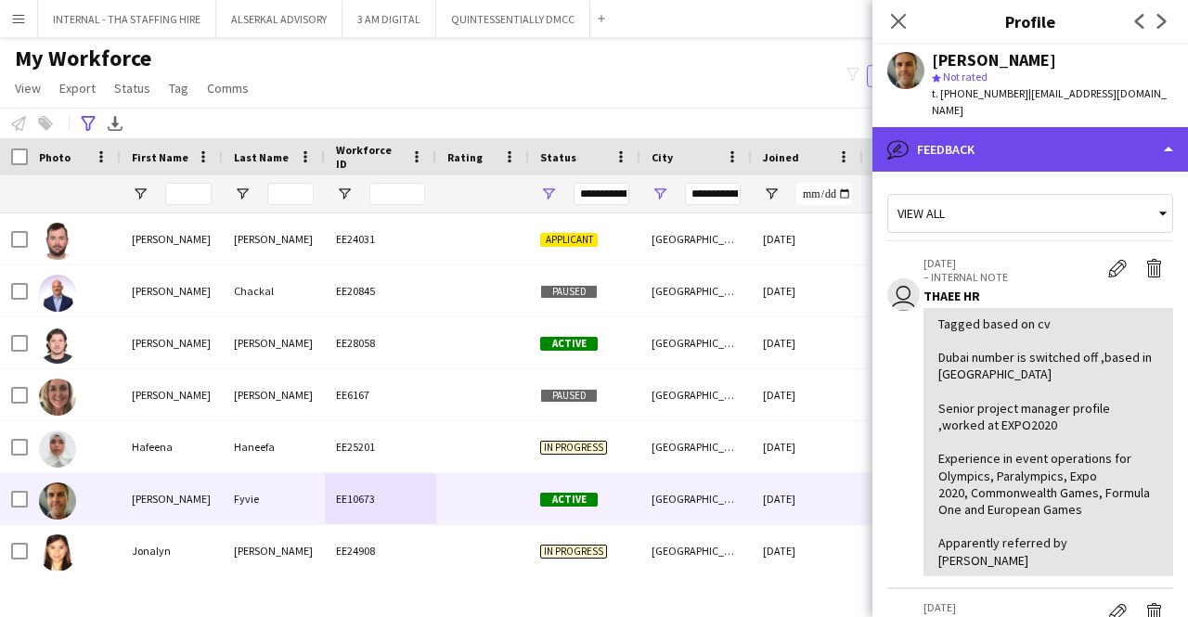
click at [989, 129] on div "bubble-pencil Feedback" at bounding box center [1030, 149] width 316 height 45
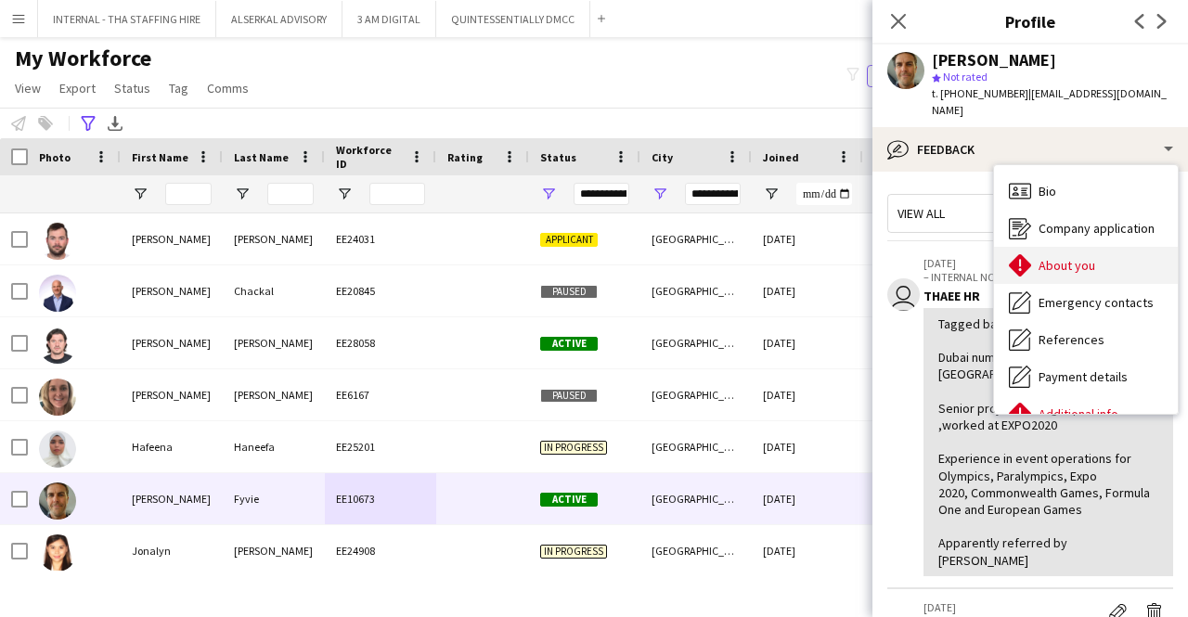
click at [1036, 247] on div "About you About you" at bounding box center [1086, 265] width 184 height 37
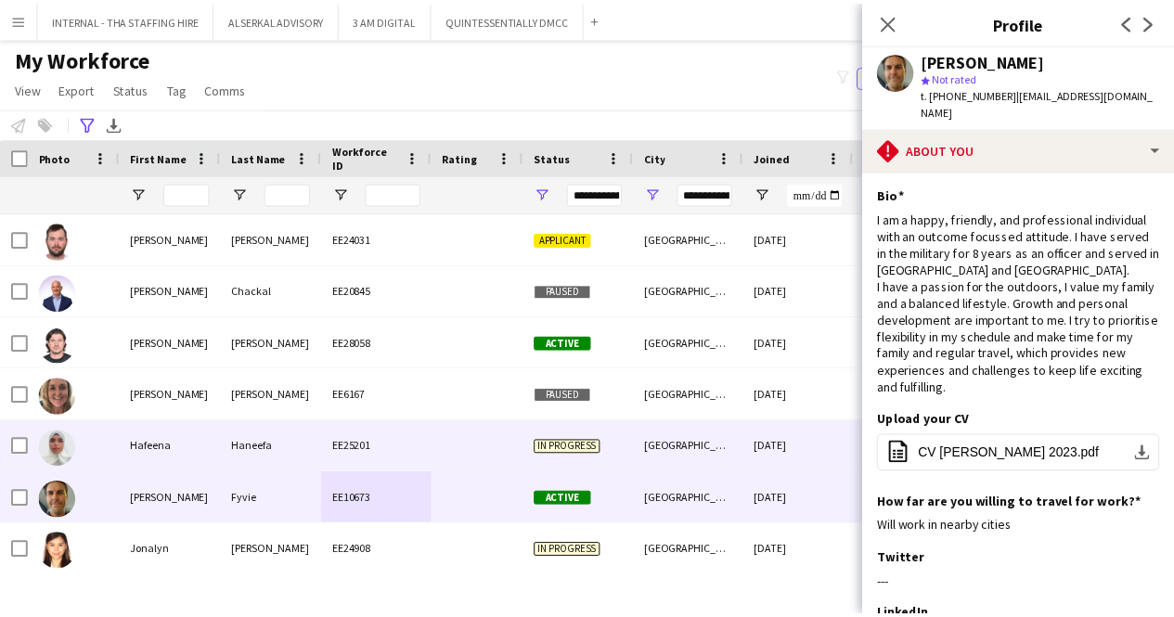
scroll to position [278, 0]
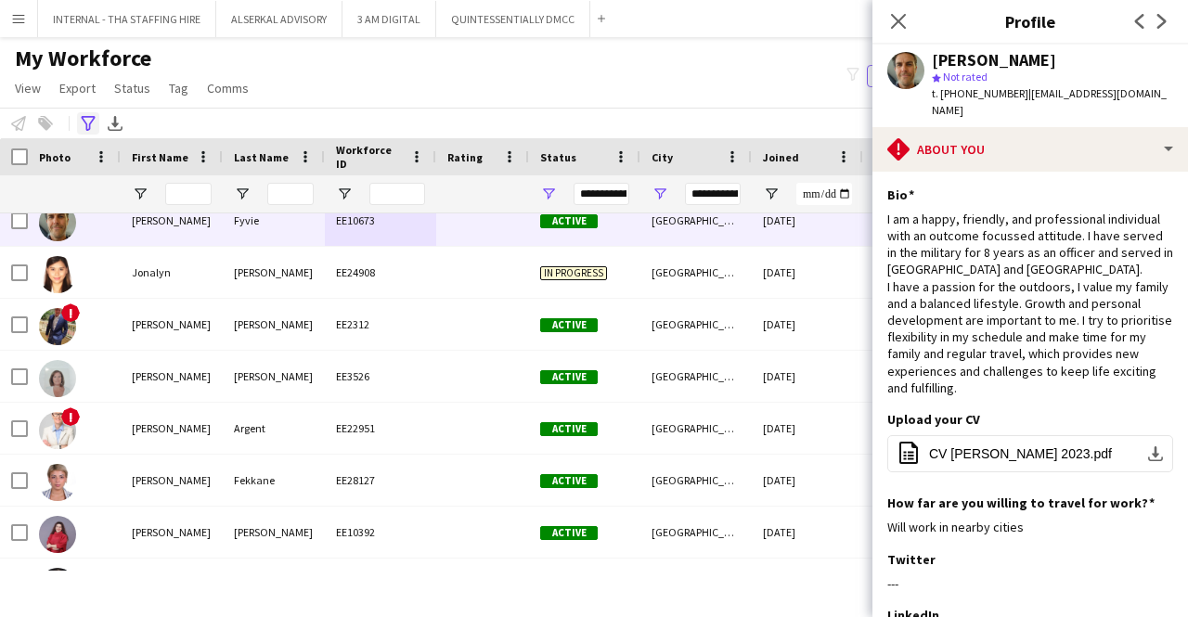
click at [85, 113] on div "Advanced filters" at bounding box center [88, 123] width 22 height 22
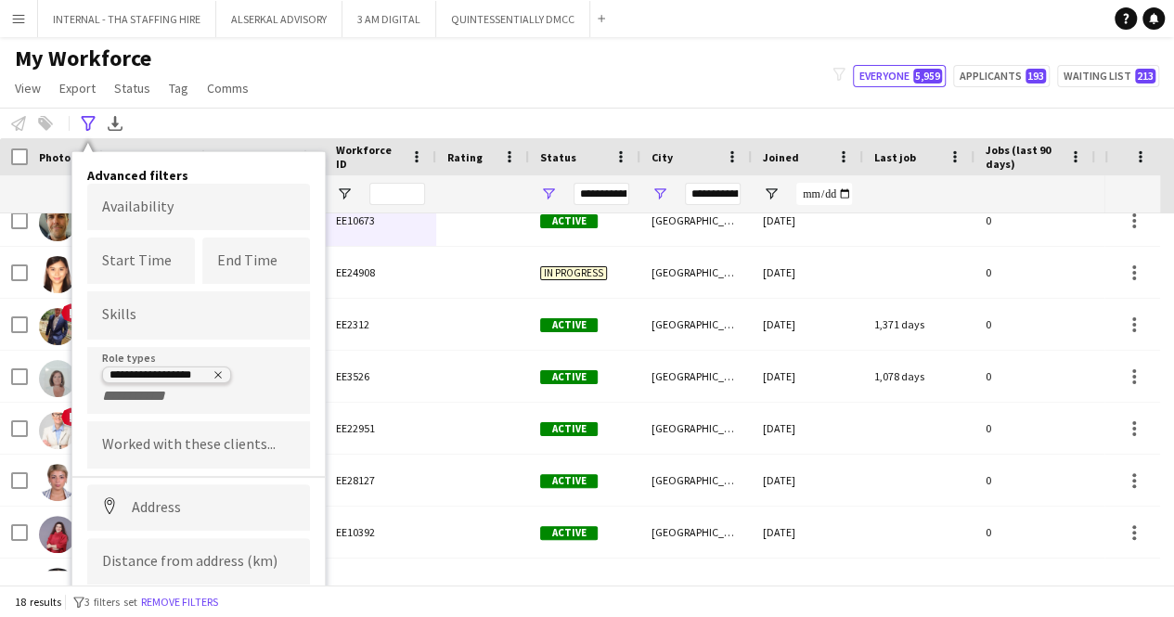
click at [223, 369] on tag-ripple at bounding box center [166, 376] width 127 height 15
click at [218, 372] on icon "Remove tag" at bounding box center [217, 374] width 7 height 7
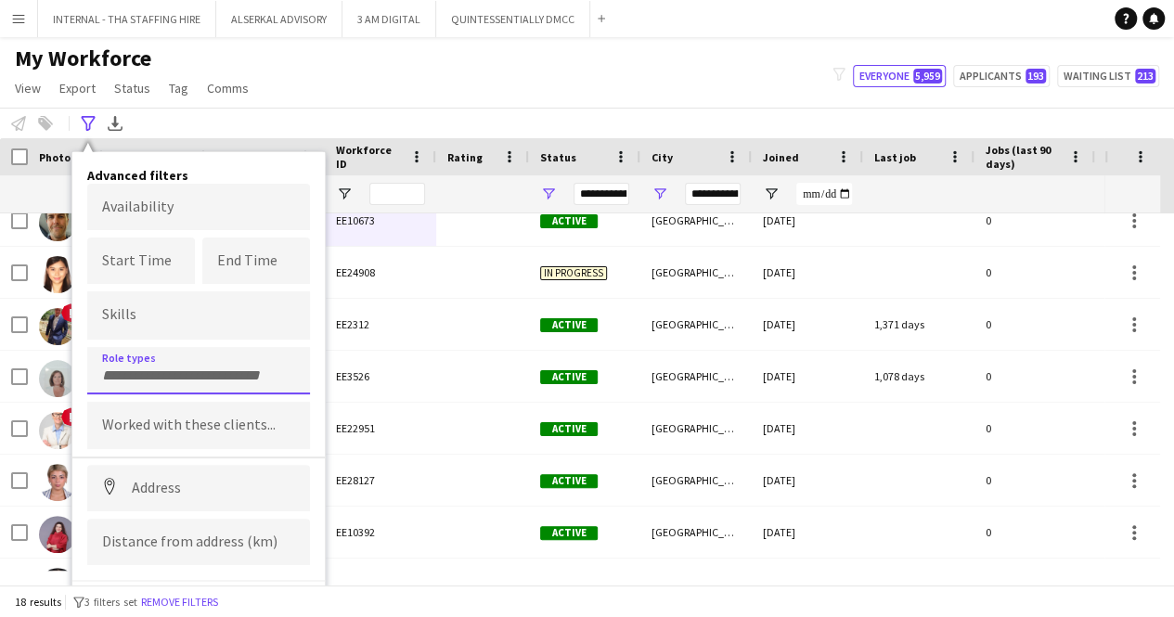
click at [150, 373] on input "Type to search role types..." at bounding box center [198, 376] width 193 height 17
type input "**********"
click at [110, 430] on div "Operations Director" at bounding box center [198, 422] width 223 height 45
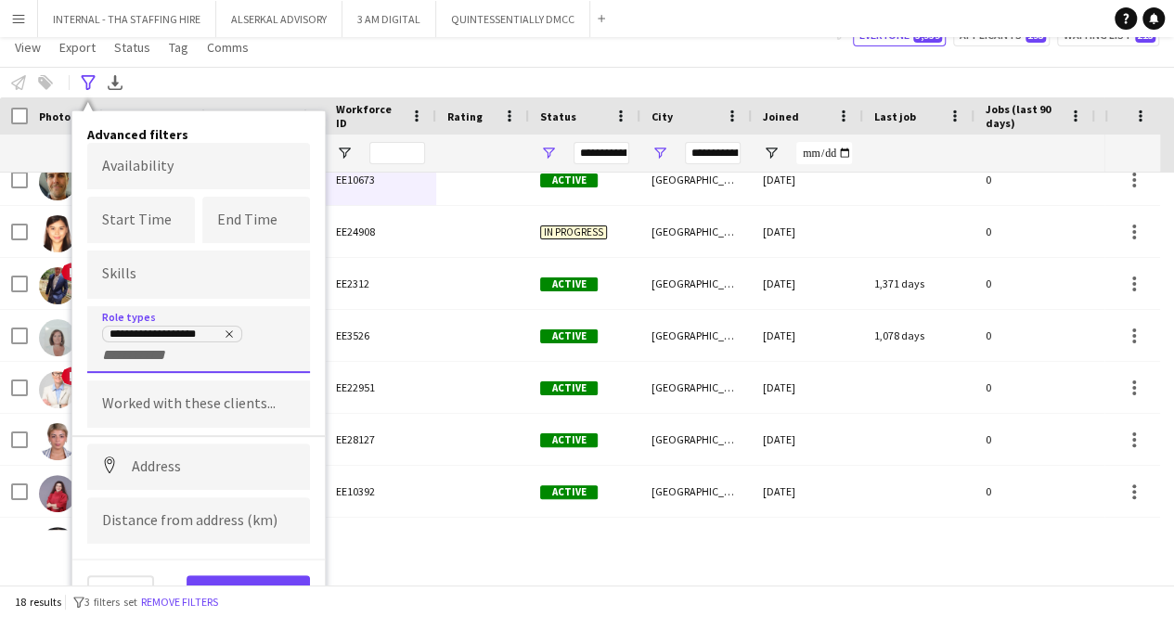
scroll to position [48, 0]
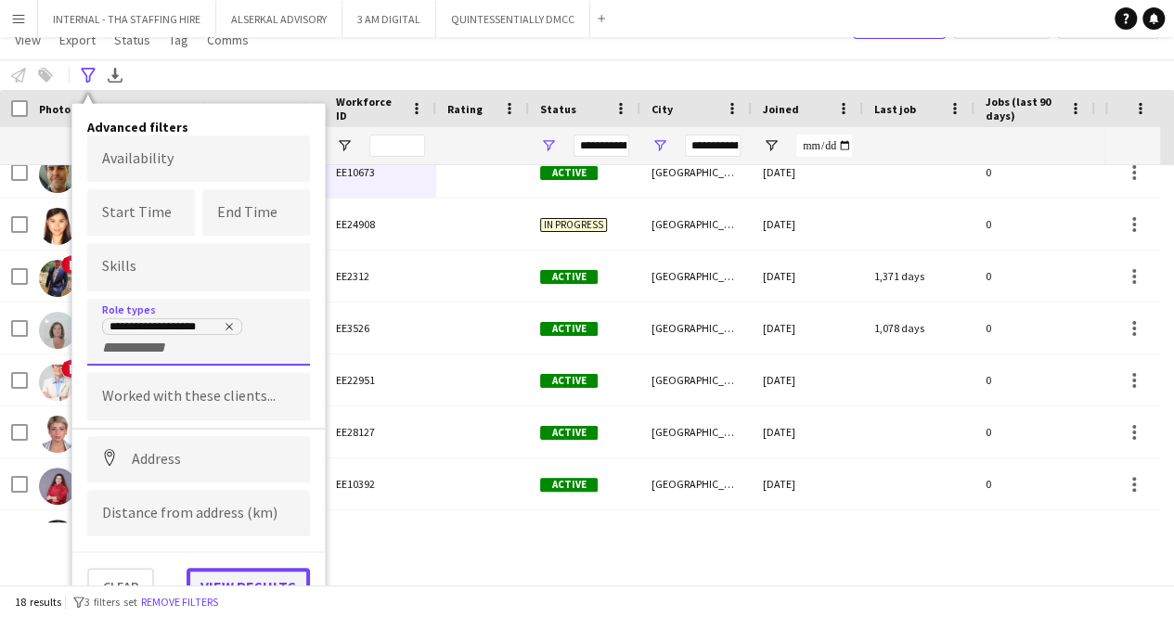
click at [226, 568] on button "View results" at bounding box center [248, 586] width 123 height 37
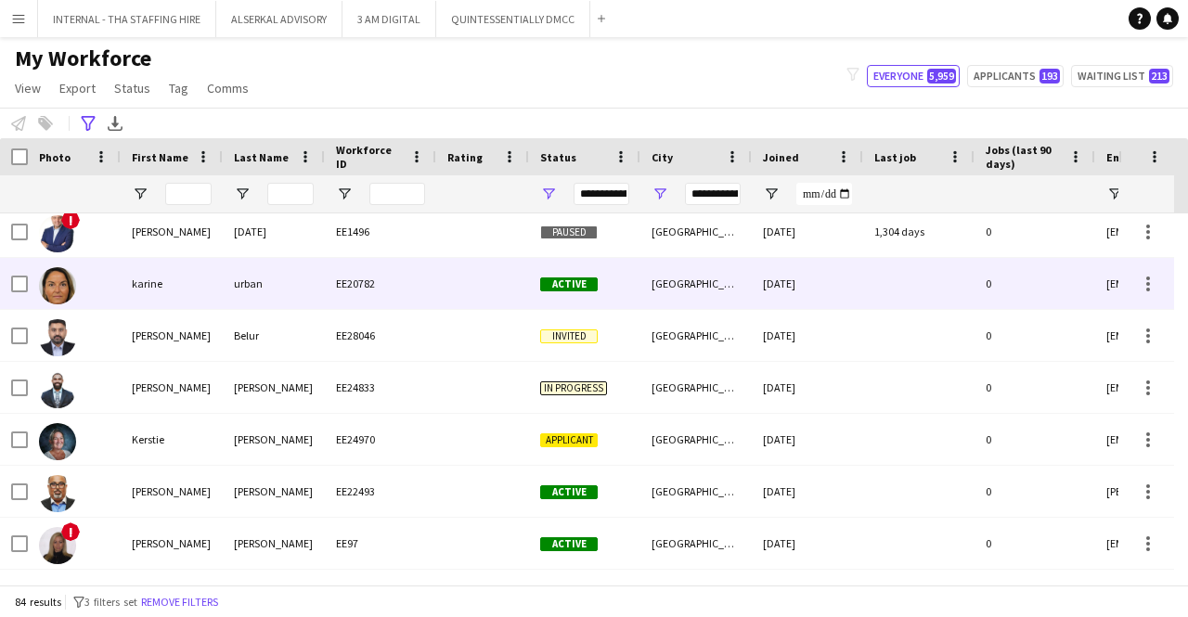
scroll to position [1671, 0]
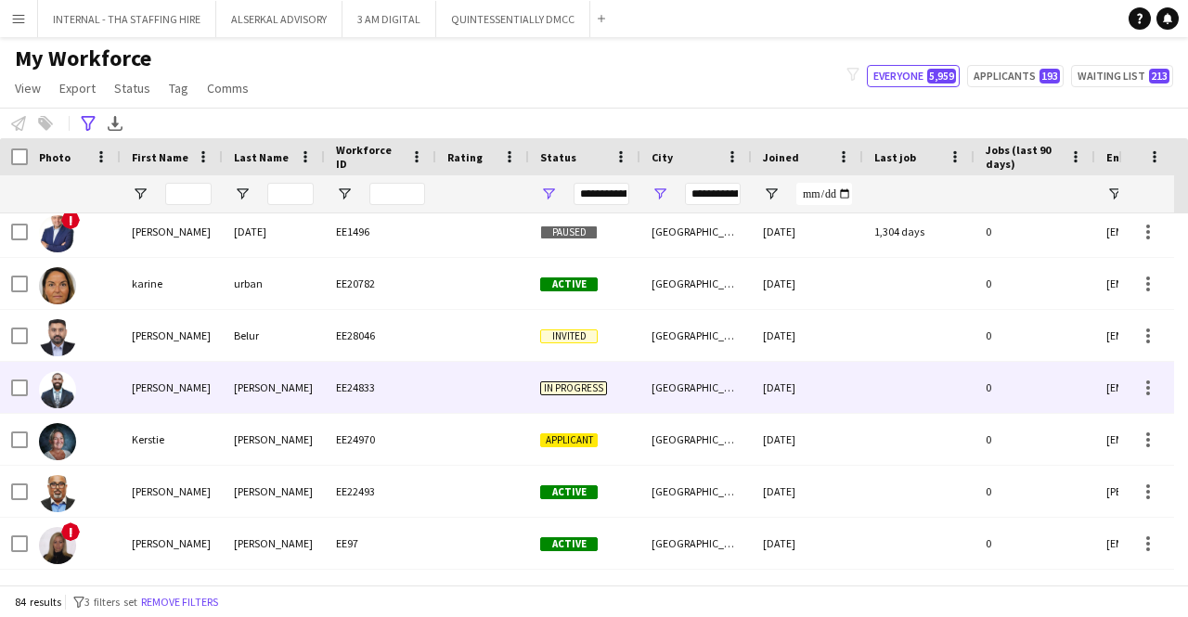
click at [297, 363] on div "[PERSON_NAME]" at bounding box center [274, 387] width 102 height 51
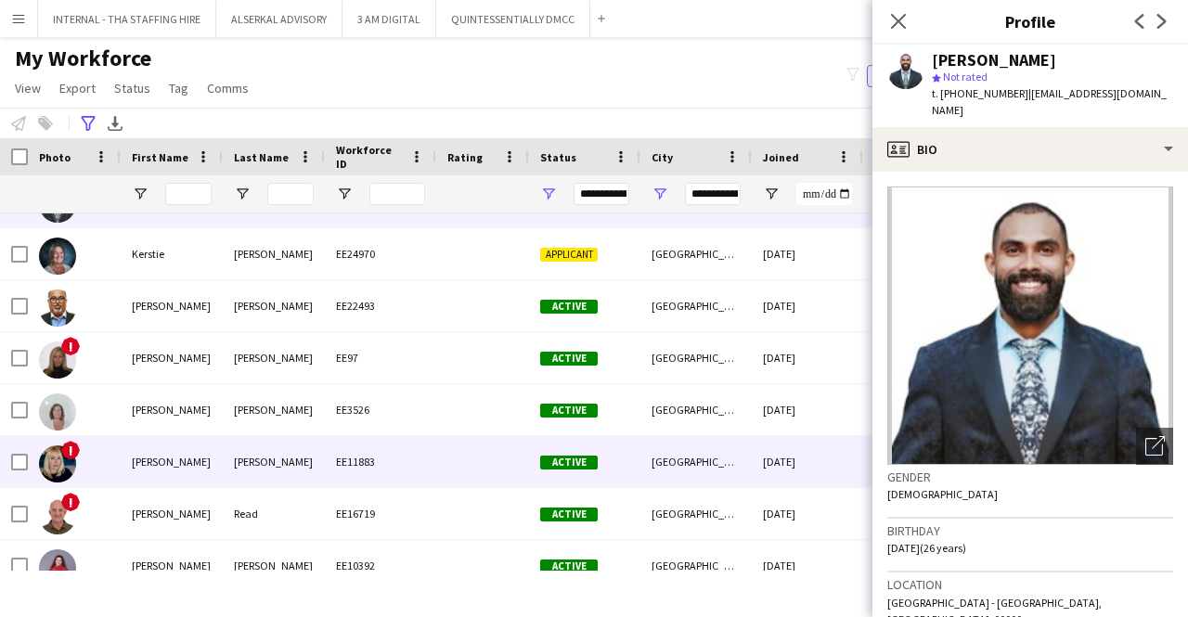
click at [292, 450] on div "[PERSON_NAME]" at bounding box center [274, 461] width 102 height 51
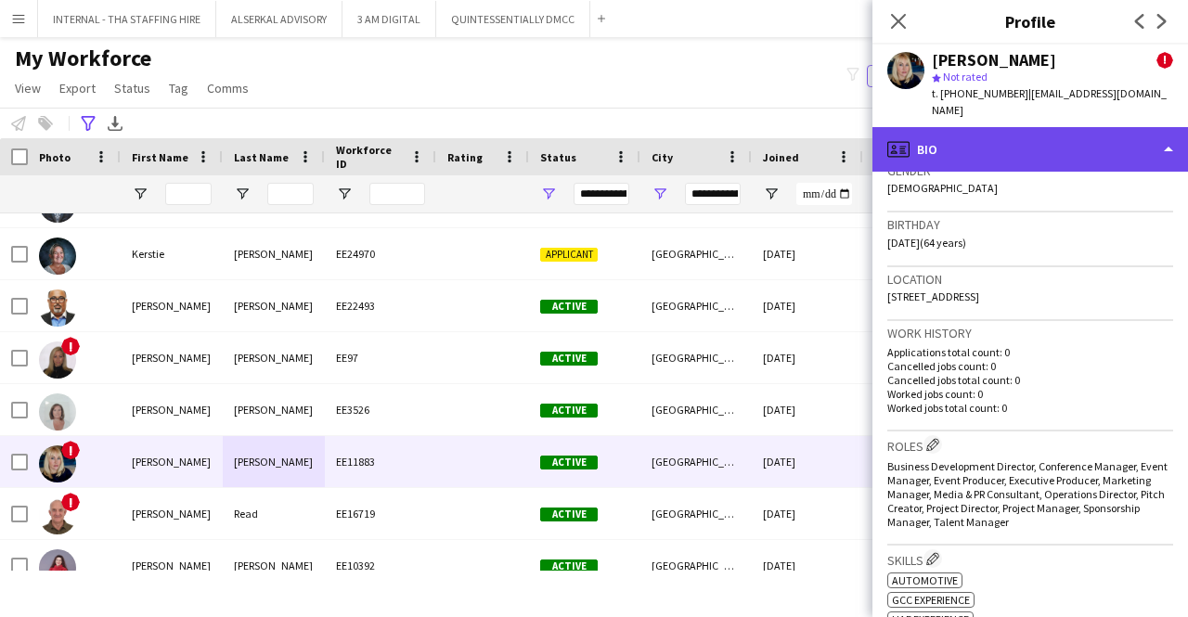
click at [1010, 133] on div "profile Bio" at bounding box center [1030, 149] width 316 height 45
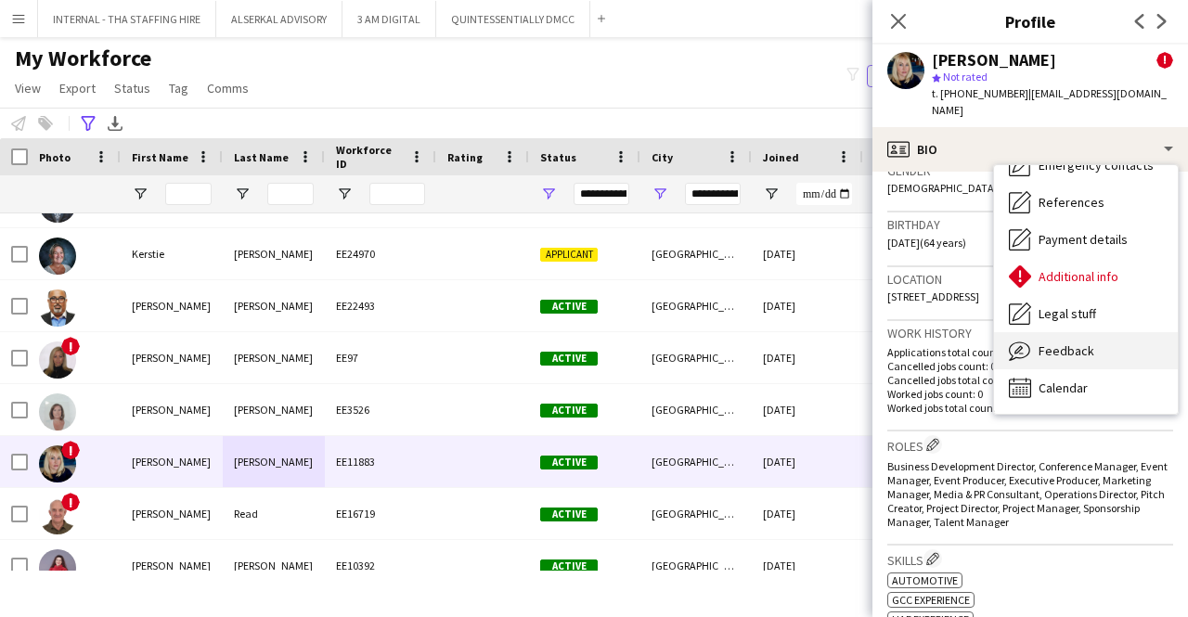
click at [1096, 335] on div "Feedback Feedback" at bounding box center [1086, 350] width 184 height 37
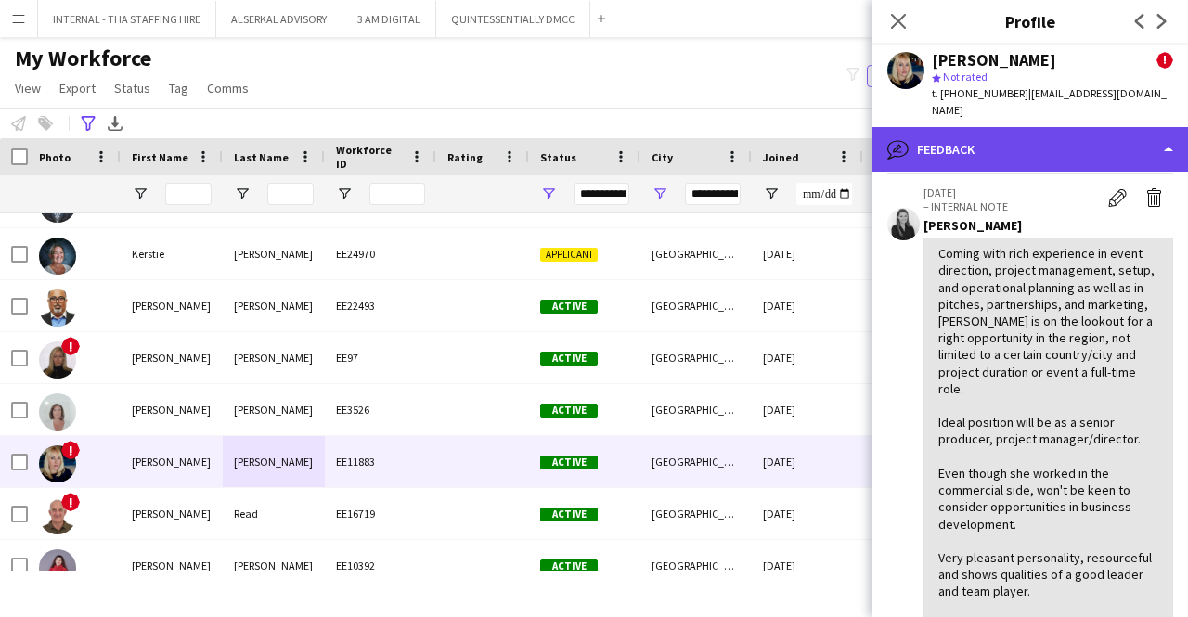
click at [1048, 127] on div "bubble-pencil Feedback" at bounding box center [1030, 149] width 316 height 45
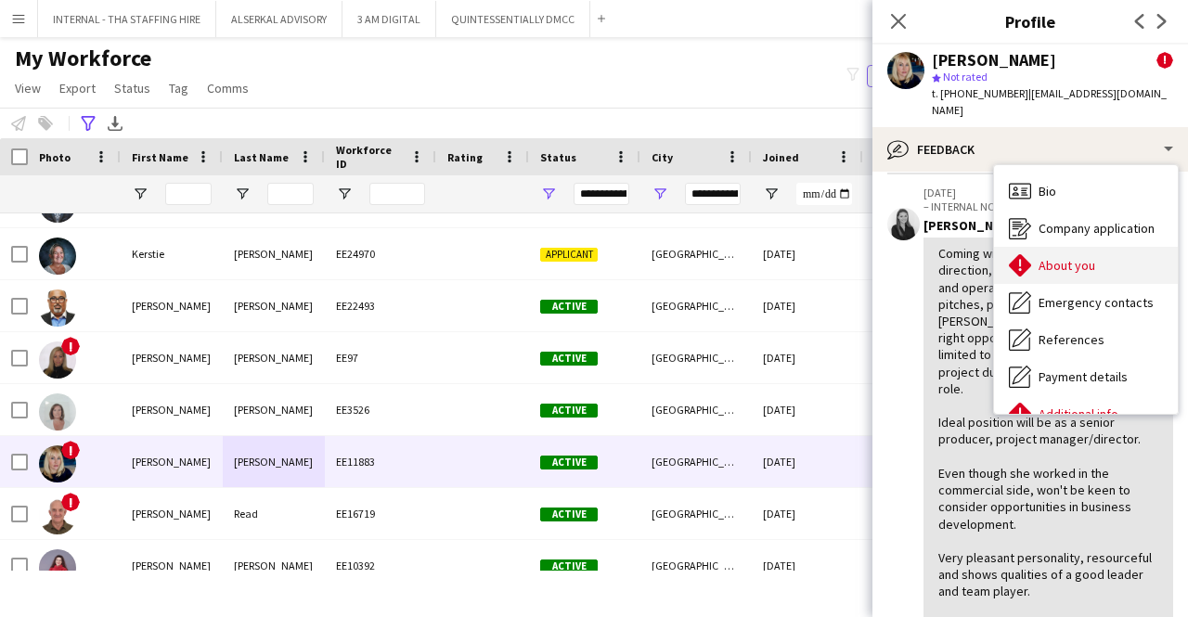
click at [1134, 247] on div "About you About you" at bounding box center [1086, 265] width 184 height 37
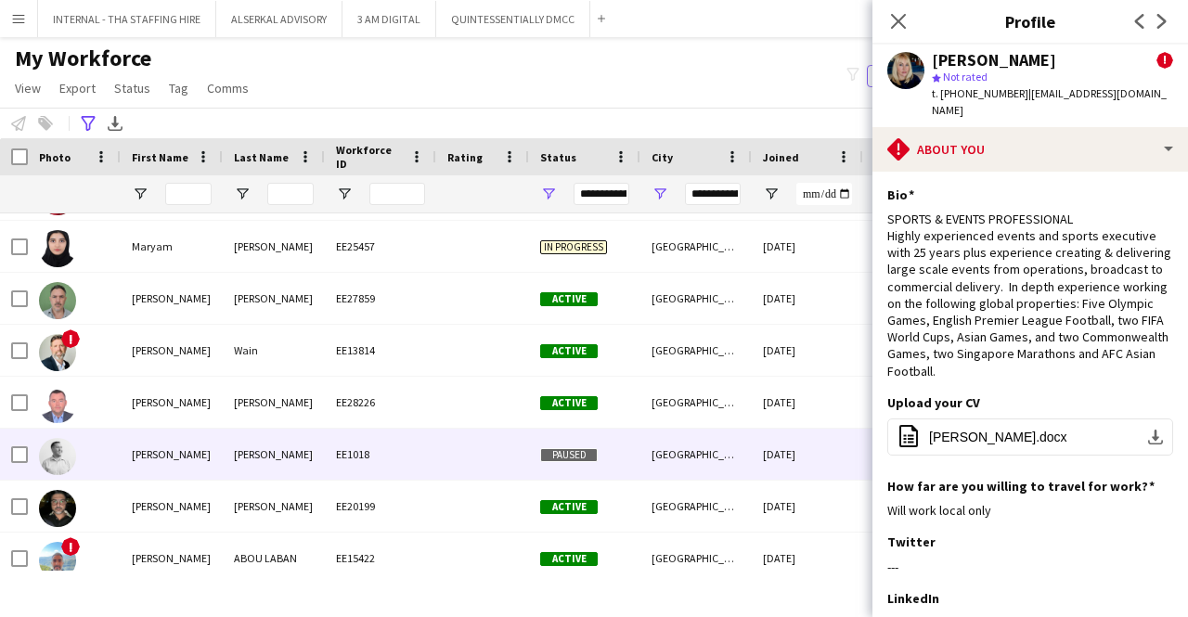
click at [202, 459] on div "[PERSON_NAME]" at bounding box center [172, 454] width 102 height 51
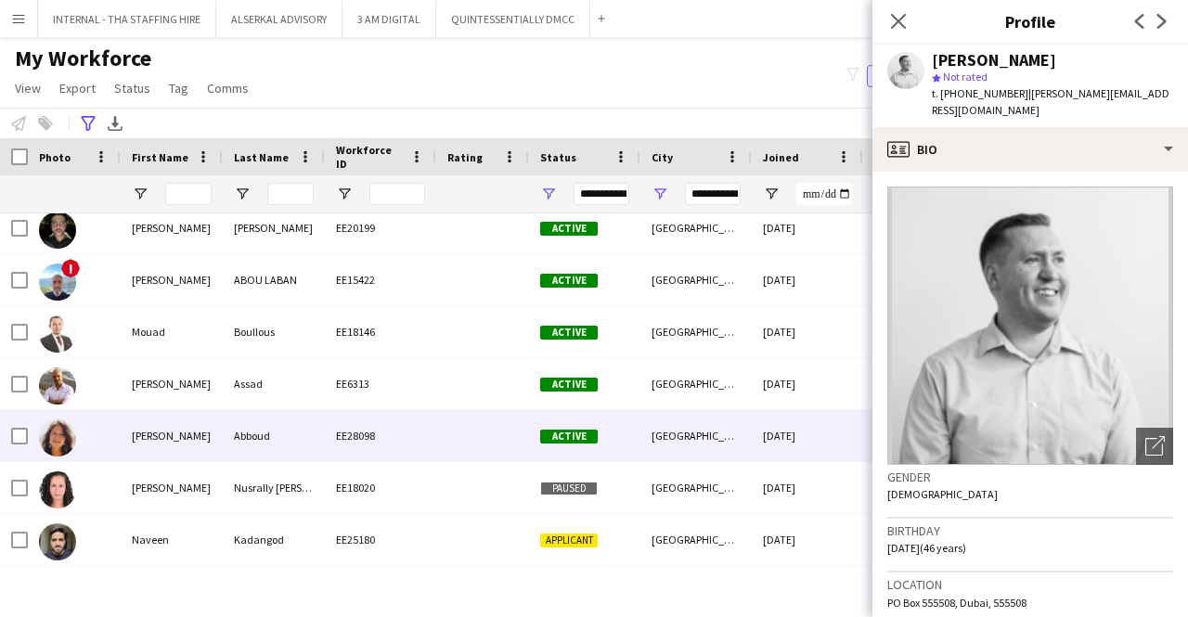
click at [203, 439] on div "[PERSON_NAME]" at bounding box center [172, 435] width 102 height 51
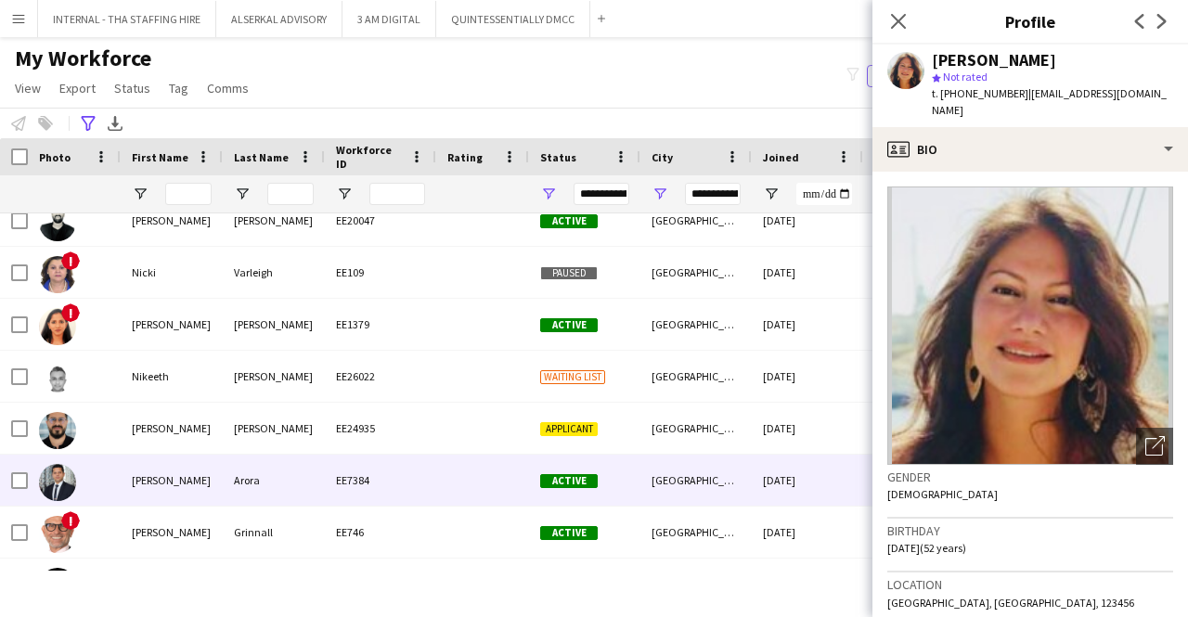
click at [179, 497] on div "[PERSON_NAME]" at bounding box center [172, 480] width 102 height 51
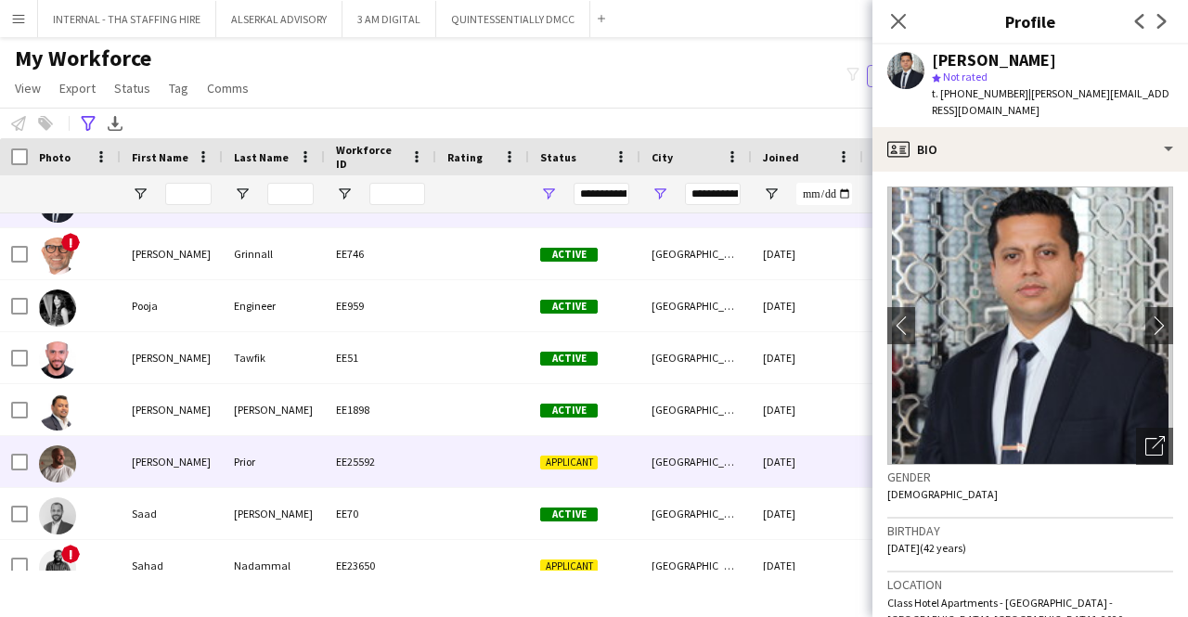
click at [206, 436] on div "[PERSON_NAME]" at bounding box center [172, 461] width 102 height 51
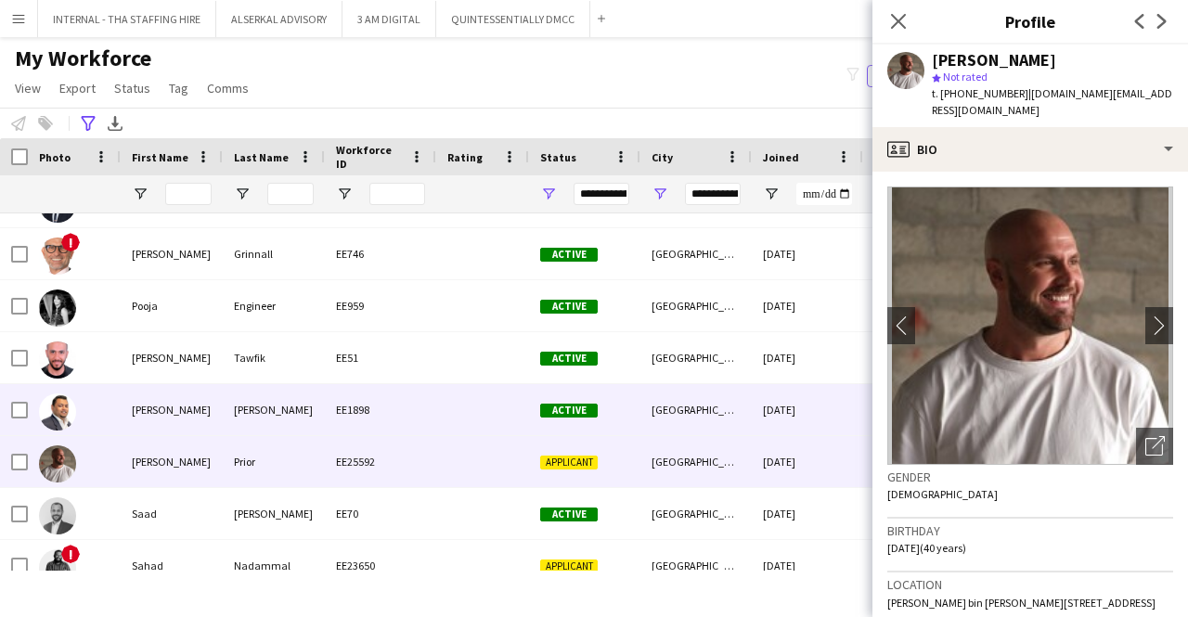
click at [218, 407] on div "[PERSON_NAME]" at bounding box center [172, 409] width 102 height 51
